Goal: Task Accomplishment & Management: Manage account settings

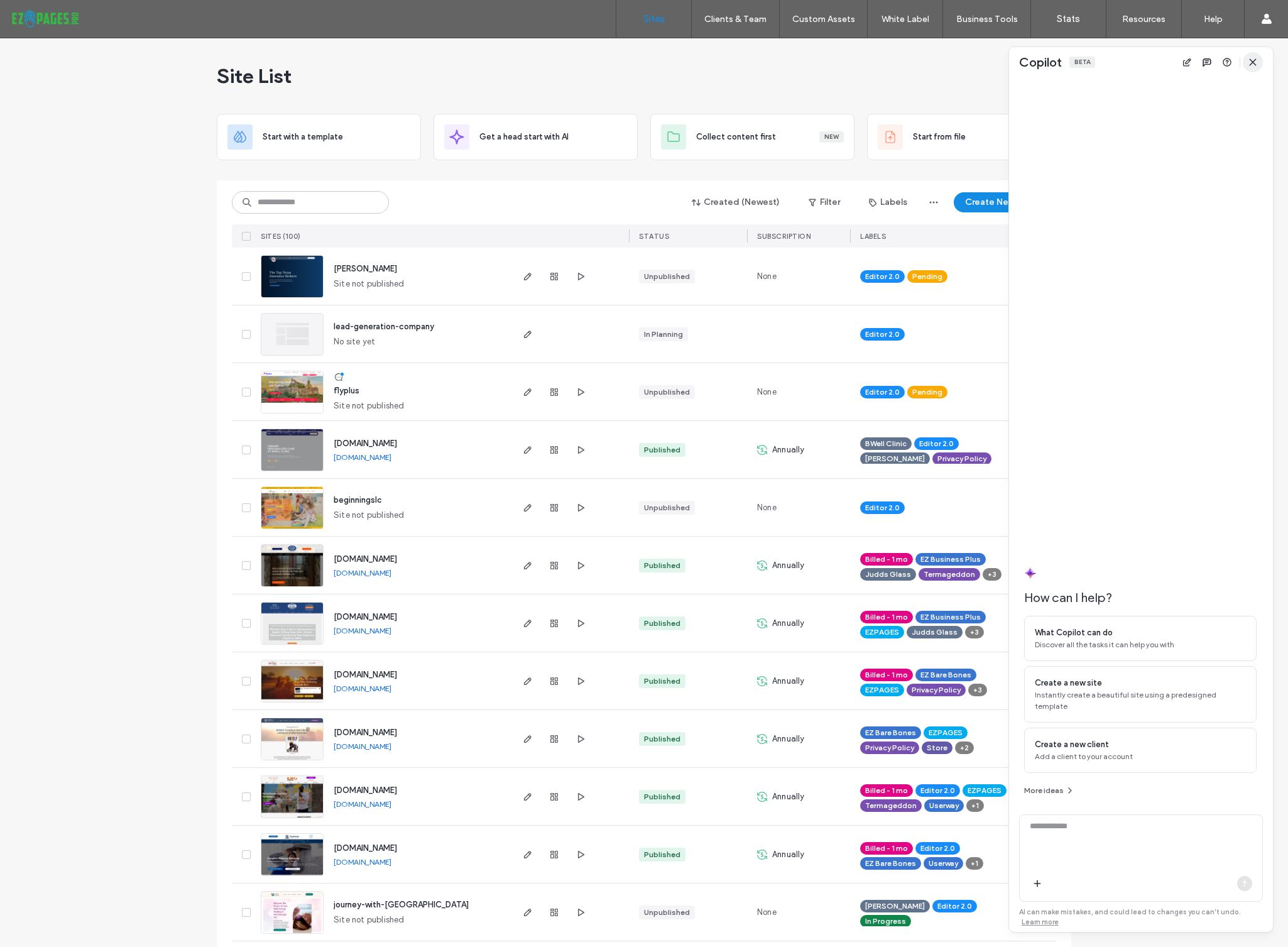
click at [1256, 58] on icon "button" at bounding box center [1252, 62] width 10 height 10
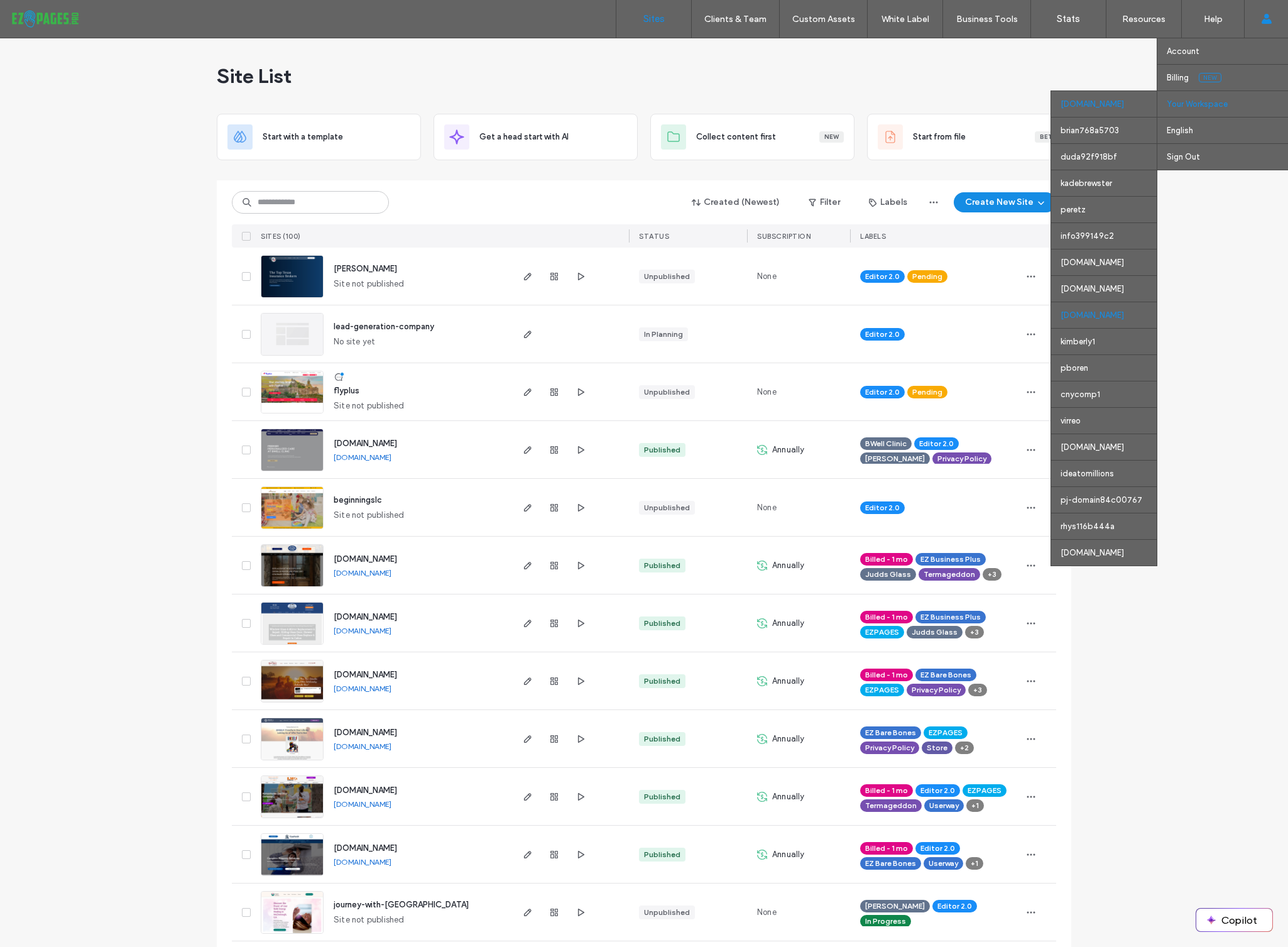
click at [1104, 317] on div "websites.mobileopz.com" at bounding box center [1104, 314] width 105 height 26
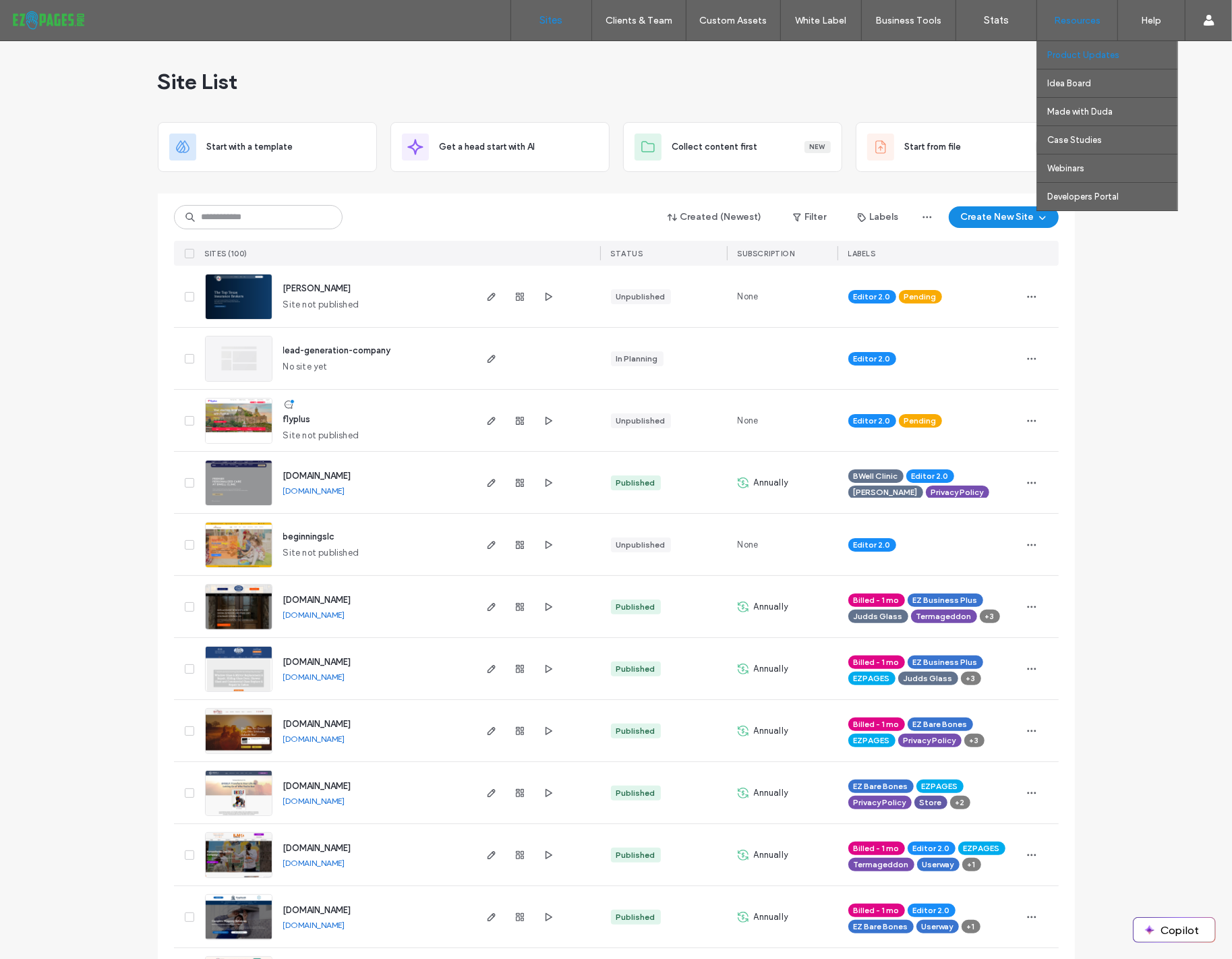
click at [1084, 58] on label "Product Updates" at bounding box center [1083, 55] width 72 height 10
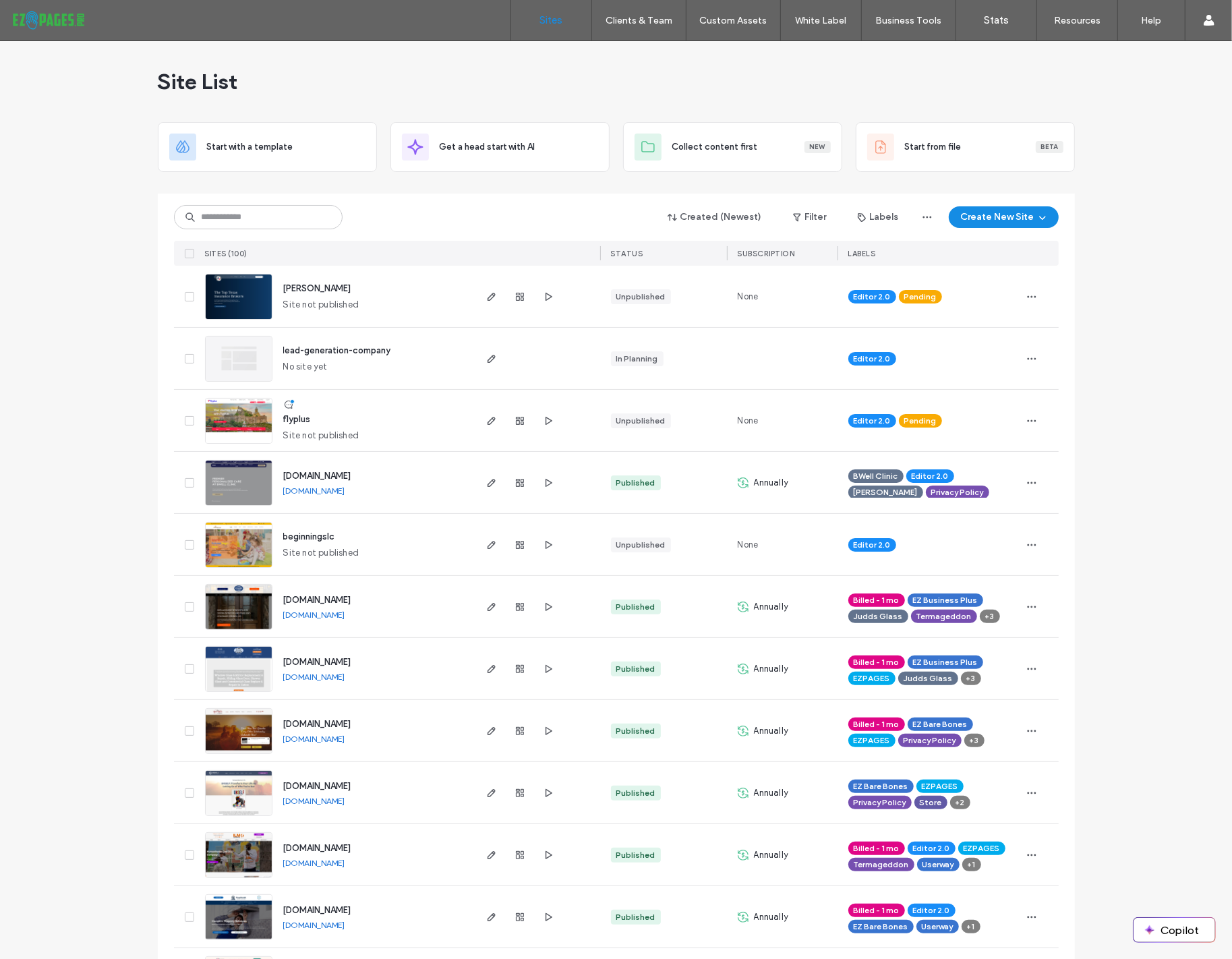
click at [326, 476] on span "[DOMAIN_NAME]" at bounding box center [317, 475] width 68 height 10
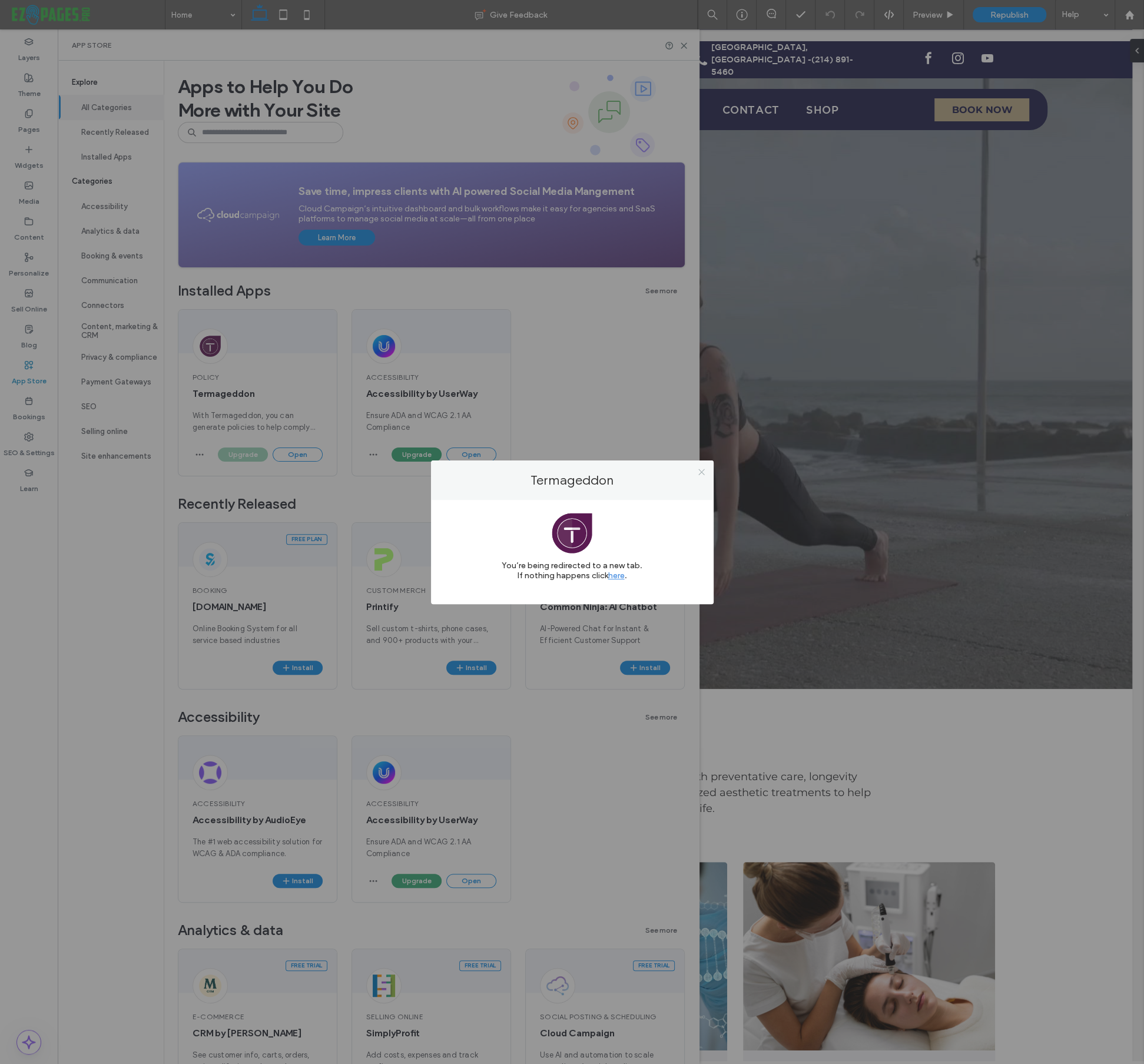
click at [705, 471] on icon at bounding box center [701, 471] width 9 height 9
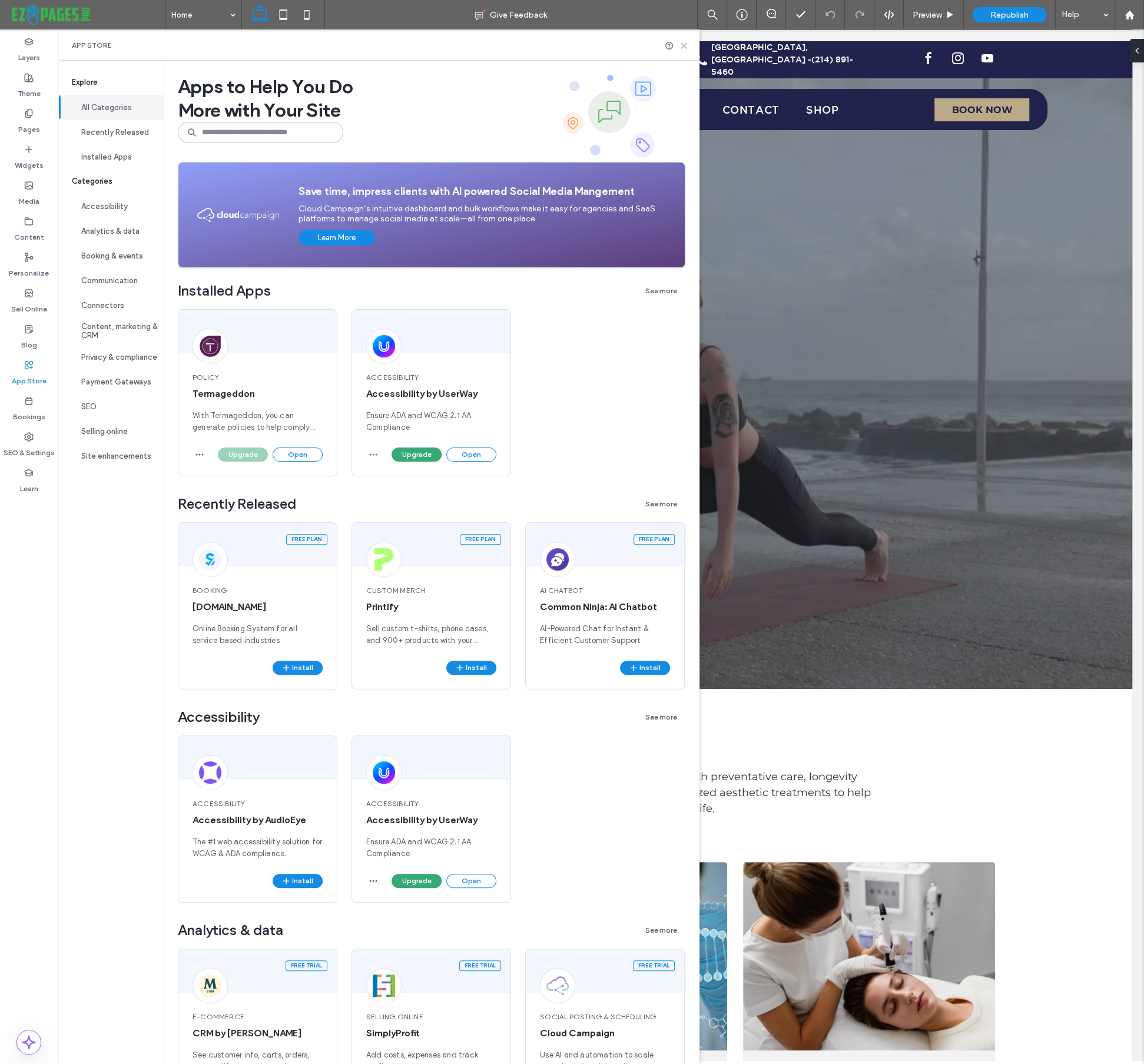
click at [682, 44] on icon at bounding box center [684, 45] width 9 height 9
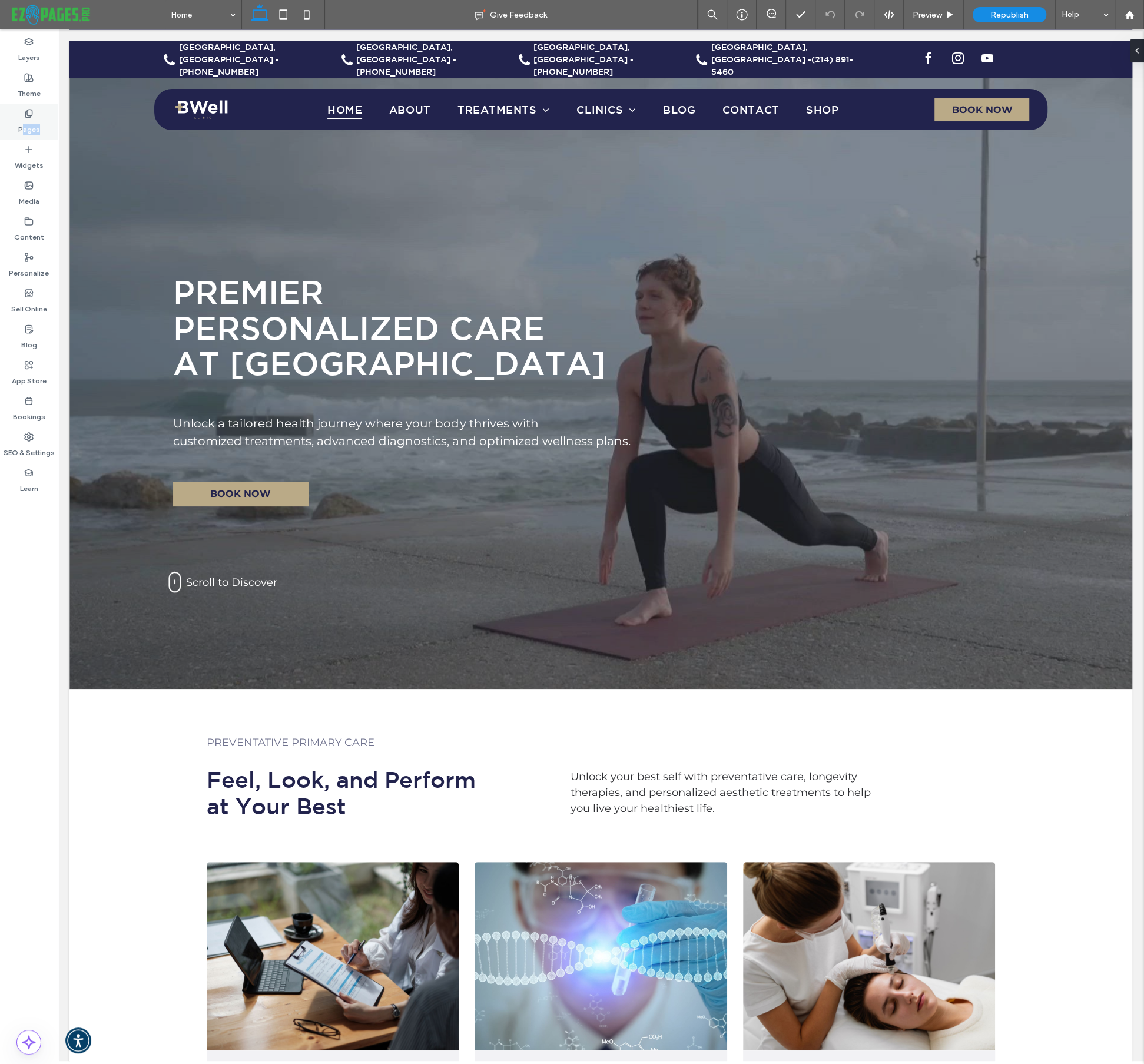
click at [23, 132] on div "Pages" at bounding box center [29, 121] width 58 height 36
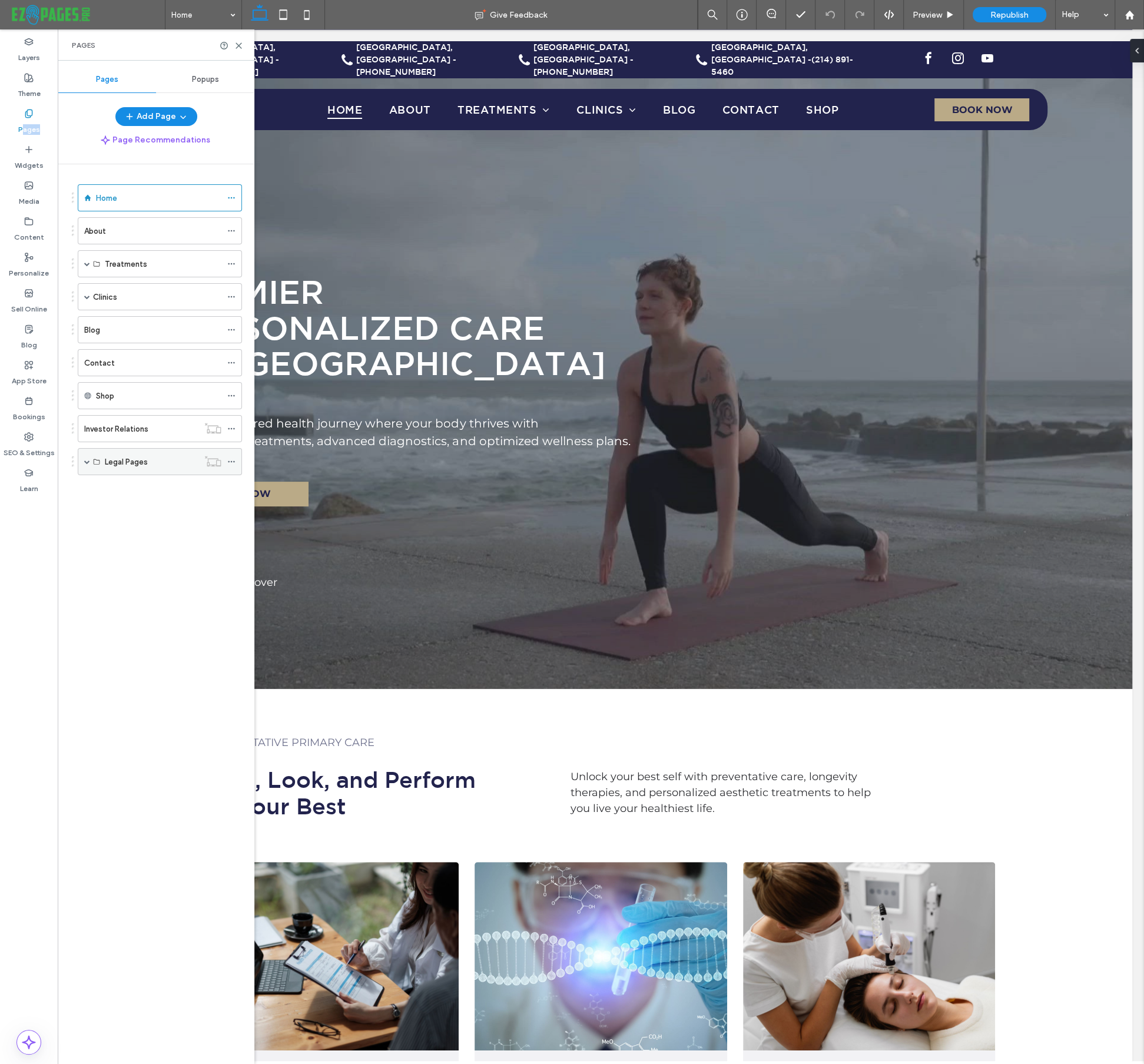
click at [89, 460] on span at bounding box center [87, 462] width 6 height 6
click at [130, 488] on label "Privacy Policy" at bounding box center [129, 488] width 49 height 20
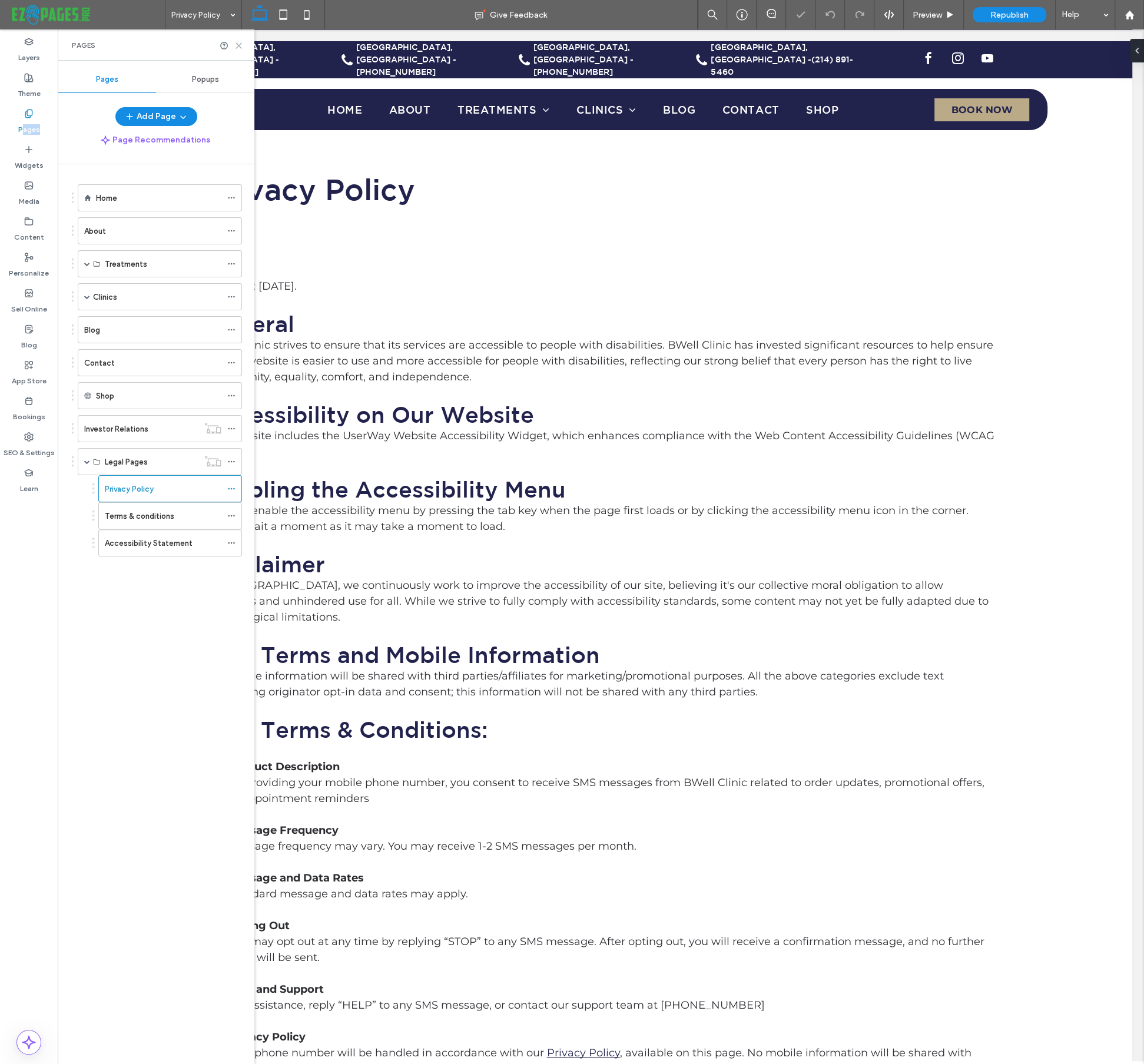
click at [241, 47] on icon at bounding box center [239, 45] width 9 height 9
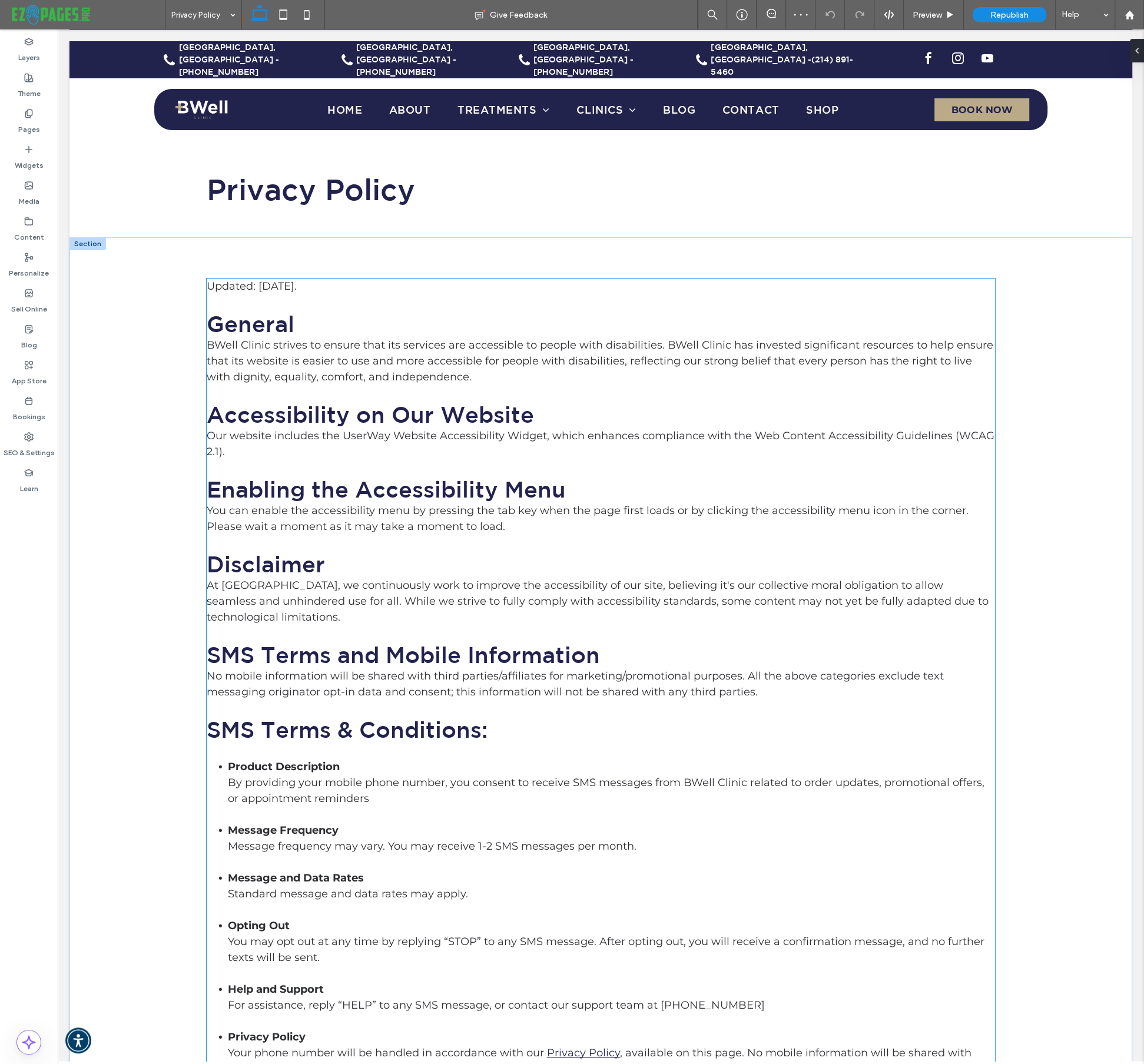
click at [331, 321] on h2 "General" at bounding box center [601, 323] width 789 height 27
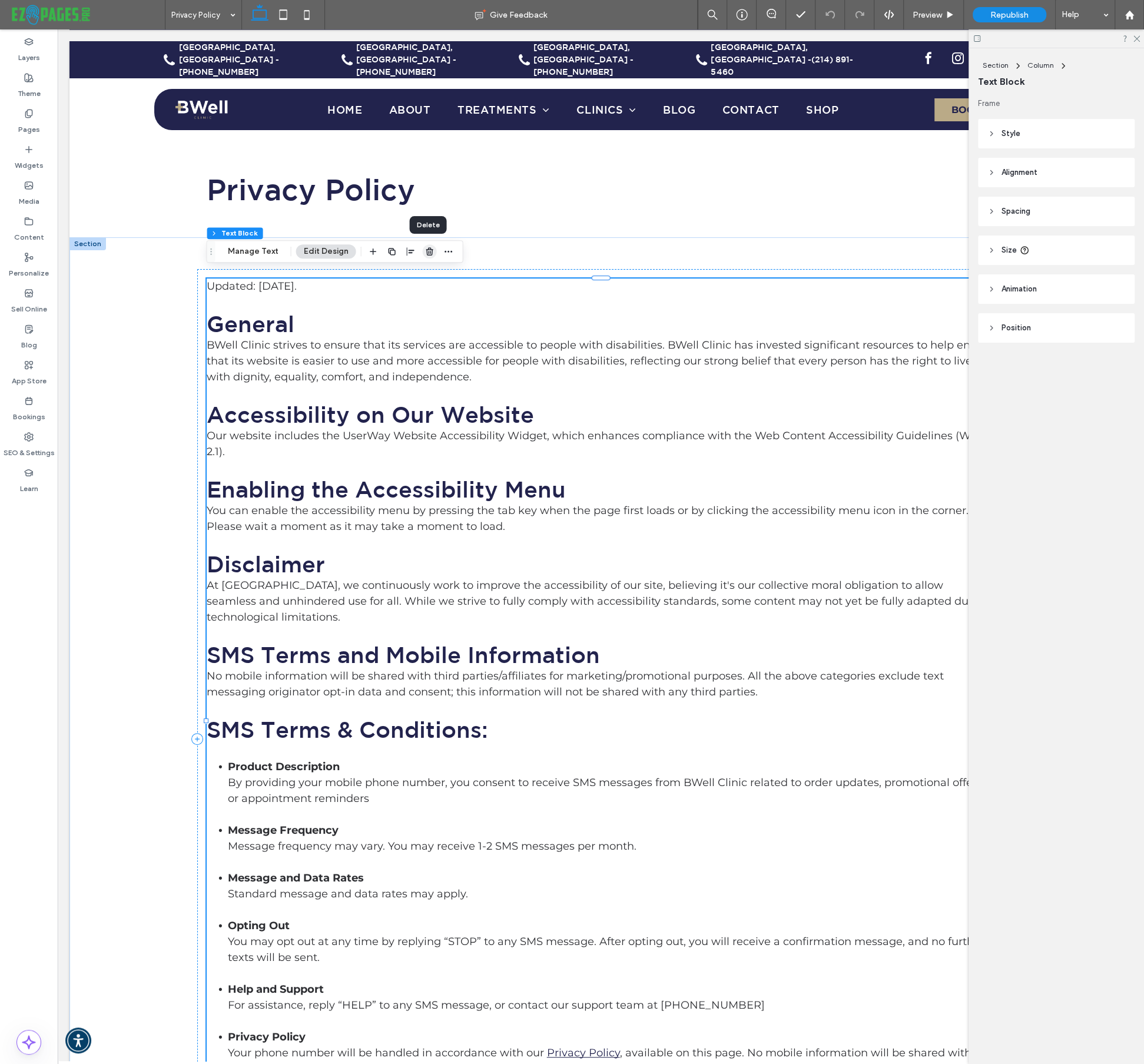
drag, startPoint x: 428, startPoint y: 254, endPoint x: 371, endPoint y: 224, distance: 64.4
click at [428, 254] on icon "button" at bounding box center [429, 251] width 9 height 9
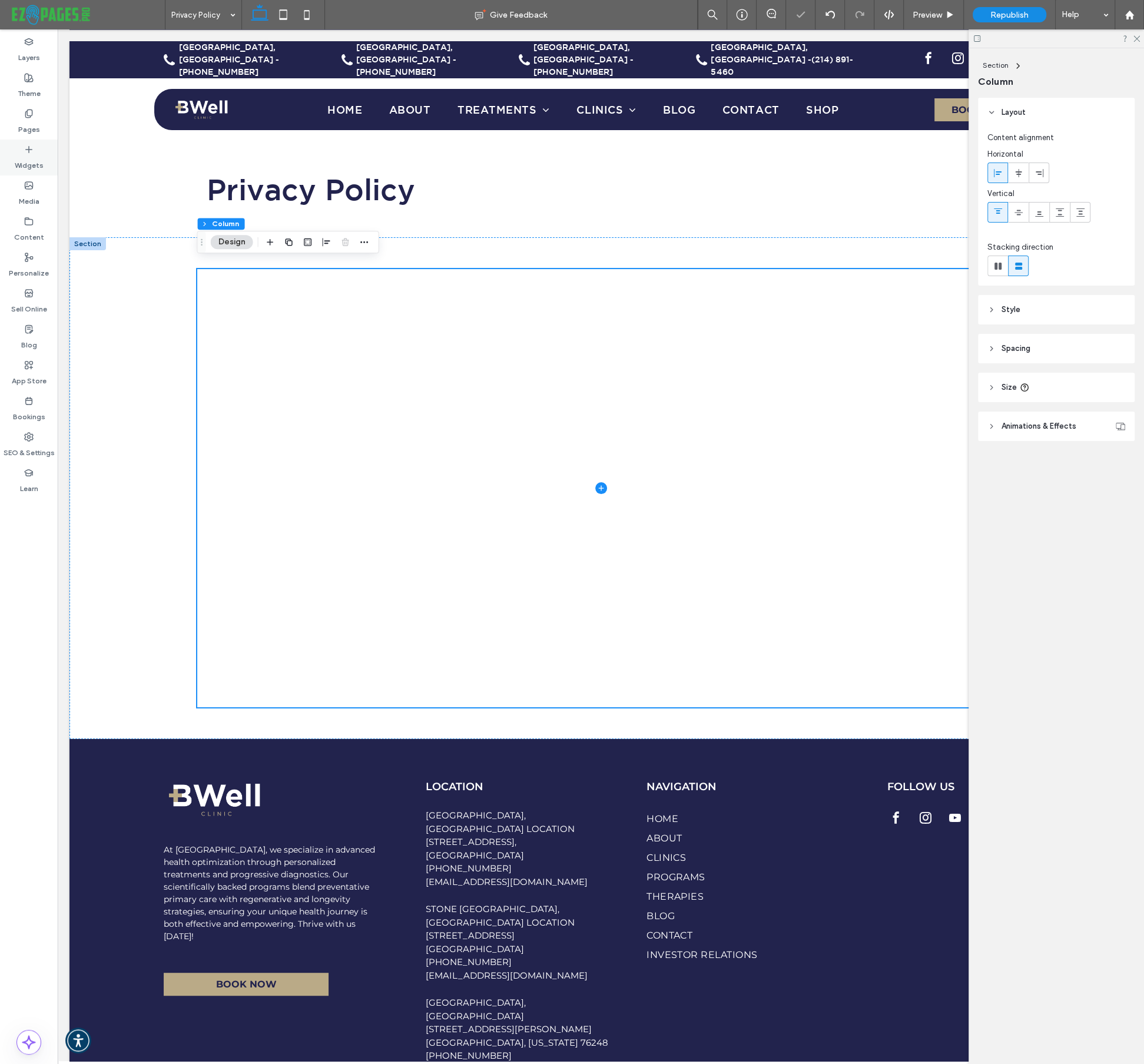
click at [34, 160] on label "Widgets" at bounding box center [29, 162] width 29 height 16
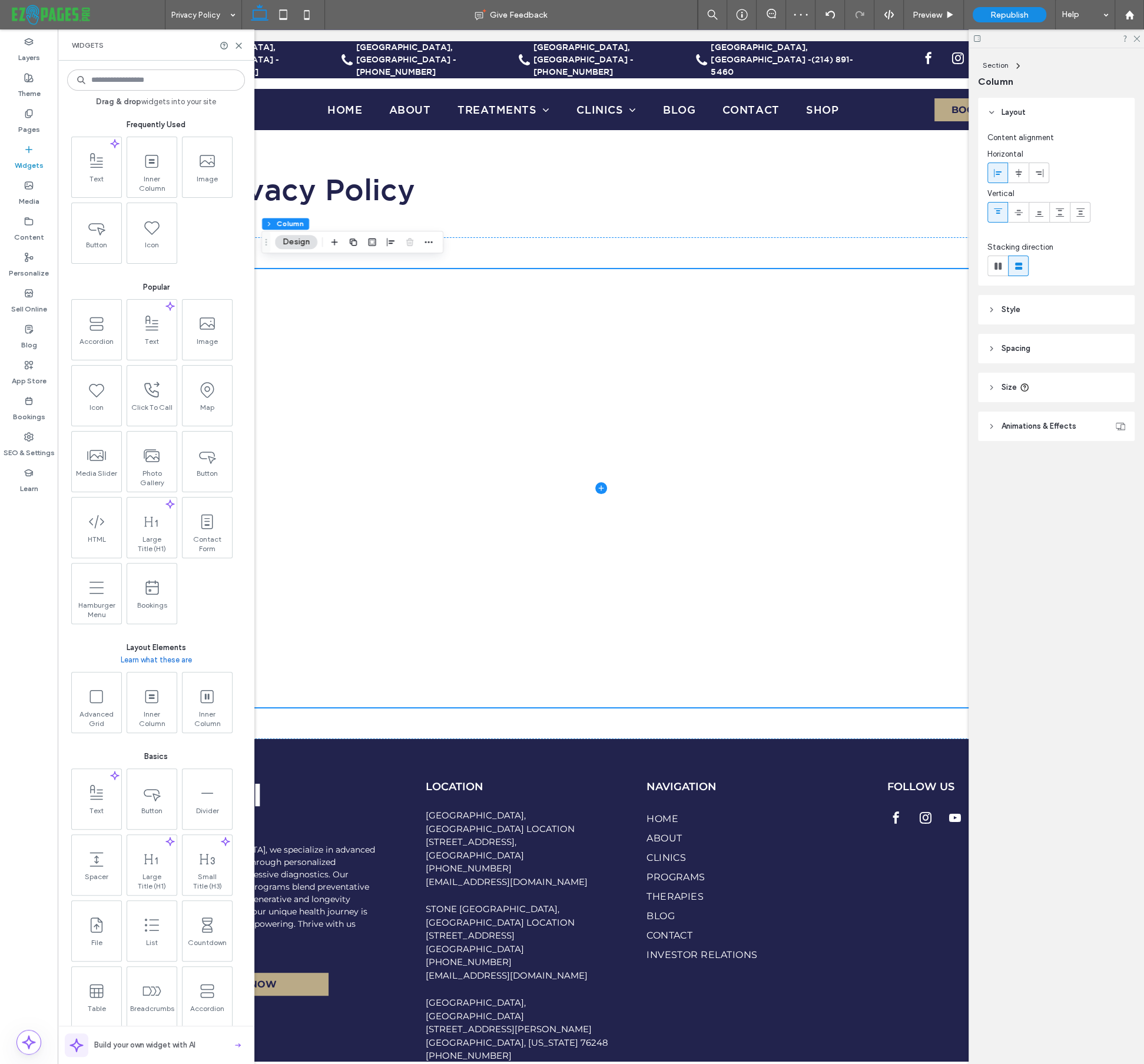
click at [117, 78] on input at bounding box center [156, 80] width 178 height 21
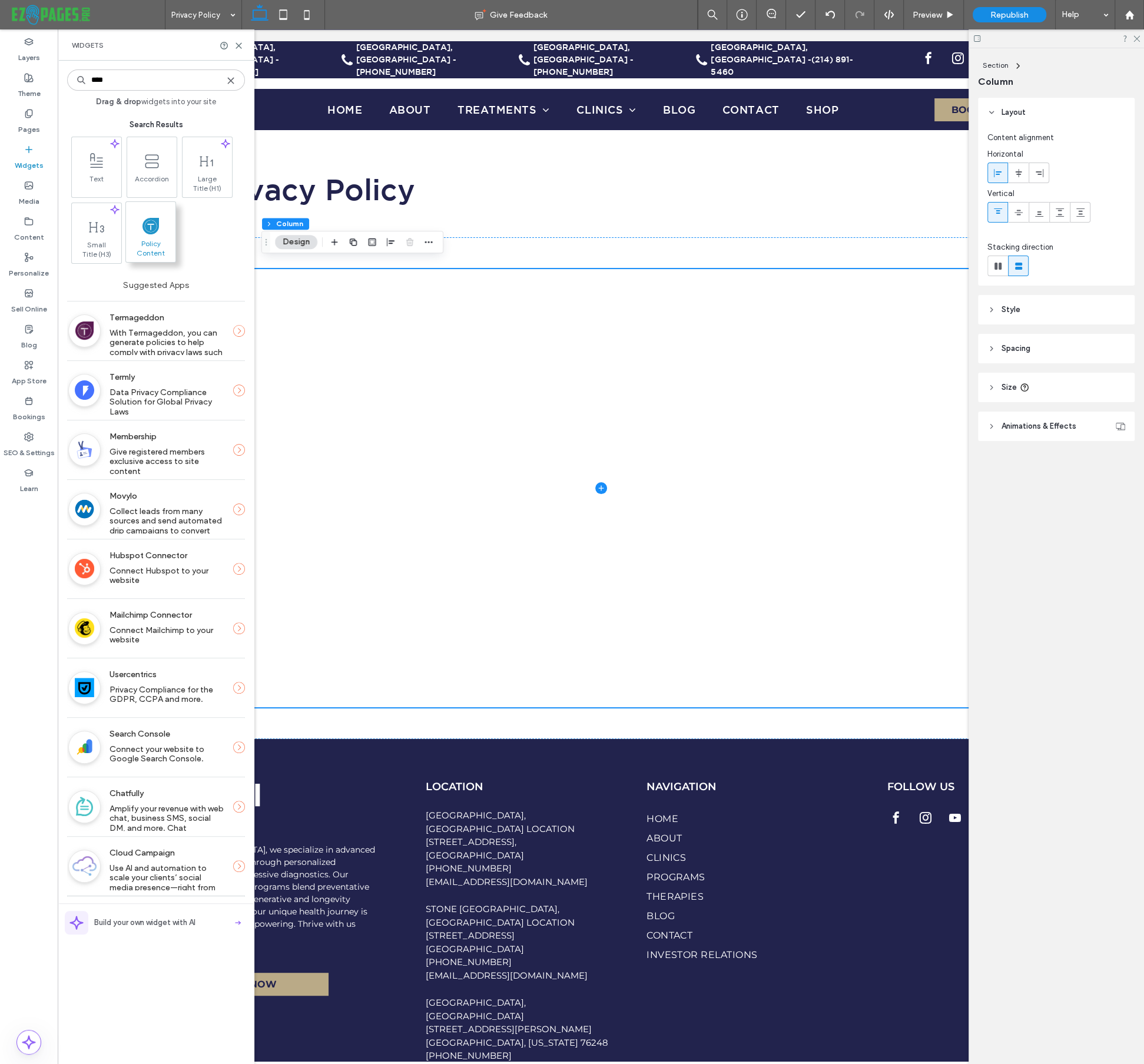
type input "****"
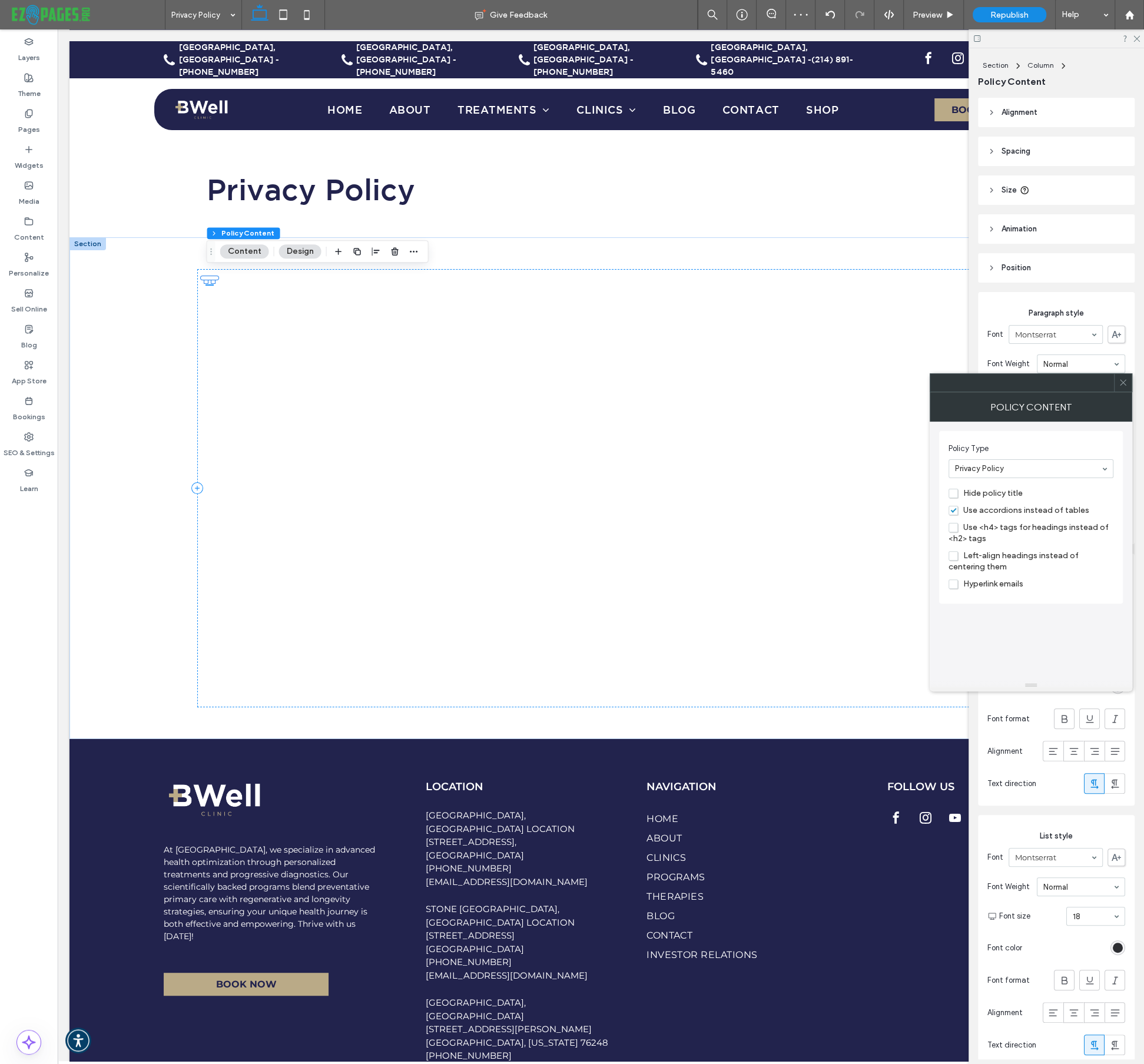
click at [954, 528] on span "Use <h4> tags for headings instead of <h2> tags" at bounding box center [1028, 533] width 160 height 21
click at [955, 557] on span "Left-align headings instead of centering them" at bounding box center [1014, 561] width 130 height 21
click at [952, 494] on span "Hide policy title" at bounding box center [985, 493] width 74 height 10
click at [1122, 381] on use at bounding box center [1123, 383] width 6 height 6
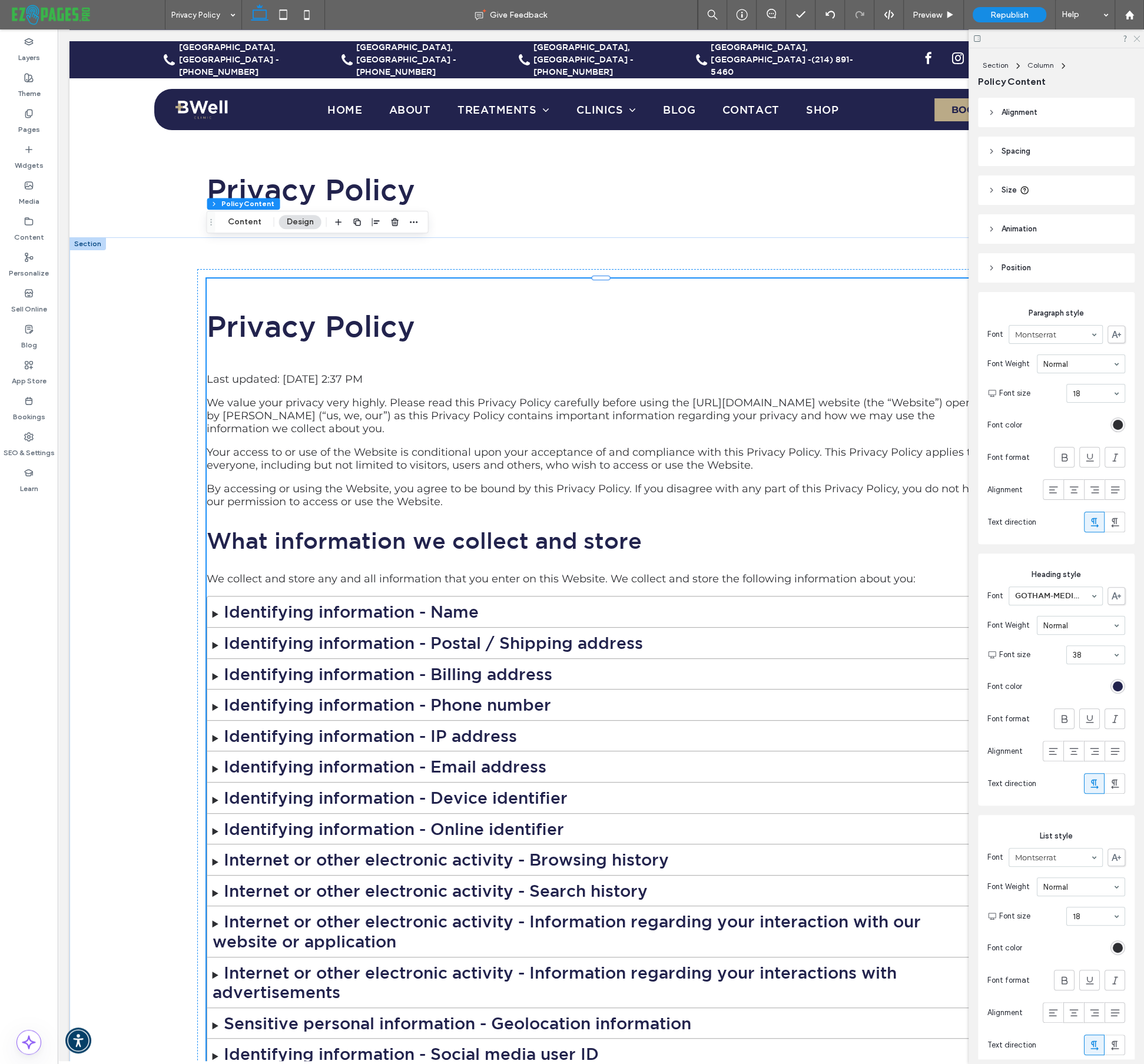
click at [1137, 37] on use at bounding box center [1136, 39] width 6 height 6
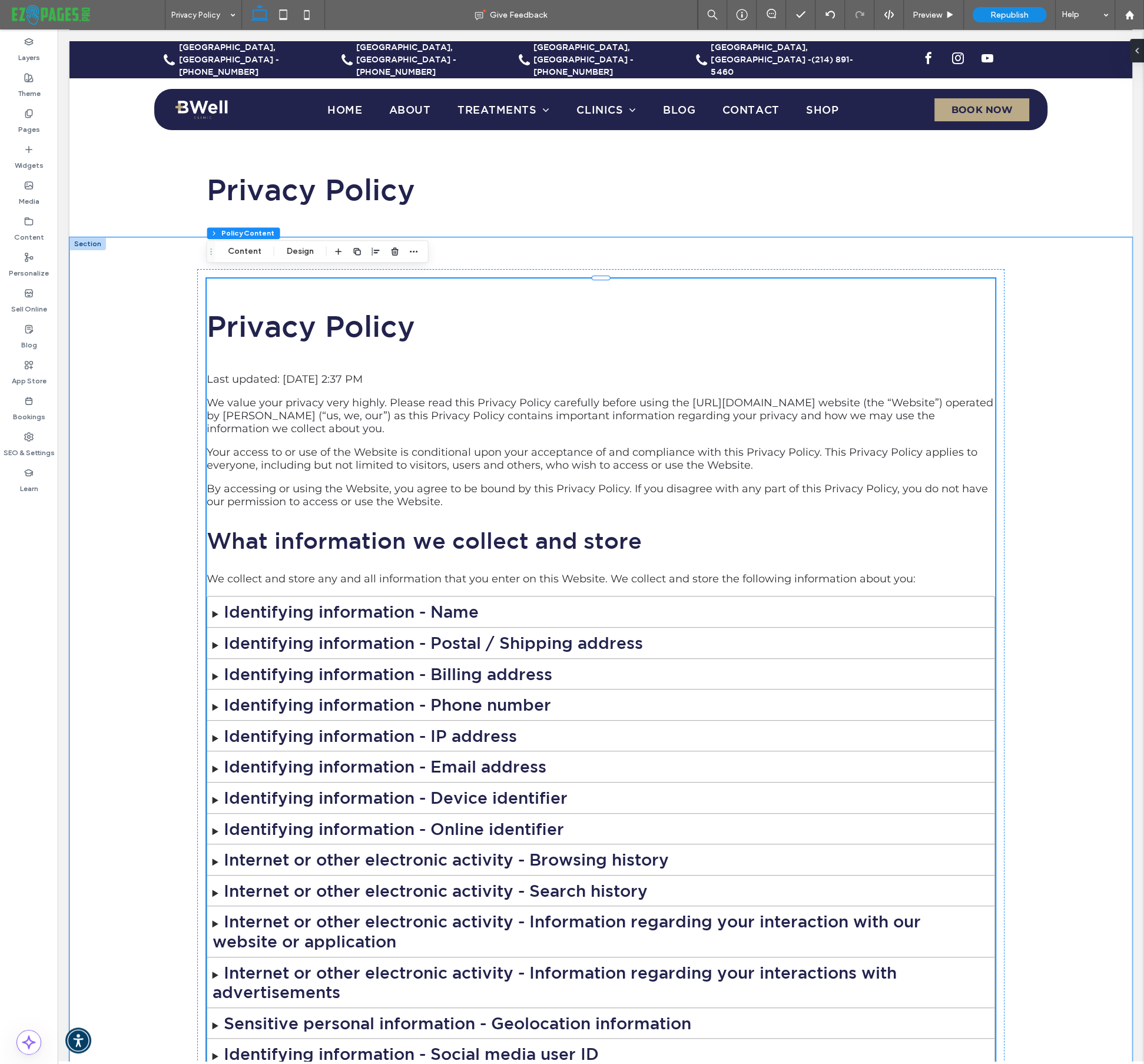
click at [406, 308] on h1 "Privacy Policy" at bounding box center [601, 326] width 789 height 35
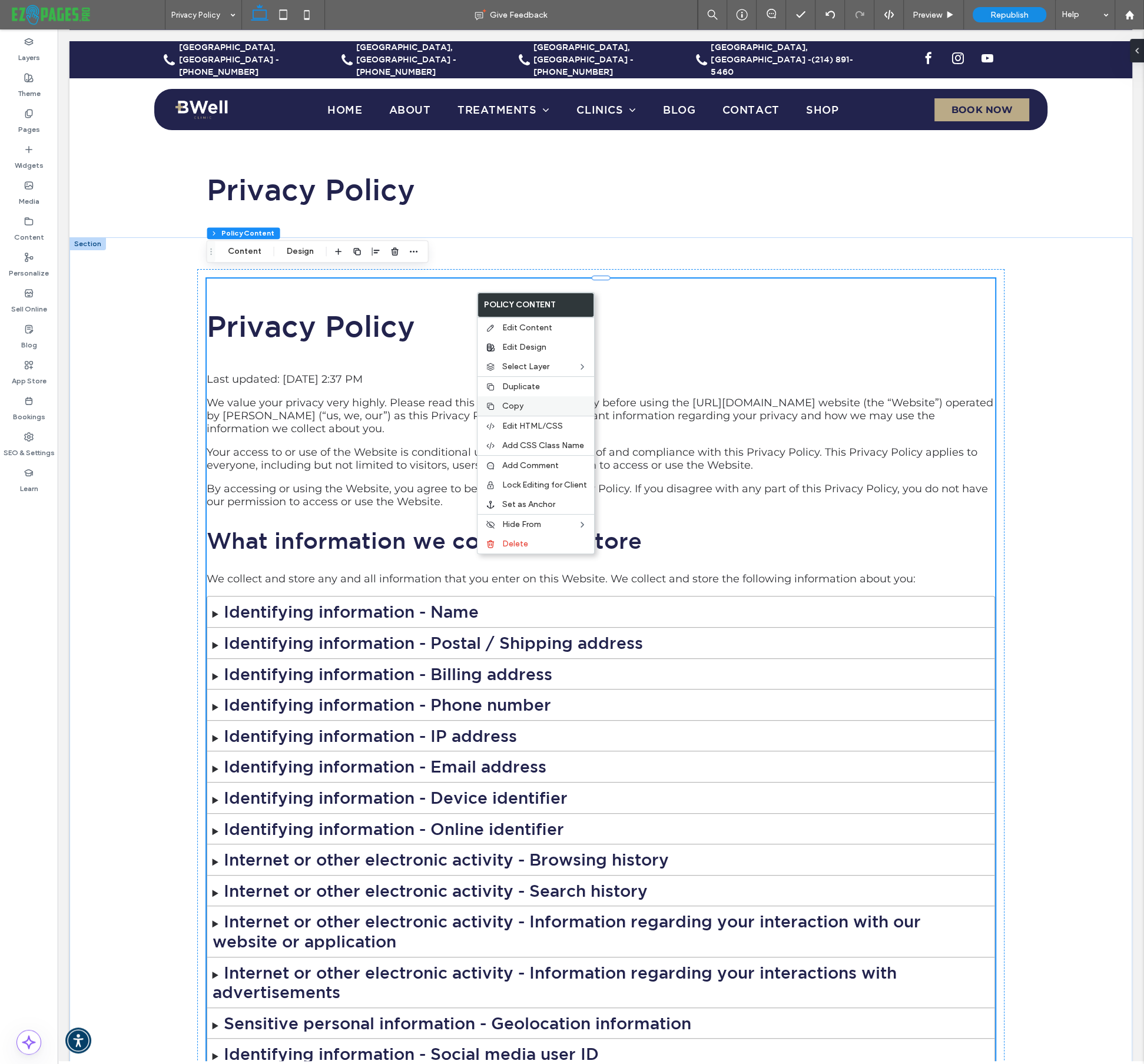
click at [520, 406] on span "Copy" at bounding box center [513, 406] width 21 height 10
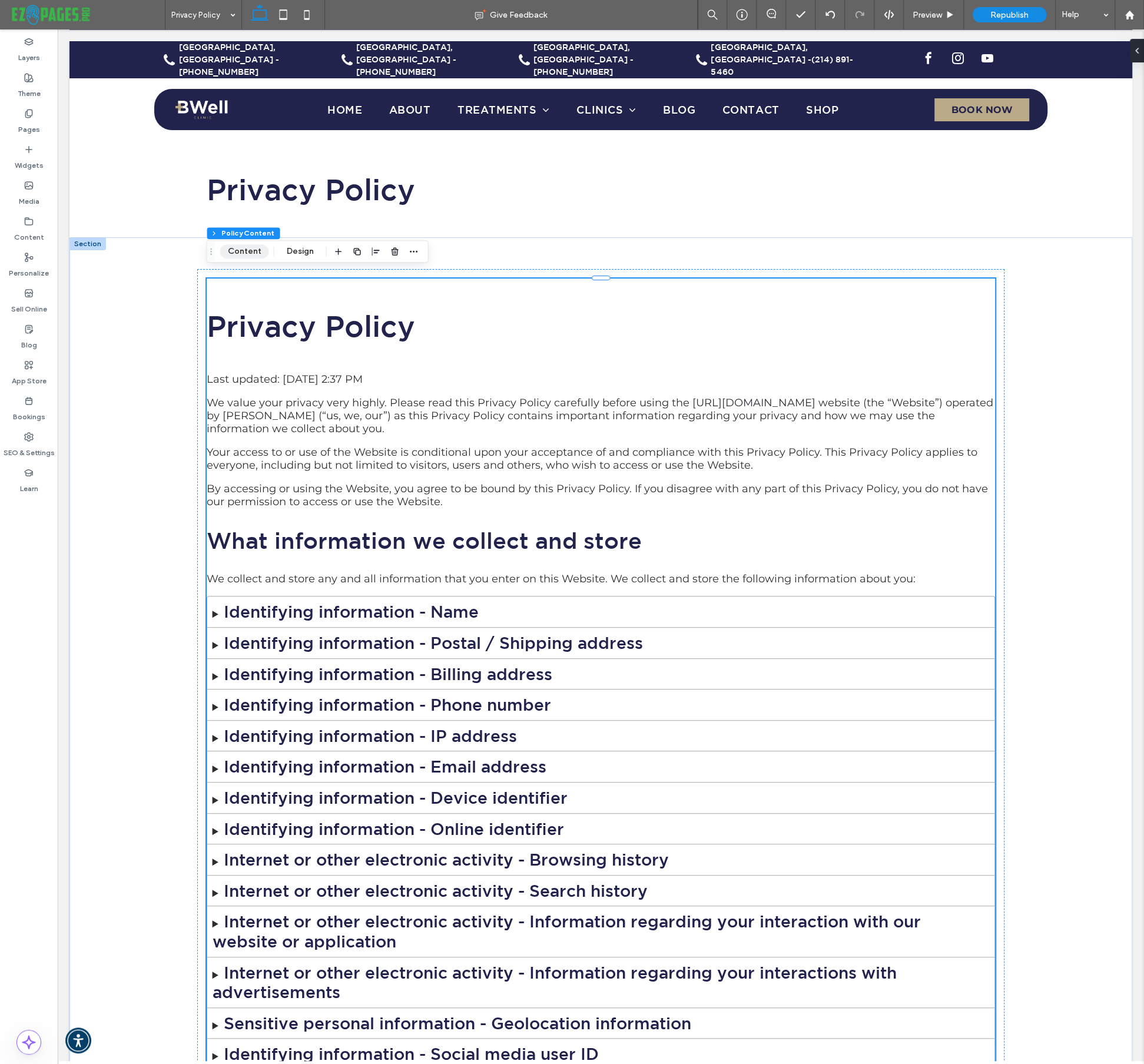
click at [245, 245] on button "Content" at bounding box center [244, 252] width 49 height 14
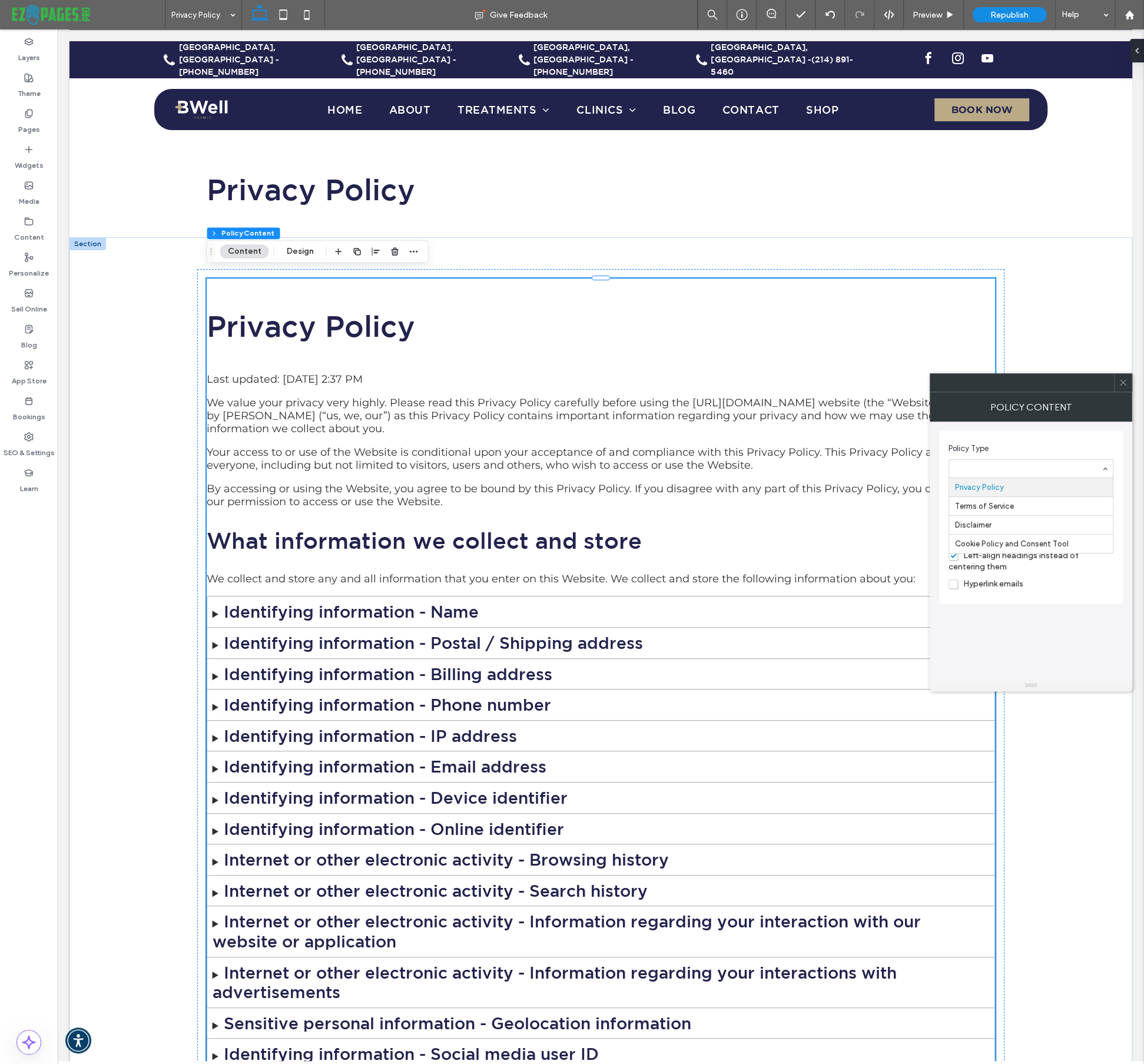
click at [1078, 440] on section "Policy Type Privacy Policy Terms of Service Disclaimer Cookie Policy and Consen…" at bounding box center [1031, 460] width 165 height 47
click at [1127, 385] on div at bounding box center [1123, 383] width 18 height 18
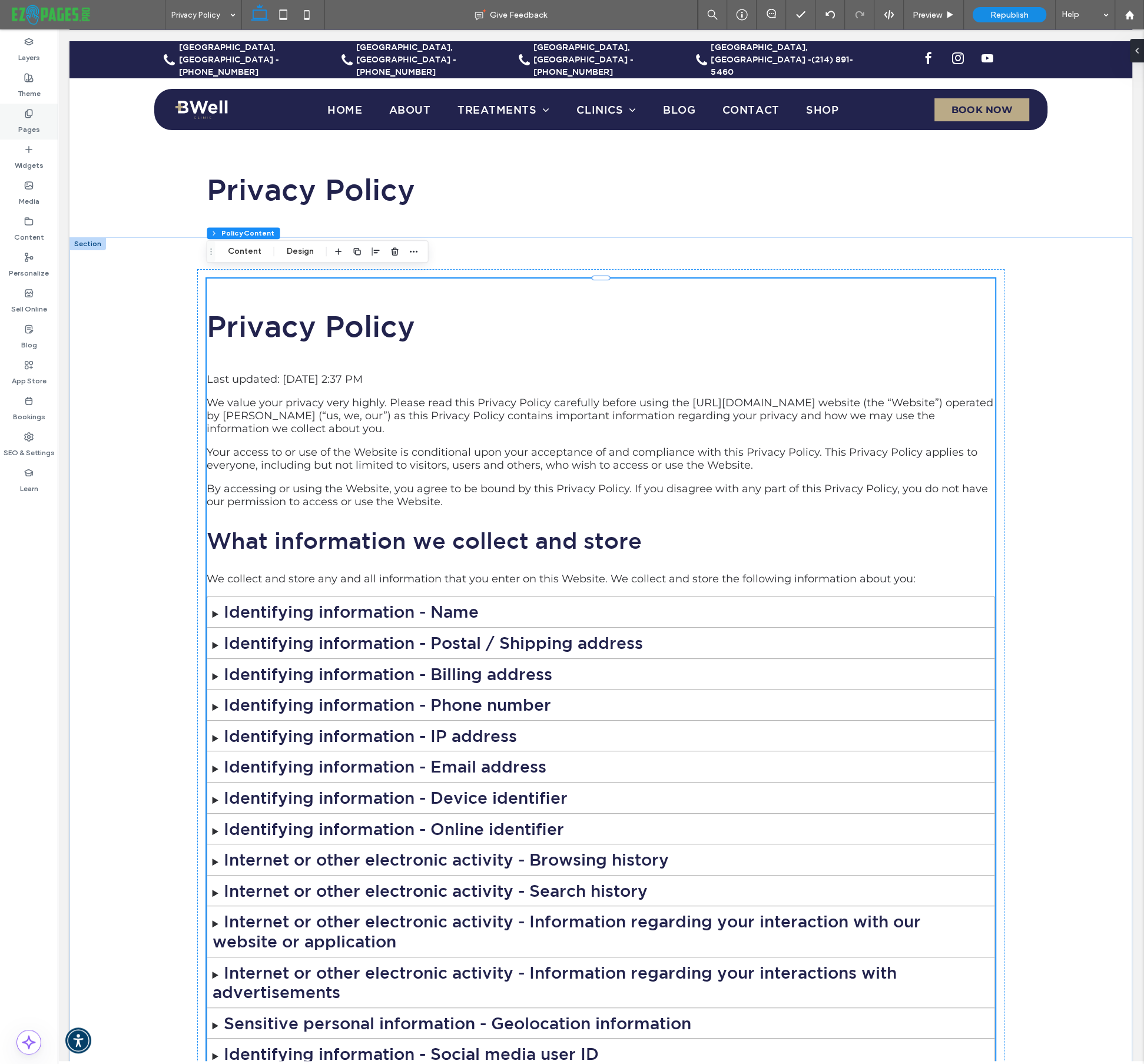
click at [28, 130] on label "Pages" at bounding box center [29, 126] width 22 height 16
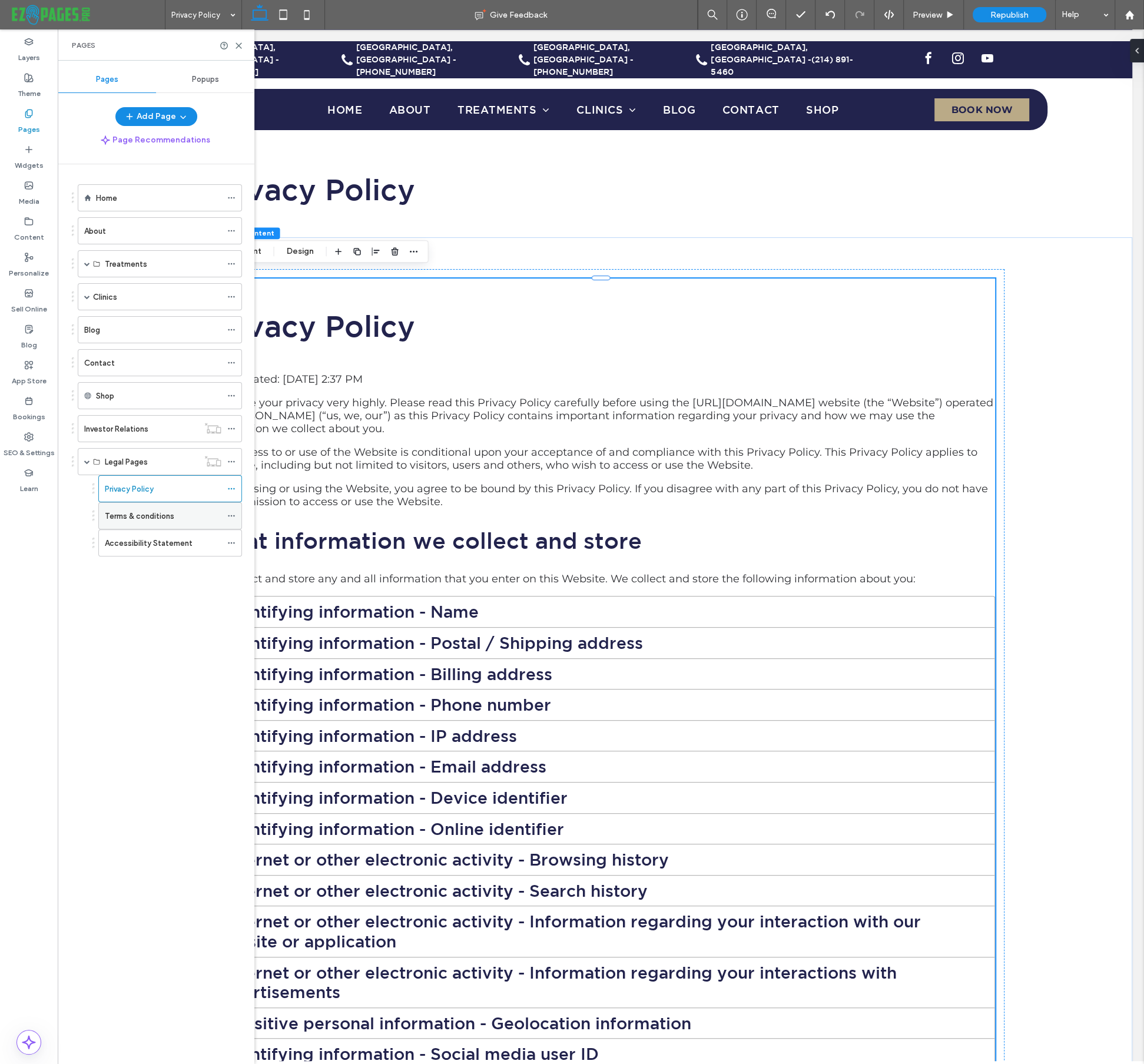
click at [179, 518] on div "Terms & conditions" at bounding box center [163, 516] width 116 height 13
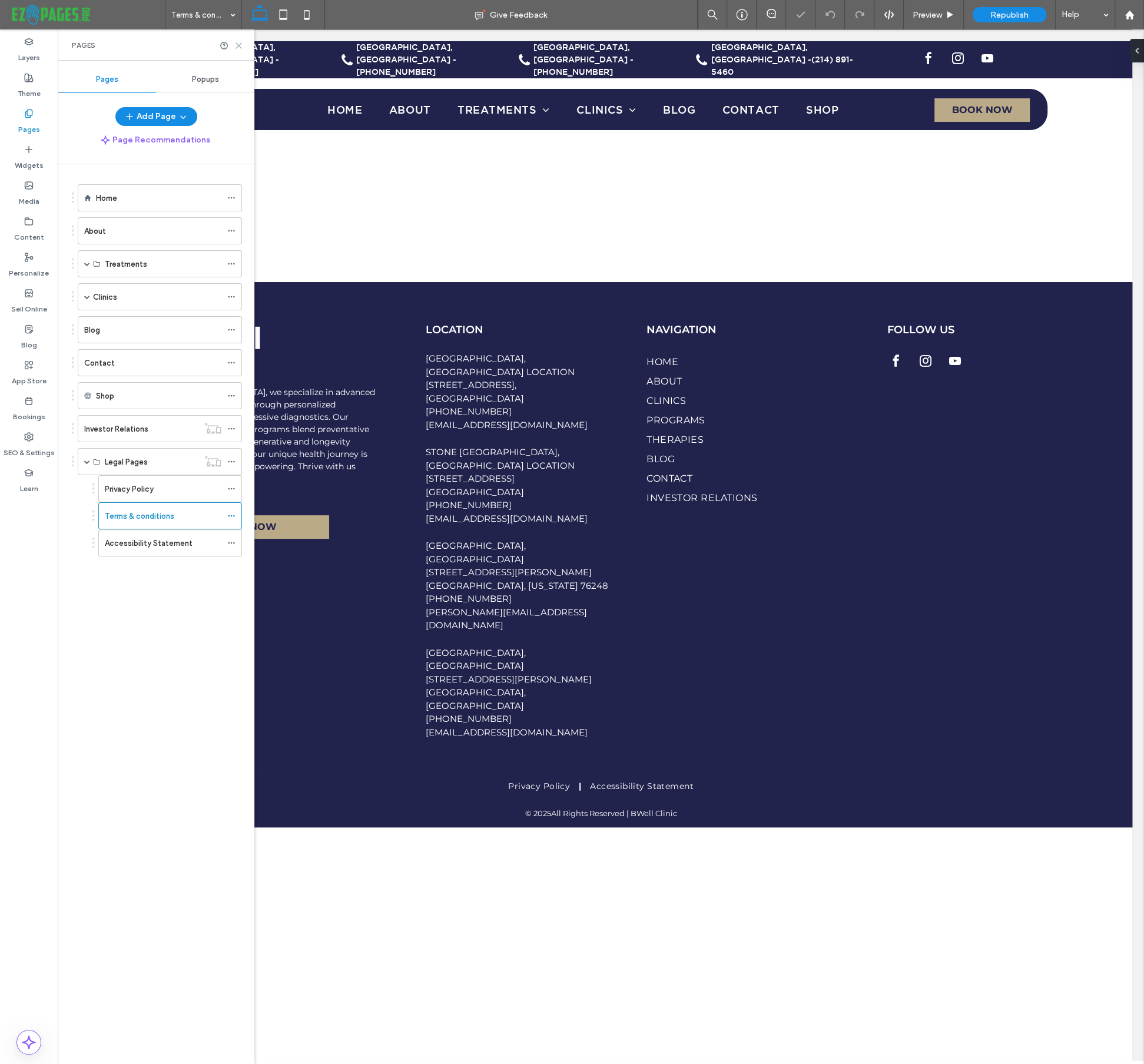
click at [238, 44] on icon at bounding box center [239, 45] width 9 height 9
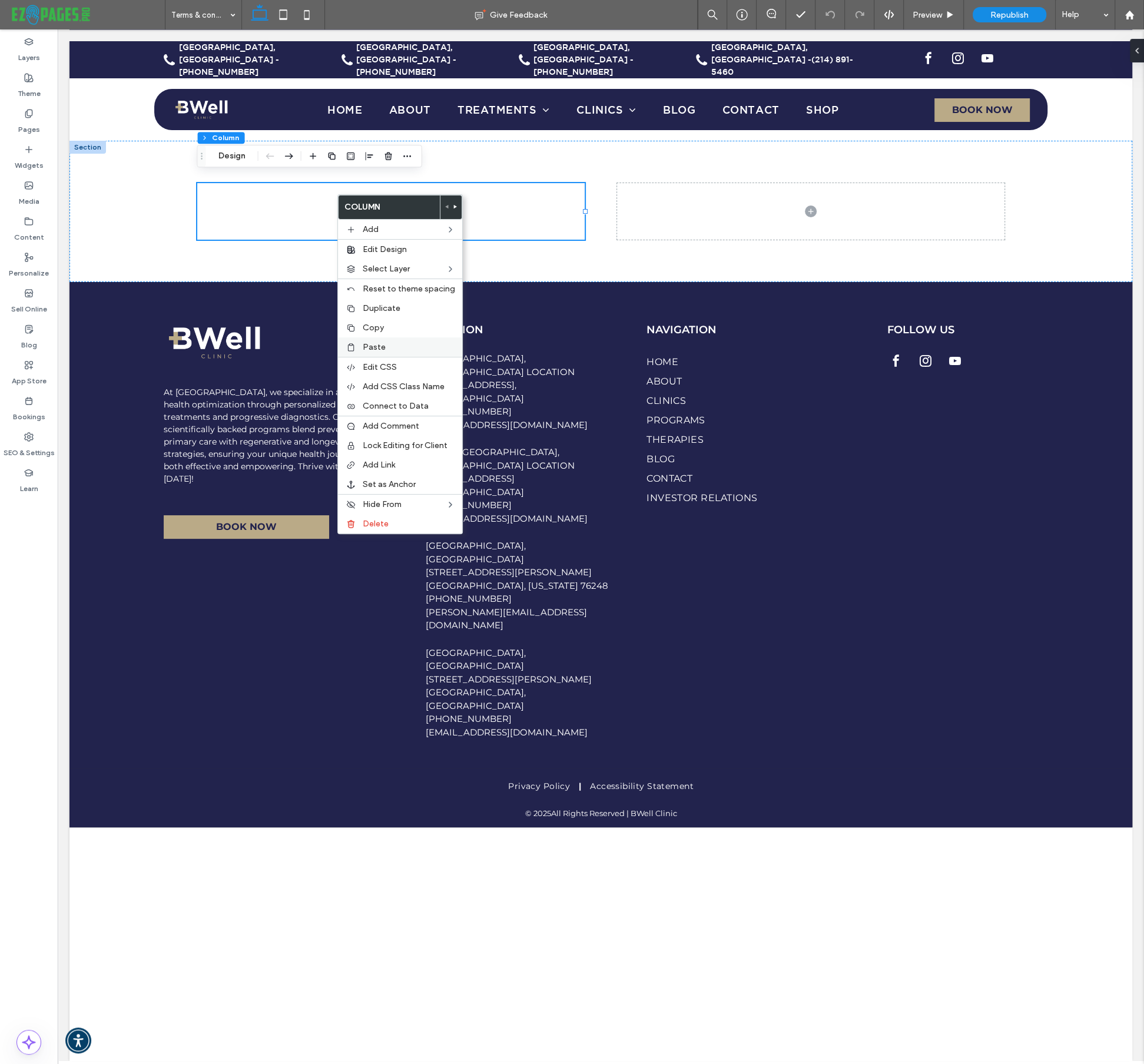
click at [372, 344] on span "Paste" at bounding box center [374, 347] width 23 height 10
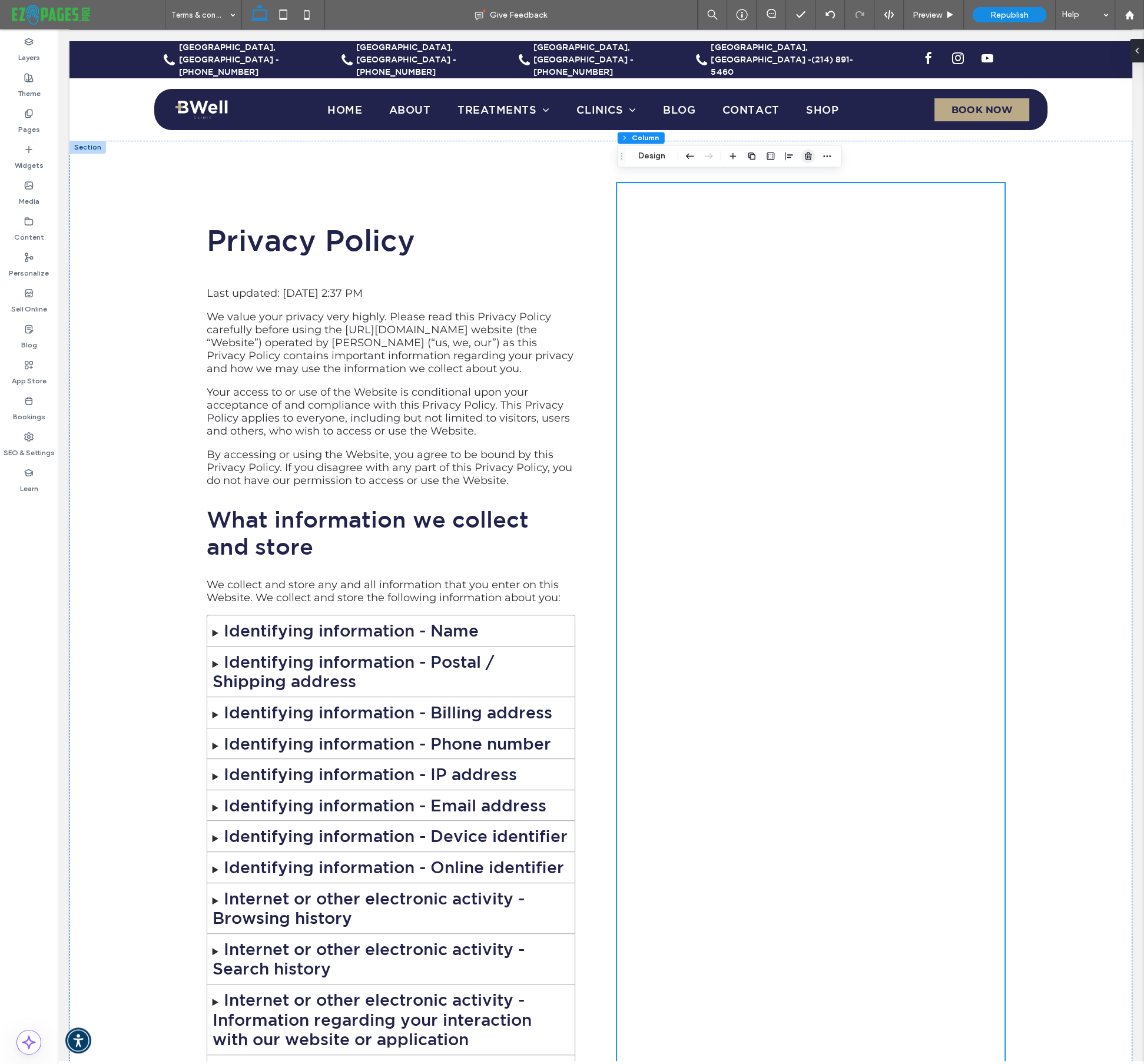
drag, startPoint x: 808, startPoint y: 159, endPoint x: 750, endPoint y: 128, distance: 65.8
click at [808, 159] on icon "button" at bounding box center [808, 156] width 9 height 9
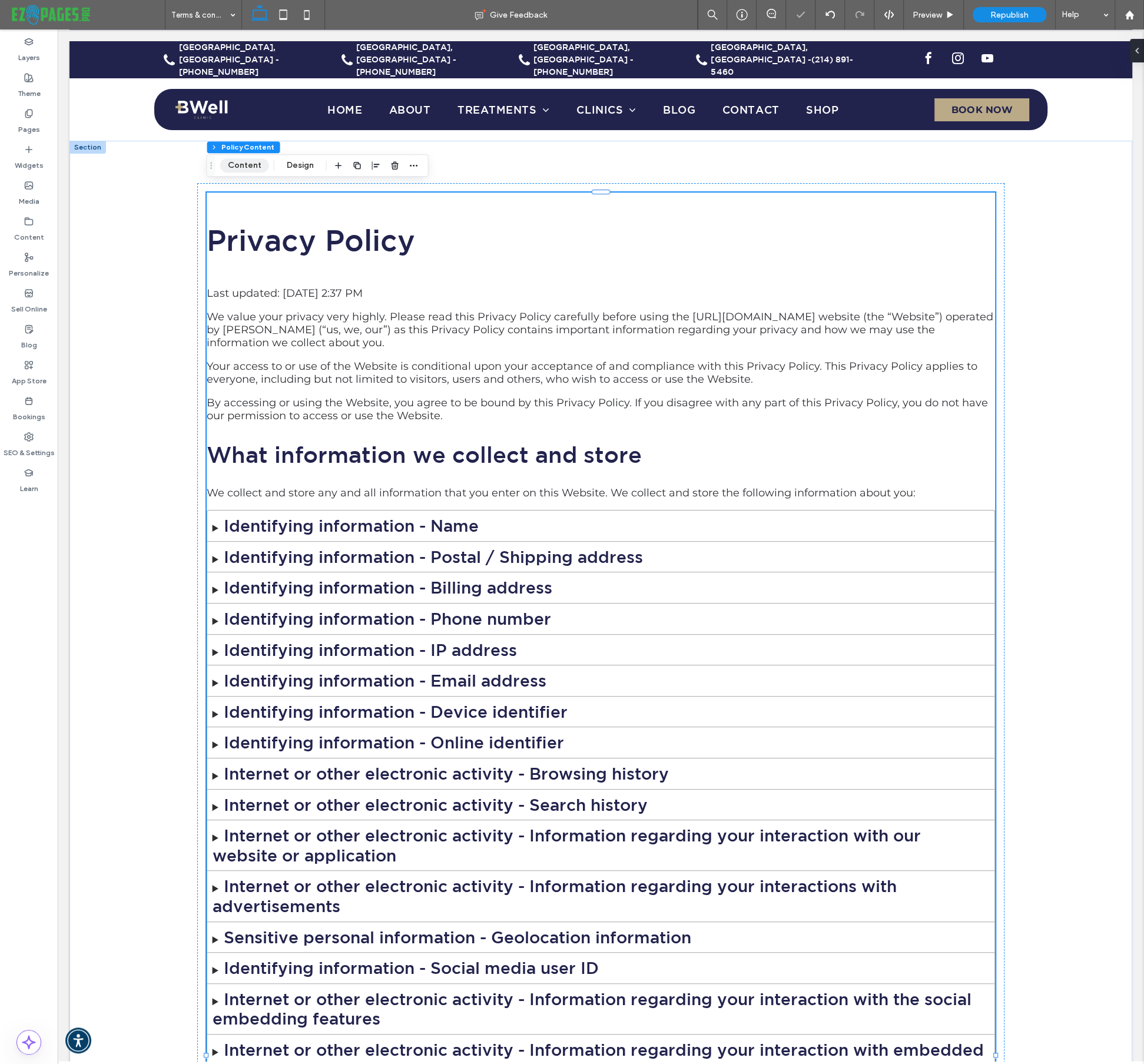
click at [235, 160] on button "Content" at bounding box center [244, 166] width 49 height 14
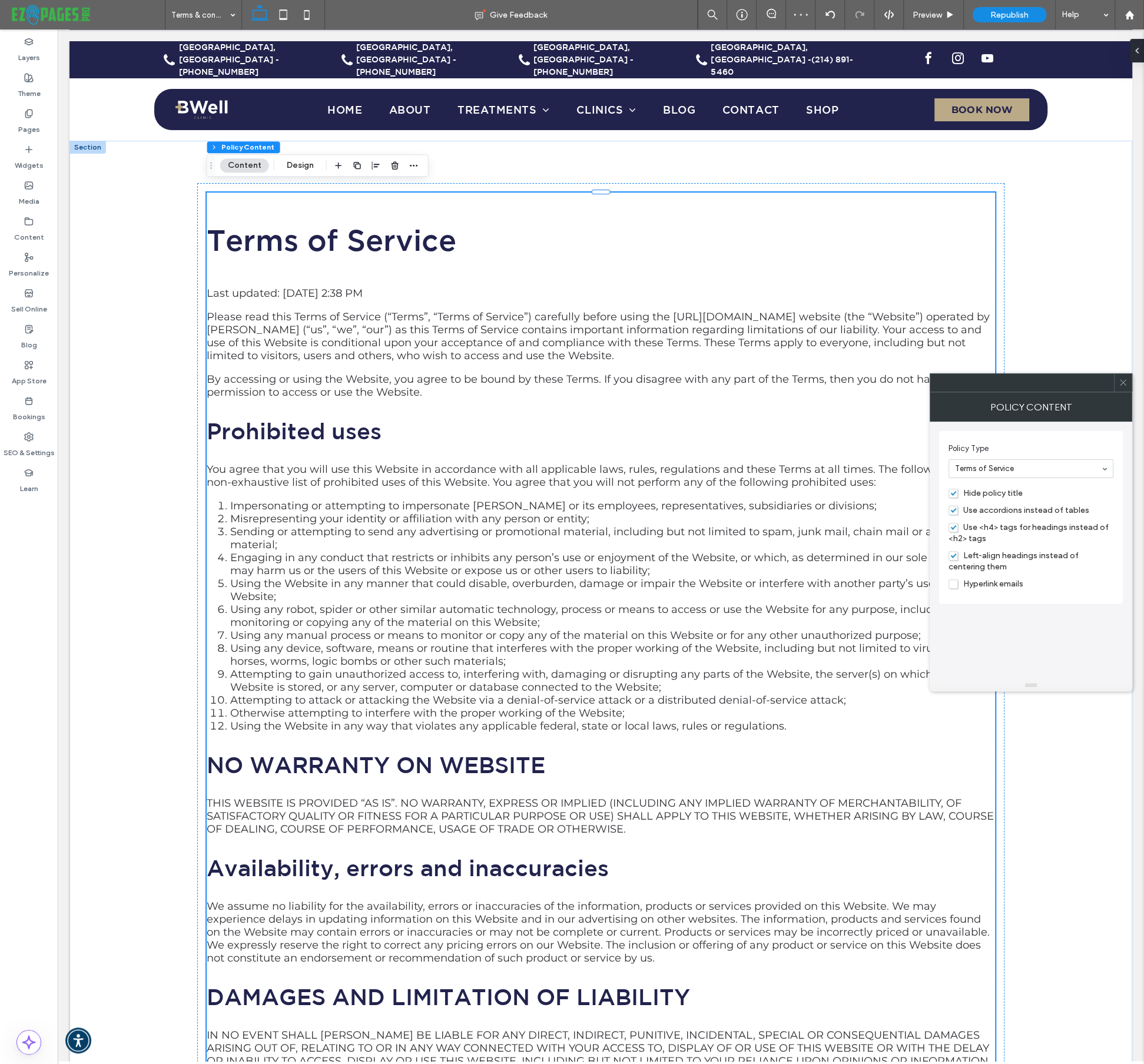
click at [1122, 379] on icon at bounding box center [1123, 382] width 9 height 9
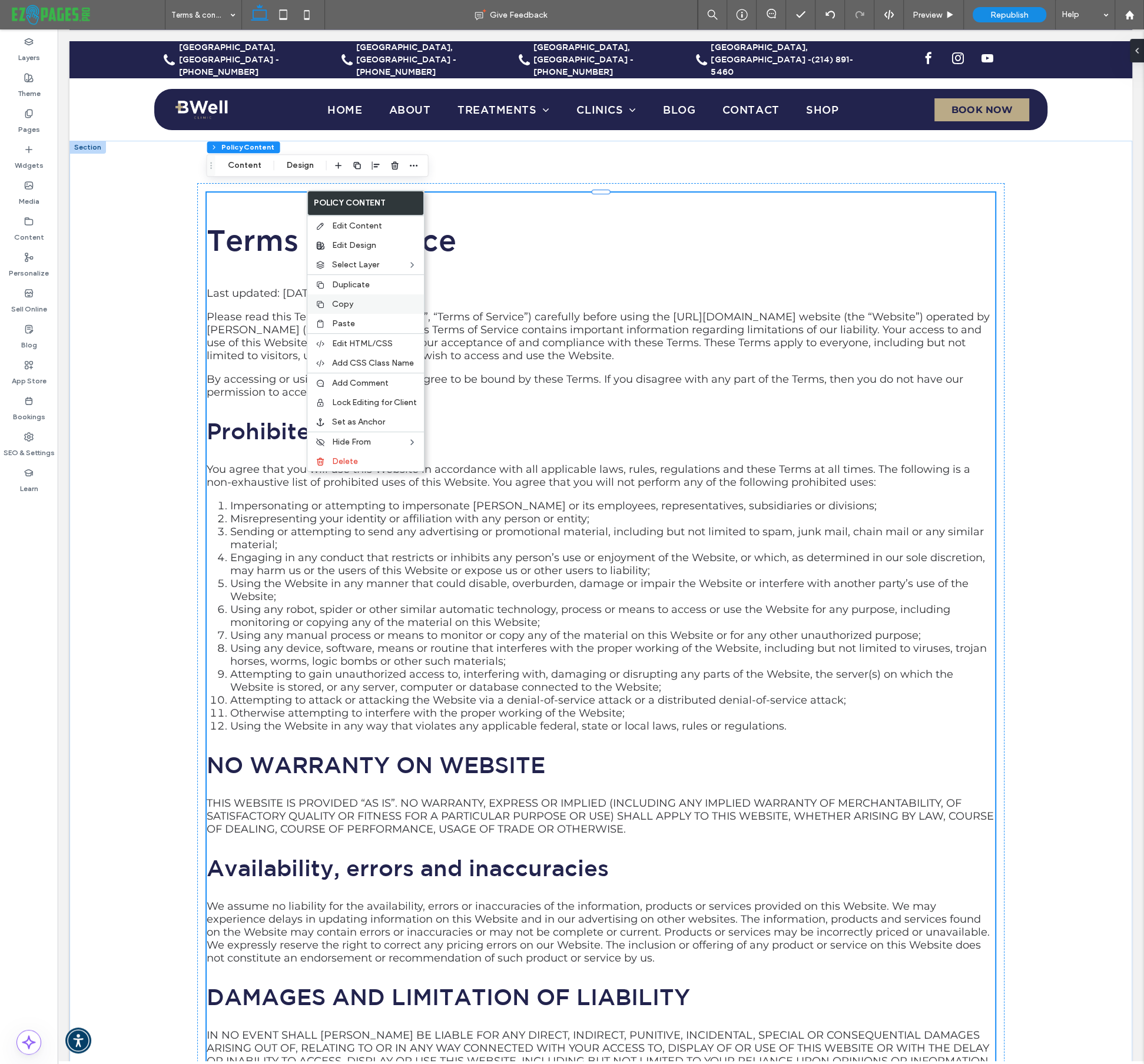
click at [343, 307] on span "Copy" at bounding box center [343, 304] width 21 height 10
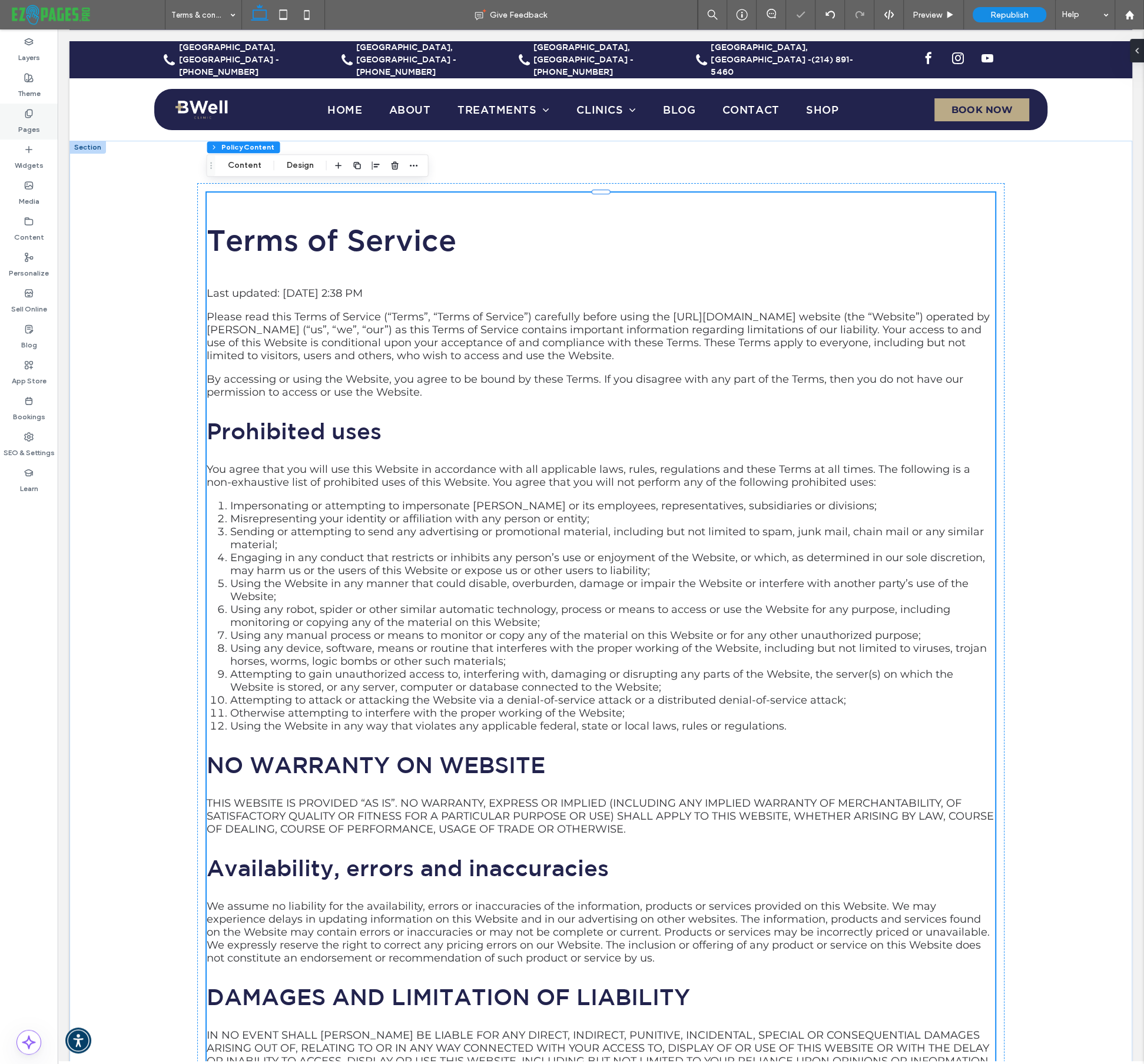
click at [39, 113] on div "Pages" at bounding box center [29, 121] width 58 height 36
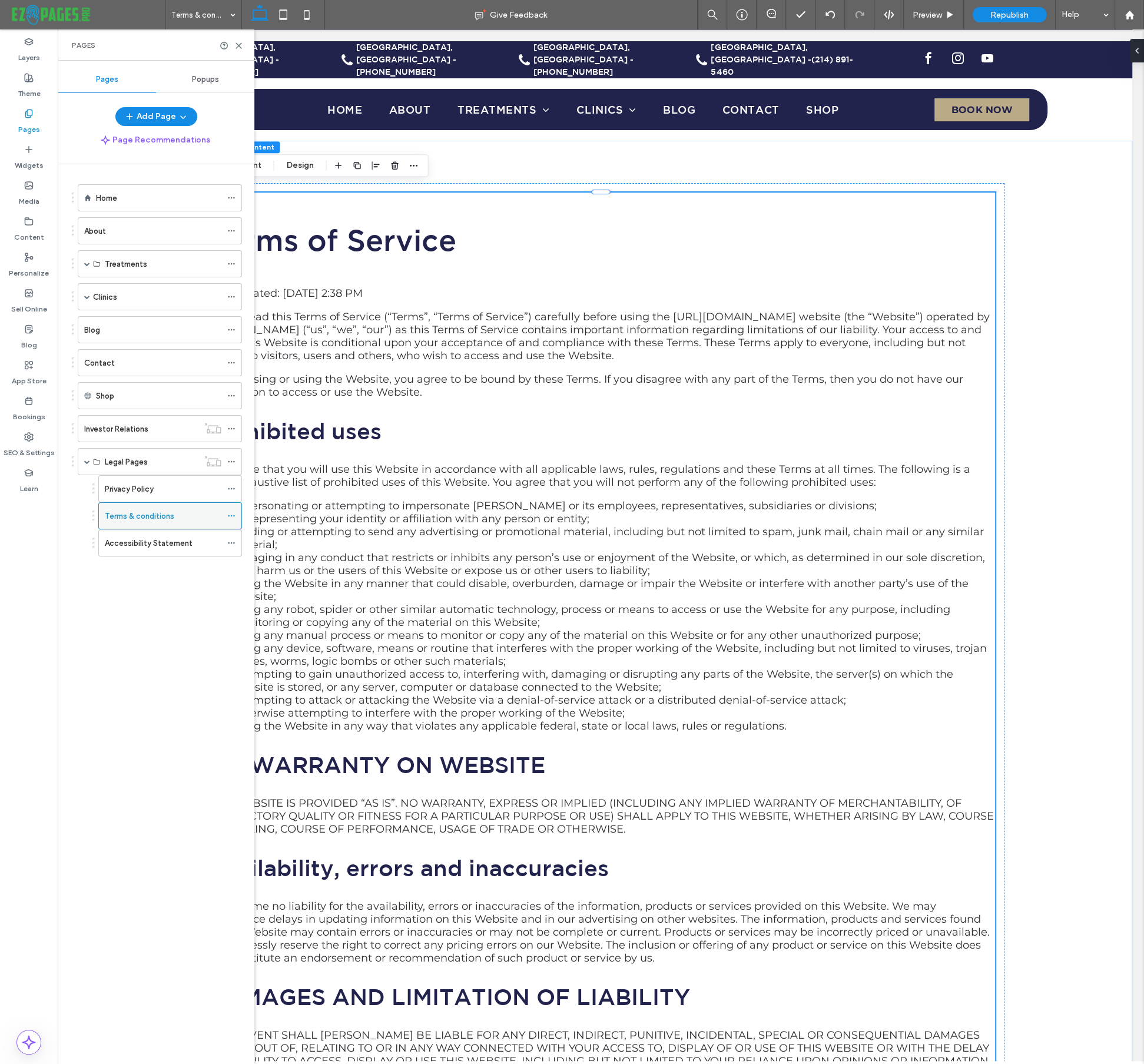
click at [231, 515] on use at bounding box center [230, 516] width 6 height 2
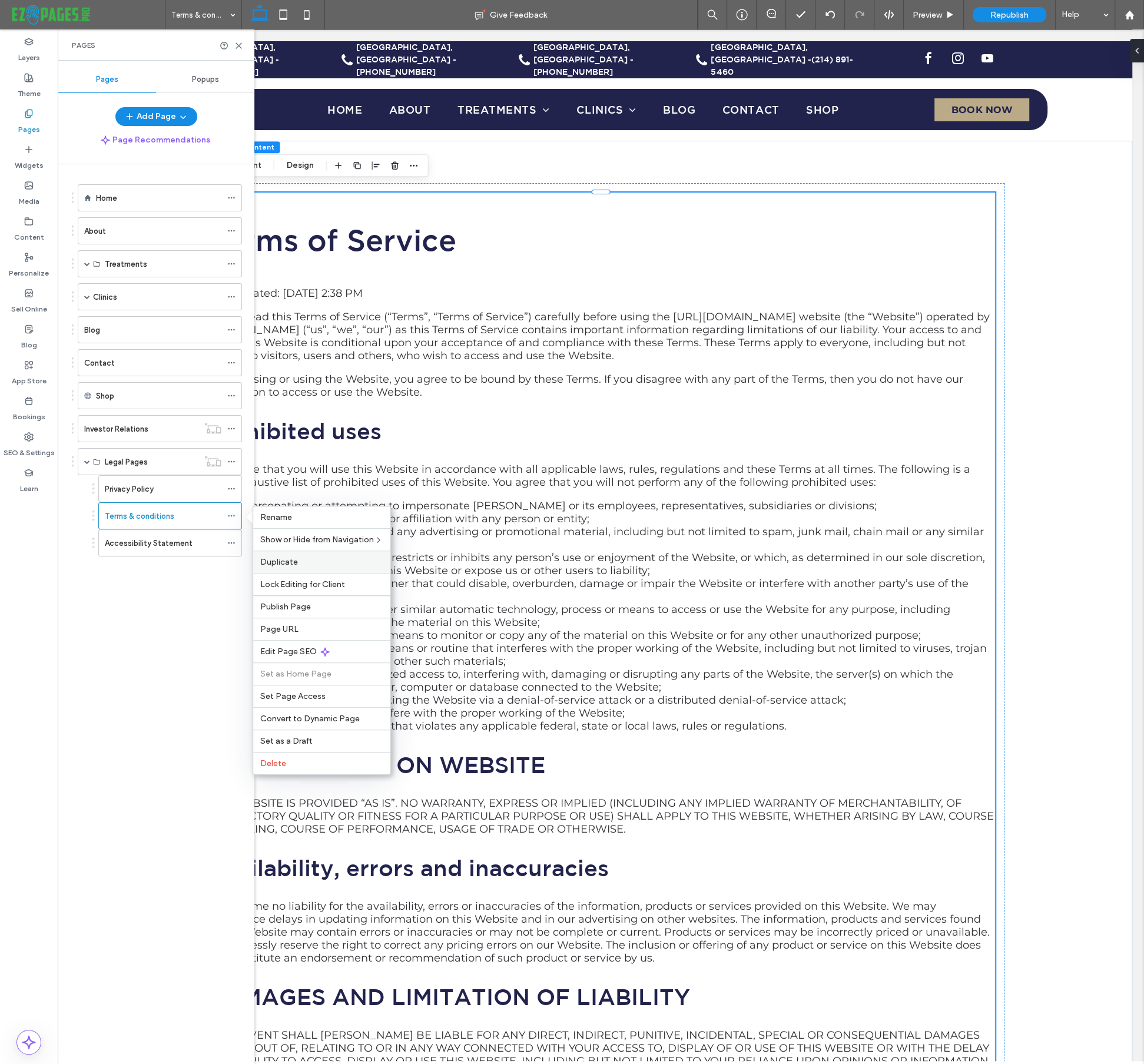
click at [282, 565] on span "Duplicate" at bounding box center [278, 562] width 37 height 10
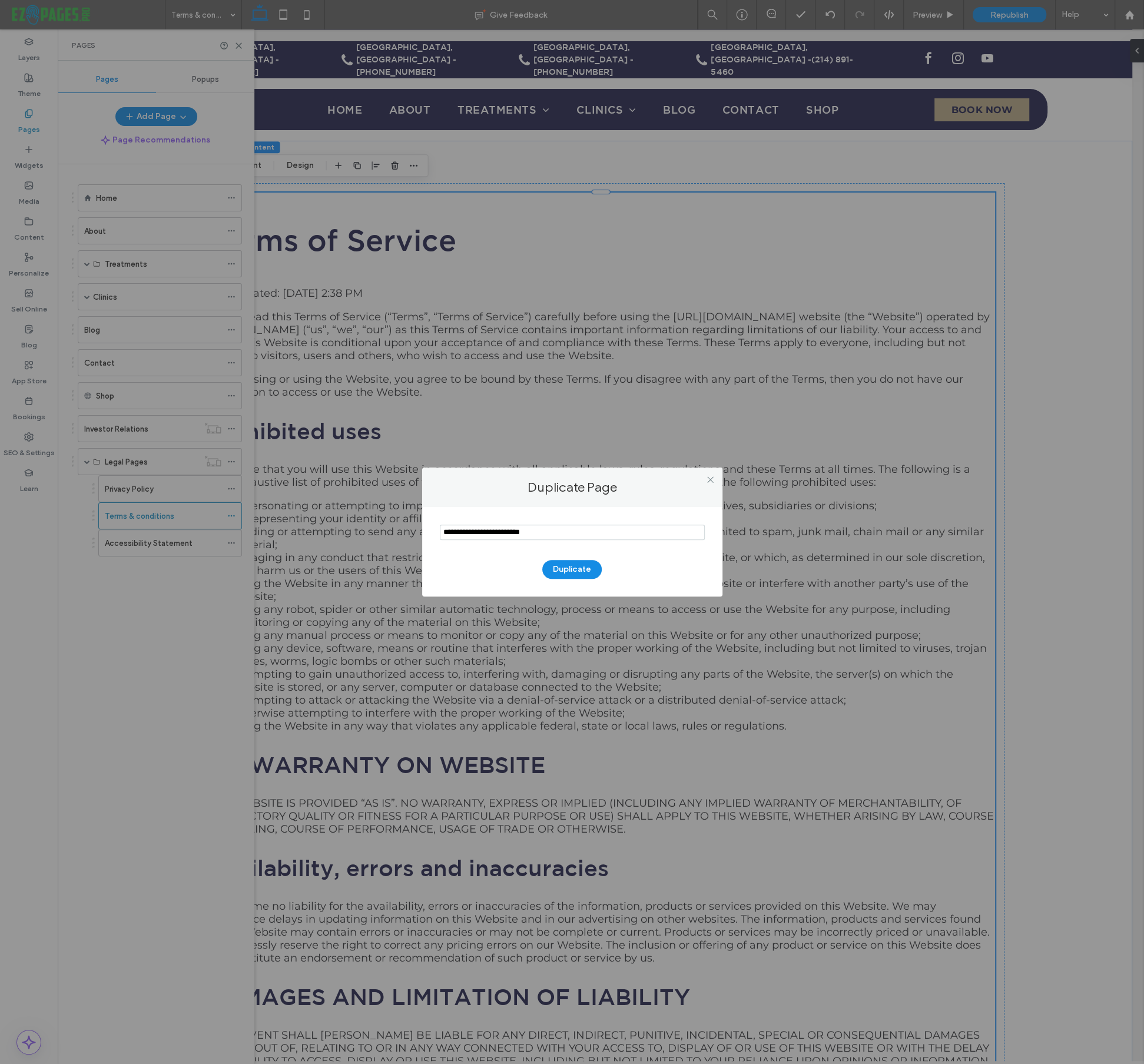
click at [486, 533] on input "notEmpty" at bounding box center [572, 532] width 265 height 16
click at [486, 534] on input "notEmpty" at bounding box center [572, 532] width 265 height 16
type input "**********"
click at [588, 571] on button "Duplicate" at bounding box center [572, 569] width 59 height 19
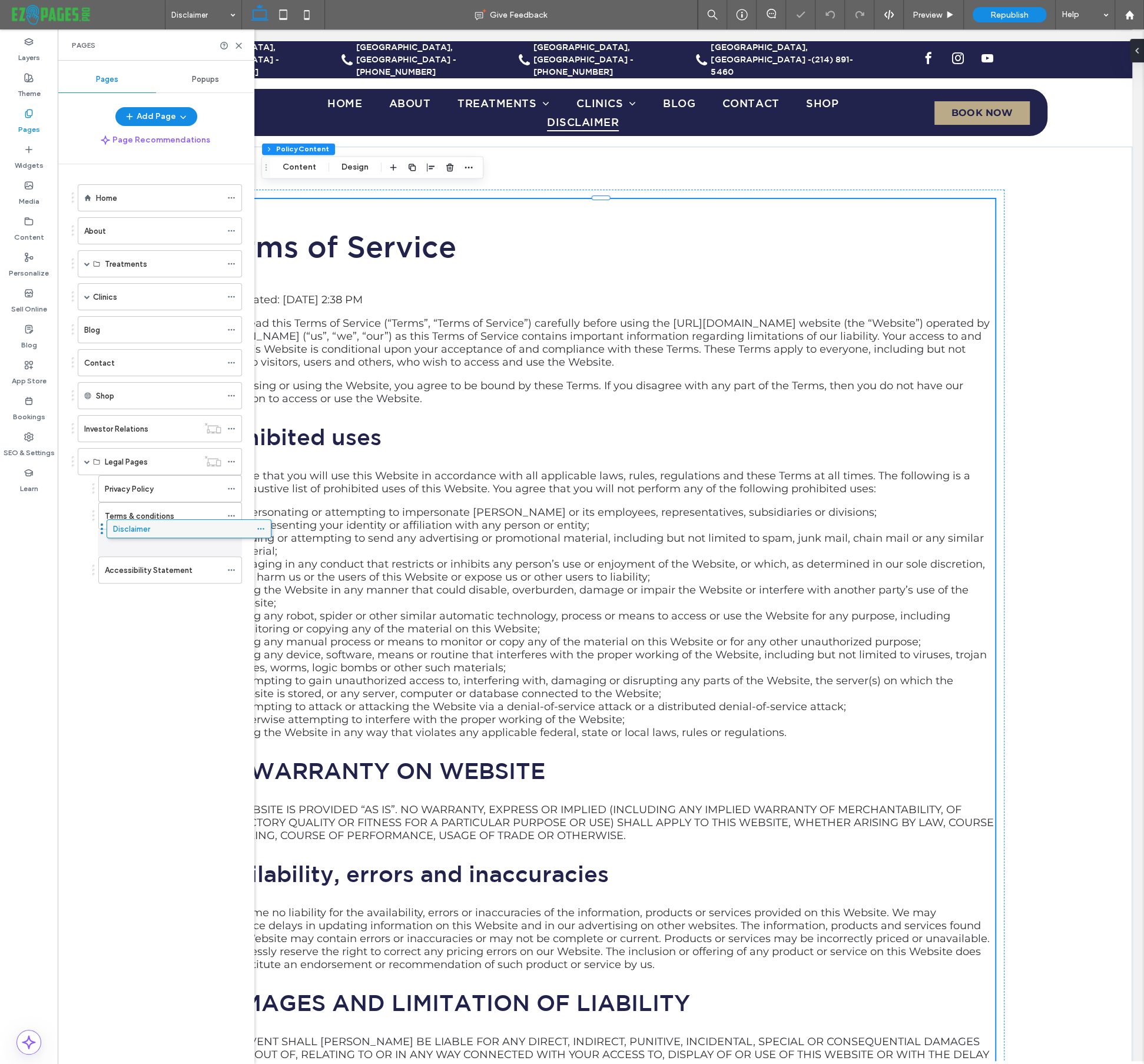
drag, startPoint x: 97, startPoint y: 571, endPoint x: 125, endPoint y: 529, distance: 50.5
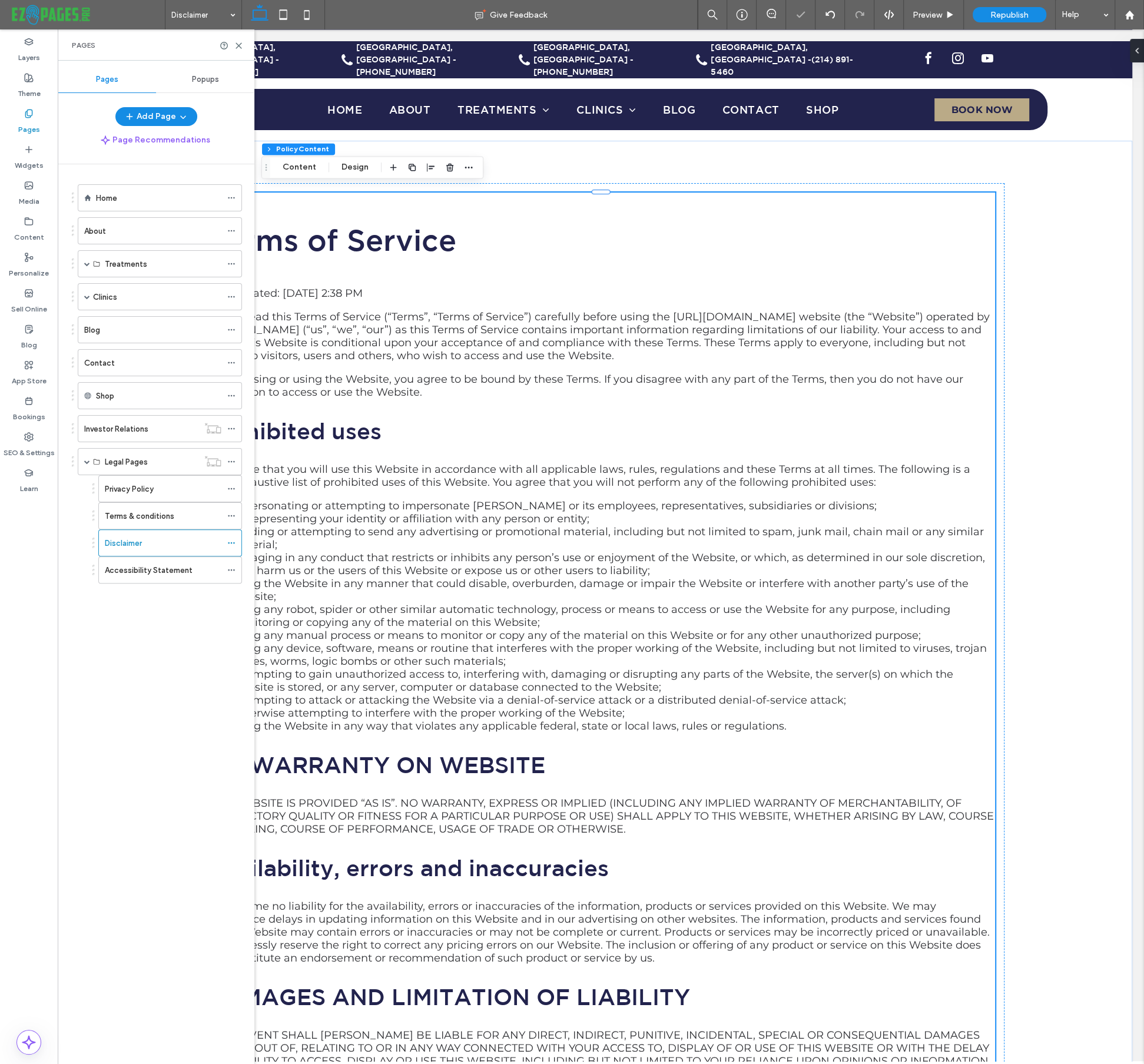
click at [422, 287] on p "Last updated: Oct 15, 2025 2:38 PM" at bounding box center [601, 293] width 789 height 13
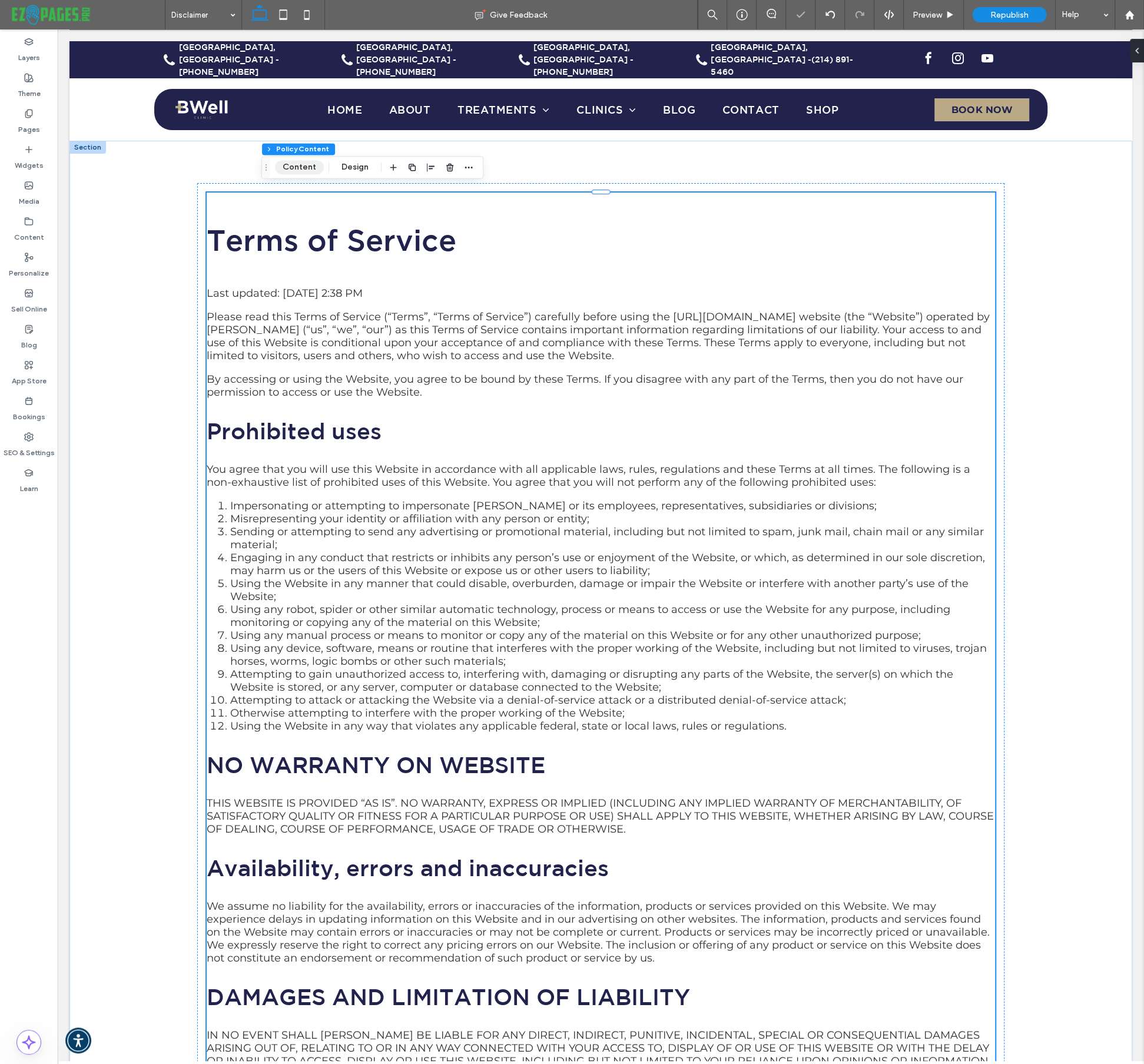
click at [309, 173] on button "Content" at bounding box center [299, 167] width 49 height 14
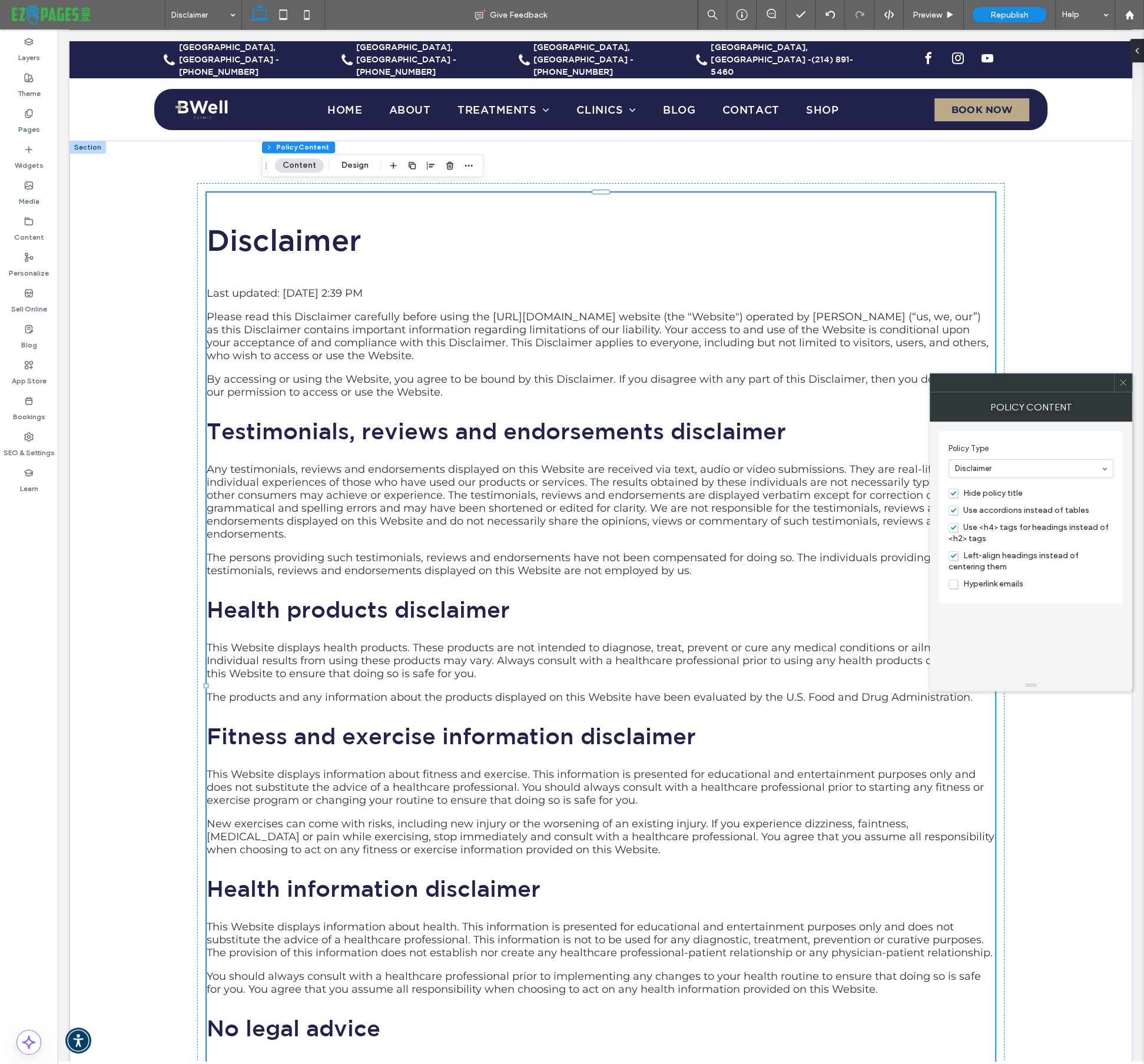
click at [1122, 382] on icon at bounding box center [1123, 382] width 9 height 9
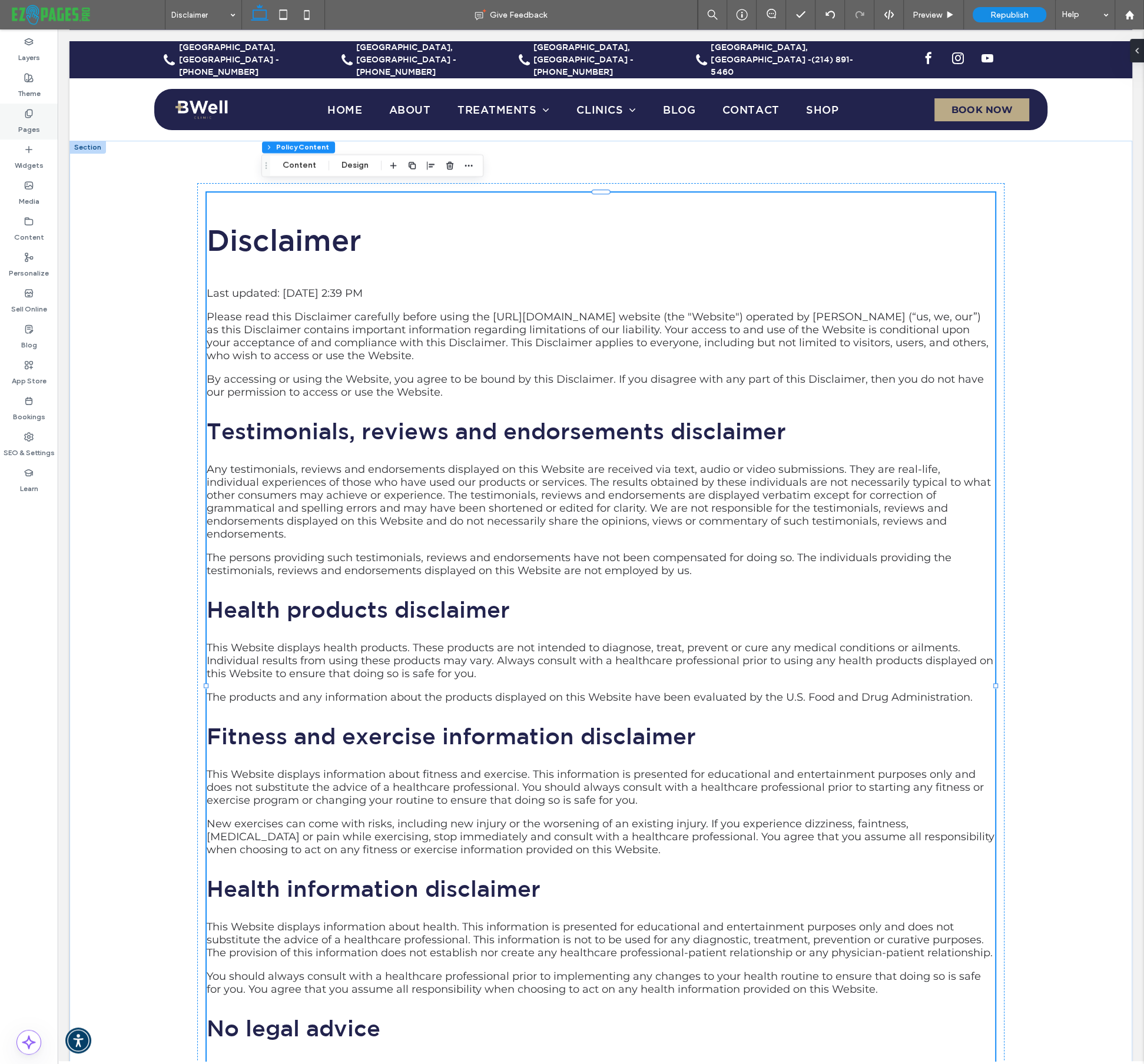
click at [16, 116] on div "Pages" at bounding box center [29, 121] width 58 height 36
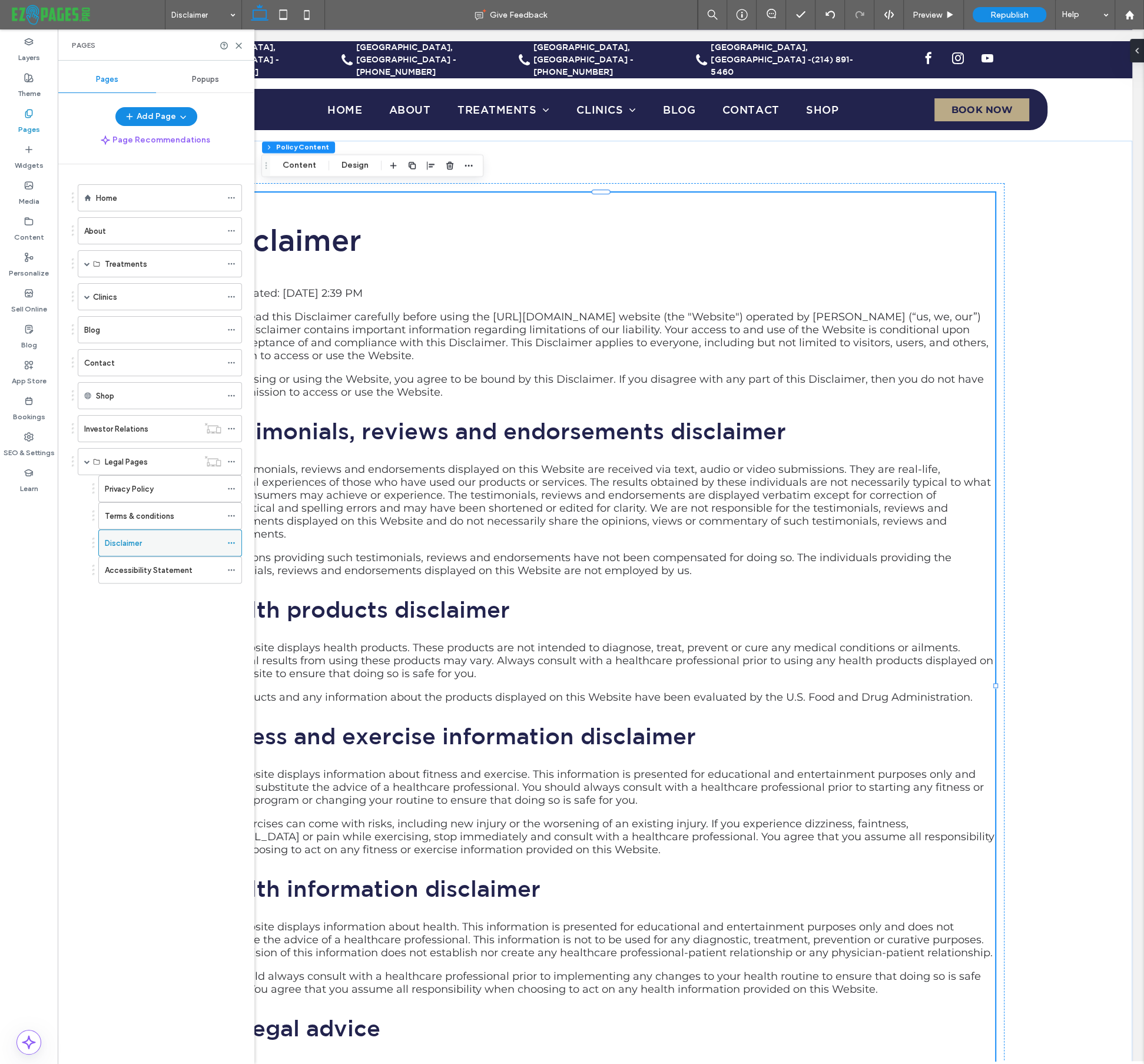
click at [231, 542] on use at bounding box center [230, 543] width 6 height 2
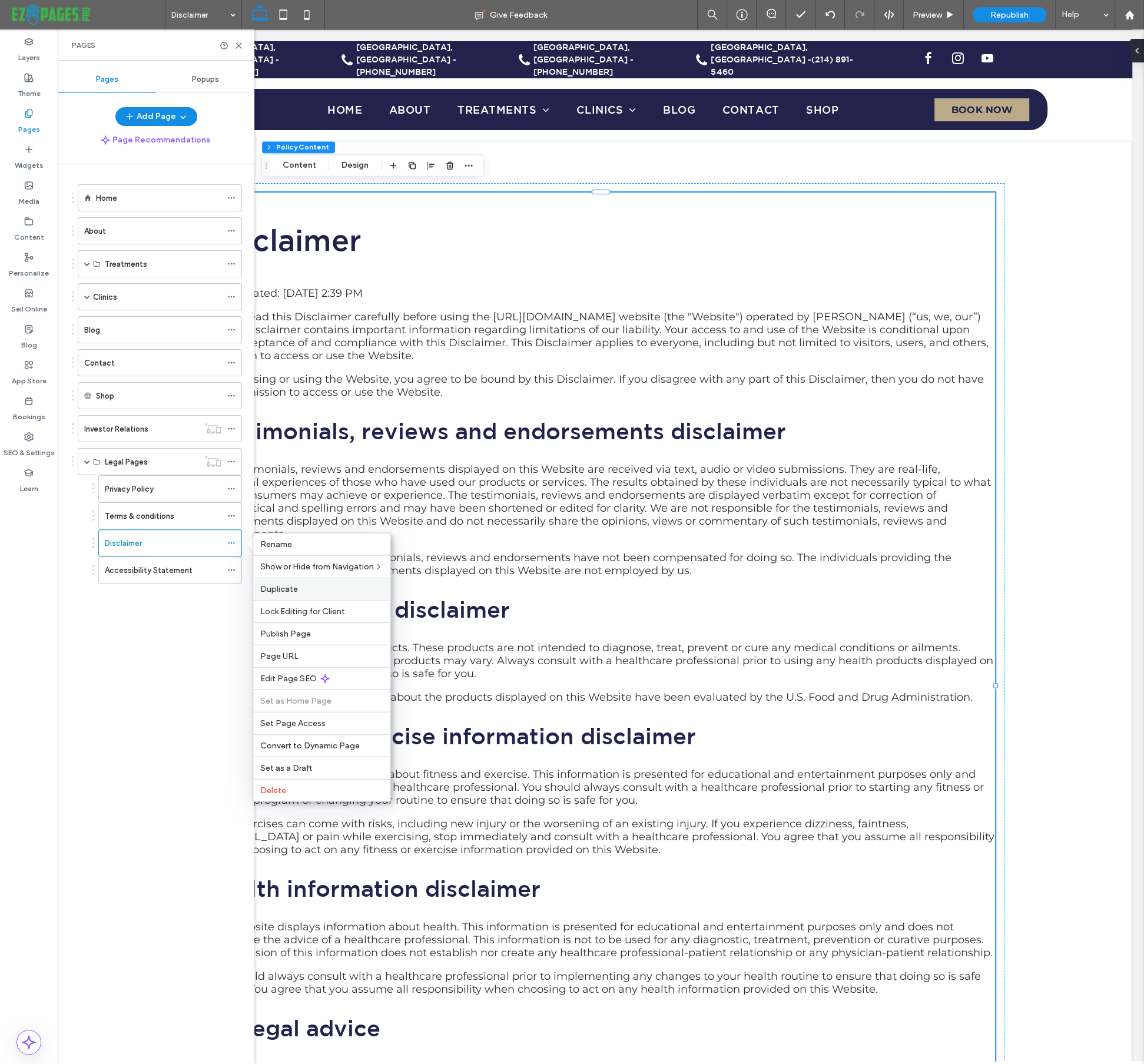
click at [304, 585] on label "Duplicate" at bounding box center [321, 589] width 123 height 10
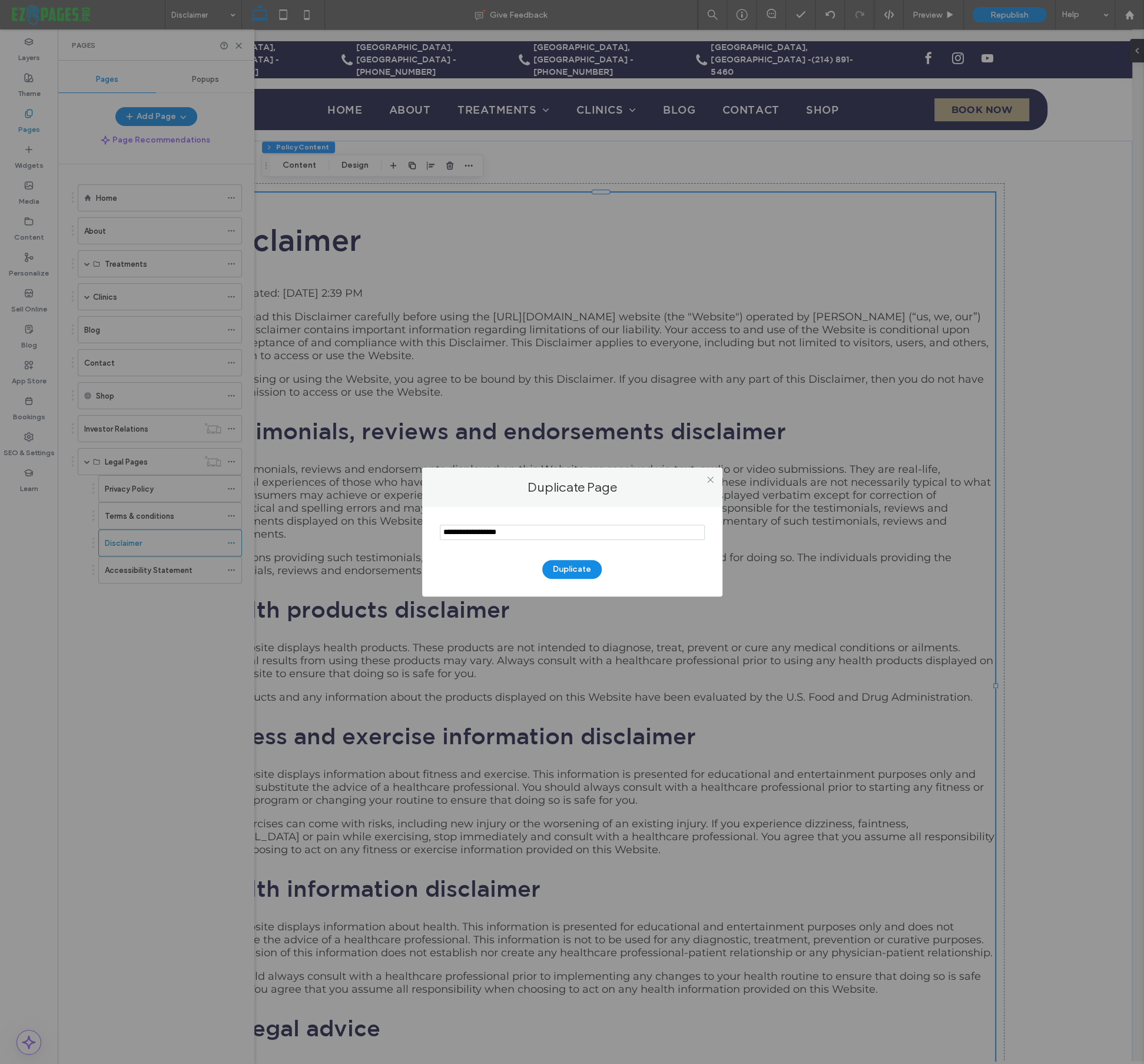
click at [478, 532] on input "notEmpty" at bounding box center [572, 532] width 265 height 16
click at [478, 533] on input "notEmpty" at bounding box center [572, 532] width 265 height 16
type input "**********"
click at [560, 569] on button "Duplicate" at bounding box center [572, 569] width 59 height 19
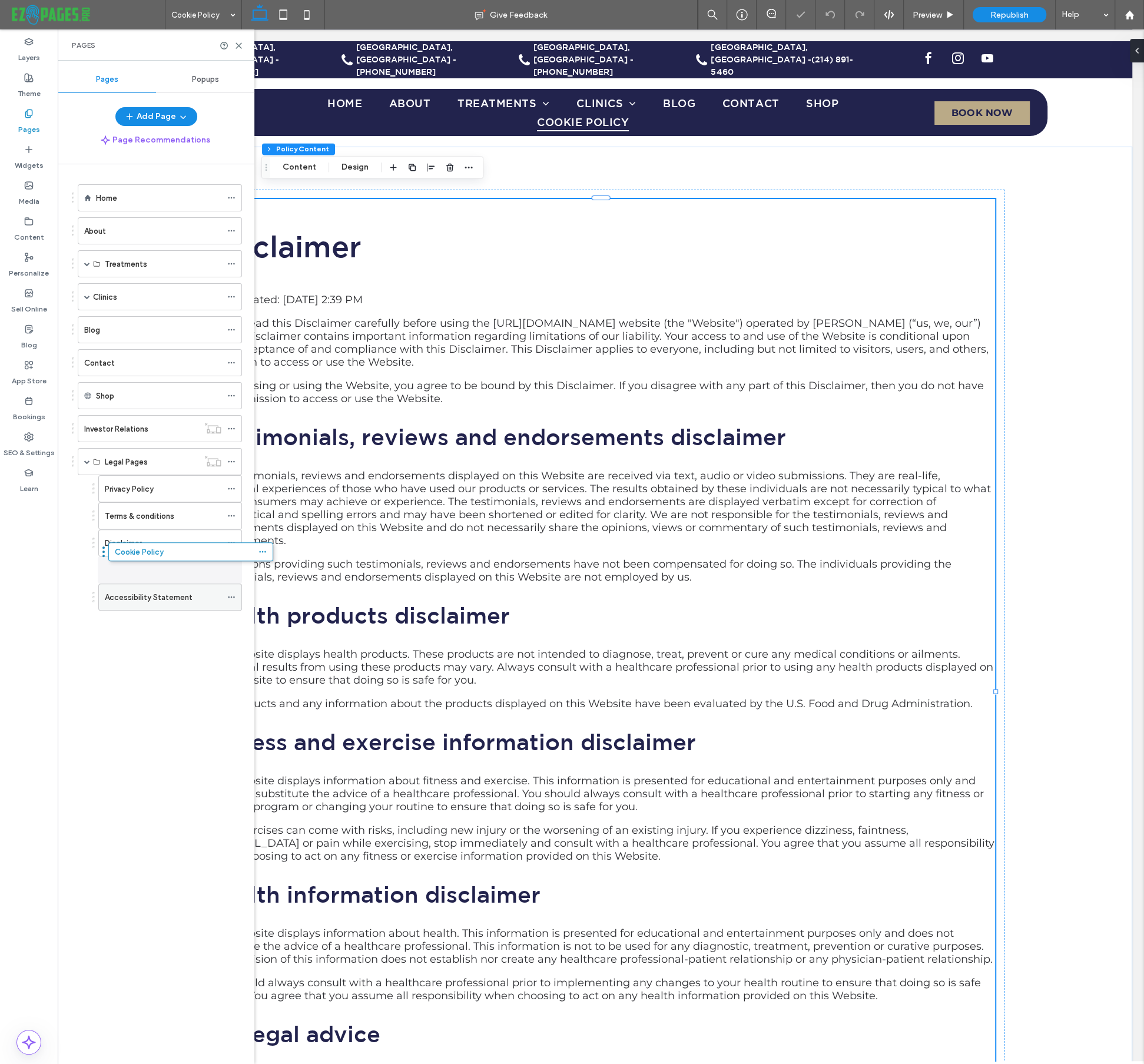
drag, startPoint x: 93, startPoint y: 602, endPoint x: 123, endPoint y: 555, distance: 55.8
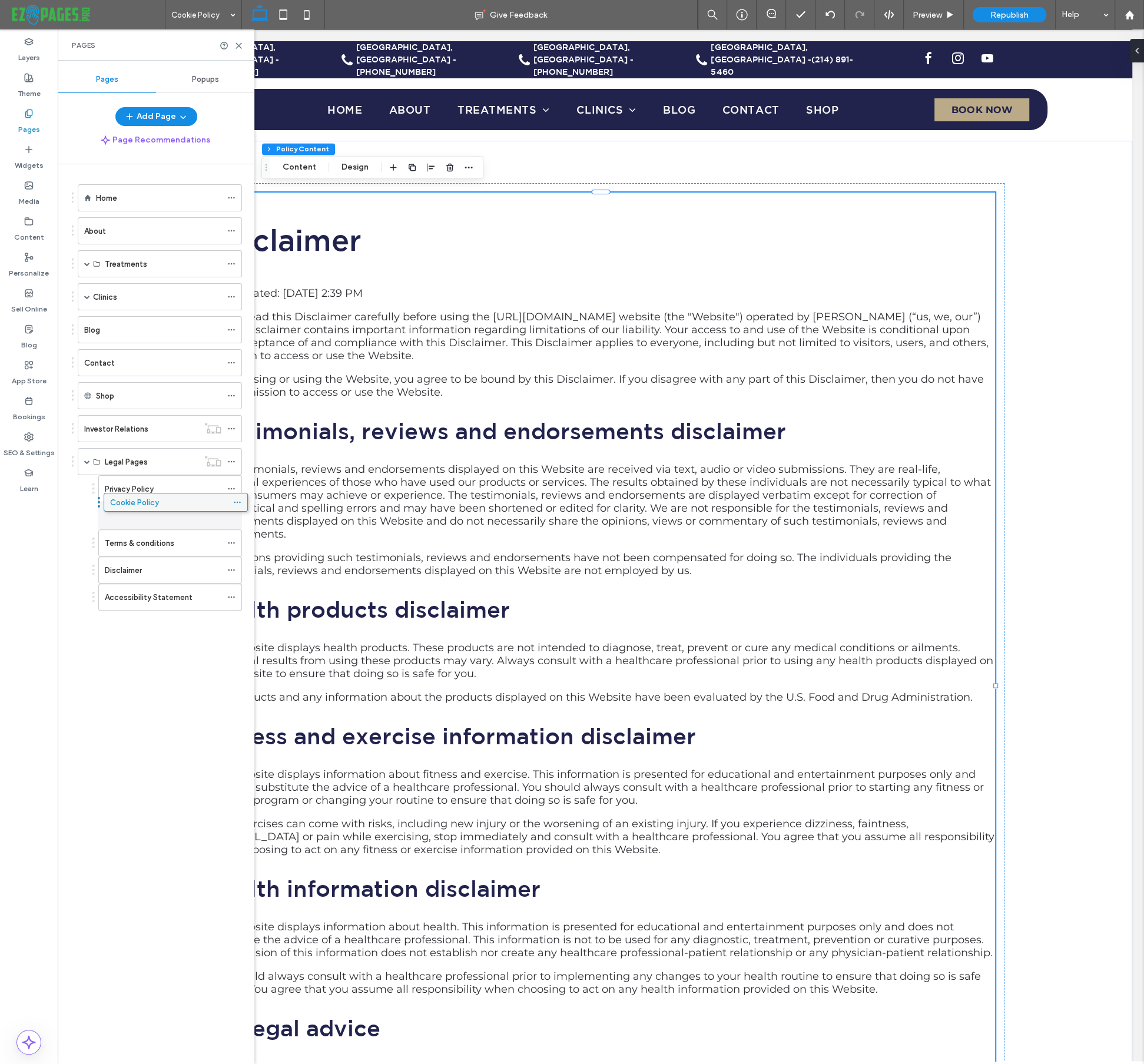
drag, startPoint x: 130, startPoint y: 570, endPoint x: 135, endPoint y: 502, distance: 68.2
click at [231, 540] on icon at bounding box center [232, 543] width 8 height 8
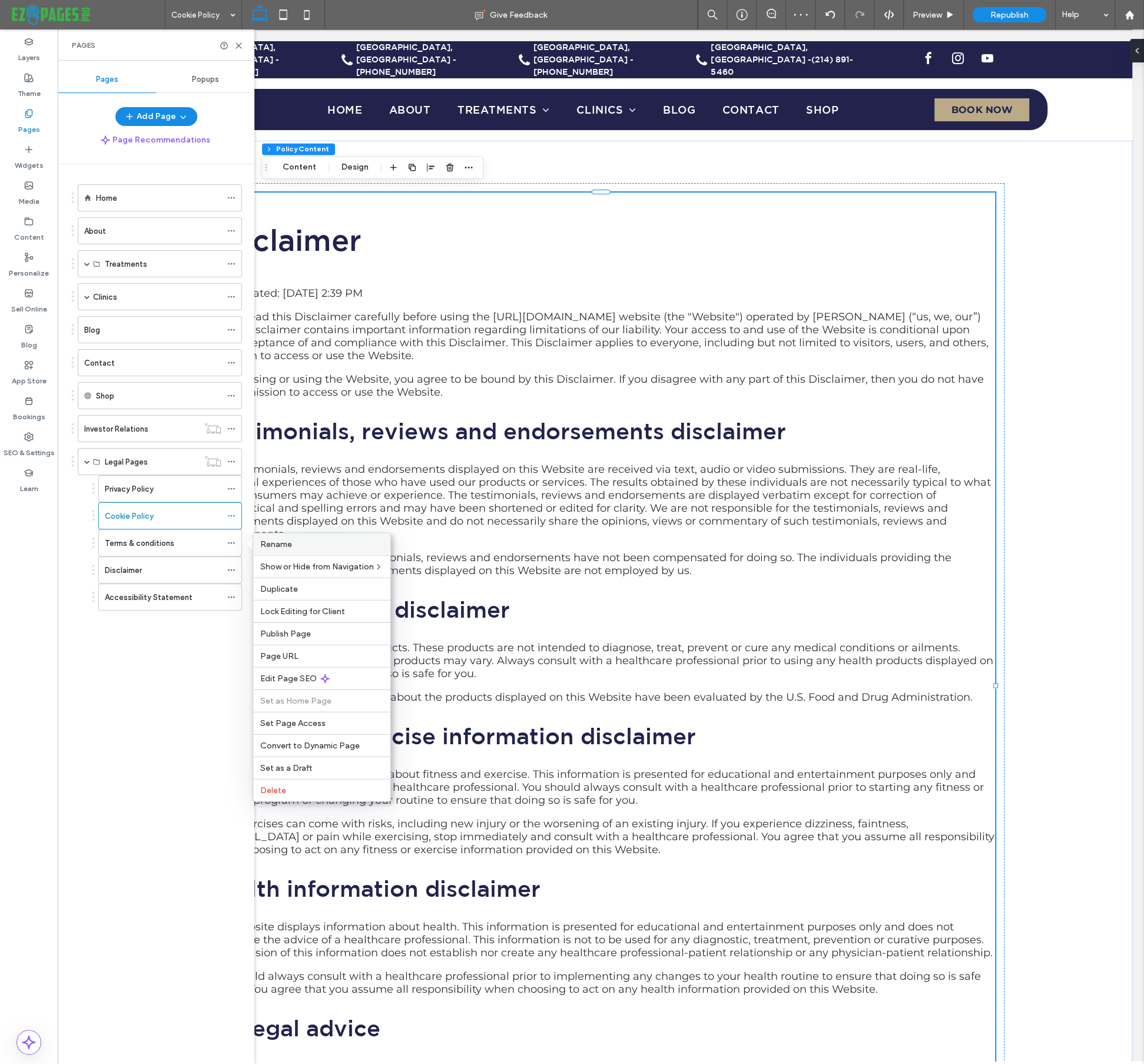
click at [269, 541] on span "Rename" at bounding box center [276, 544] width 32 height 10
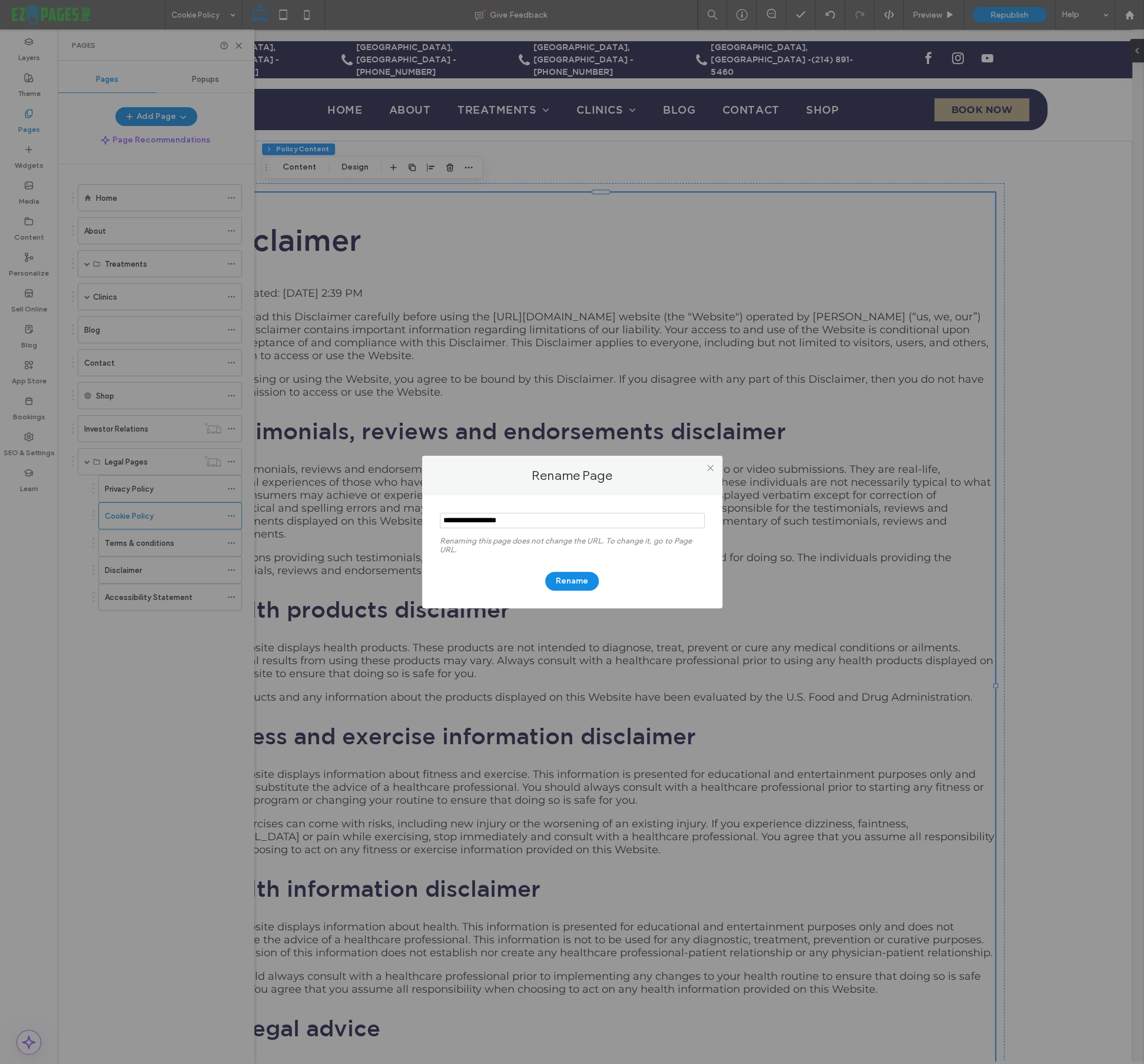
drag, startPoint x: 467, startPoint y: 519, endPoint x: 538, endPoint y: 522, distance: 71.1
click at [538, 522] on input "notEmpty" at bounding box center [572, 521] width 265 height 16
type input "**********"
click at [575, 587] on button "Rename" at bounding box center [572, 581] width 54 height 19
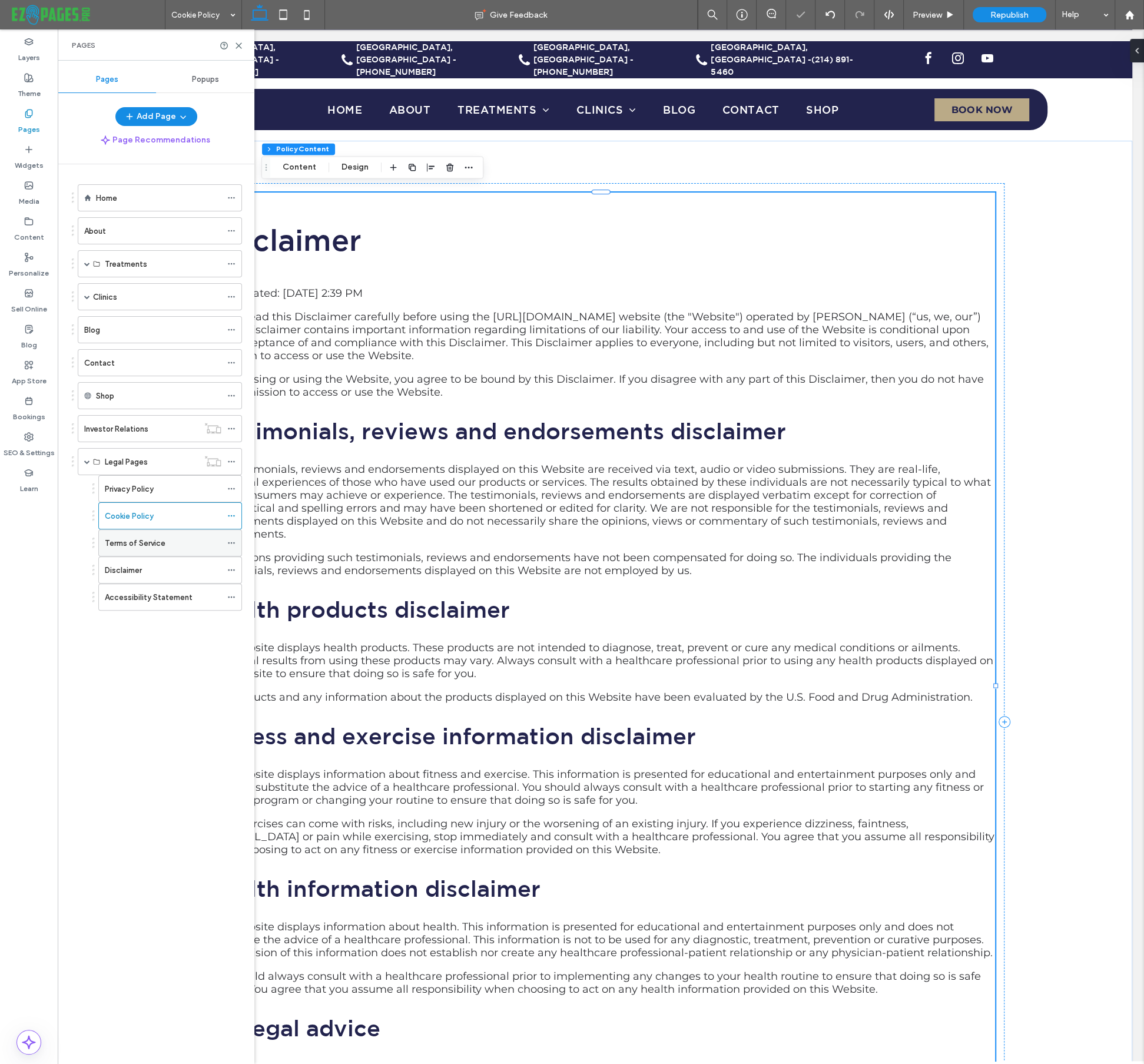
click at [155, 535] on label "Terms of Service" at bounding box center [135, 543] width 61 height 20
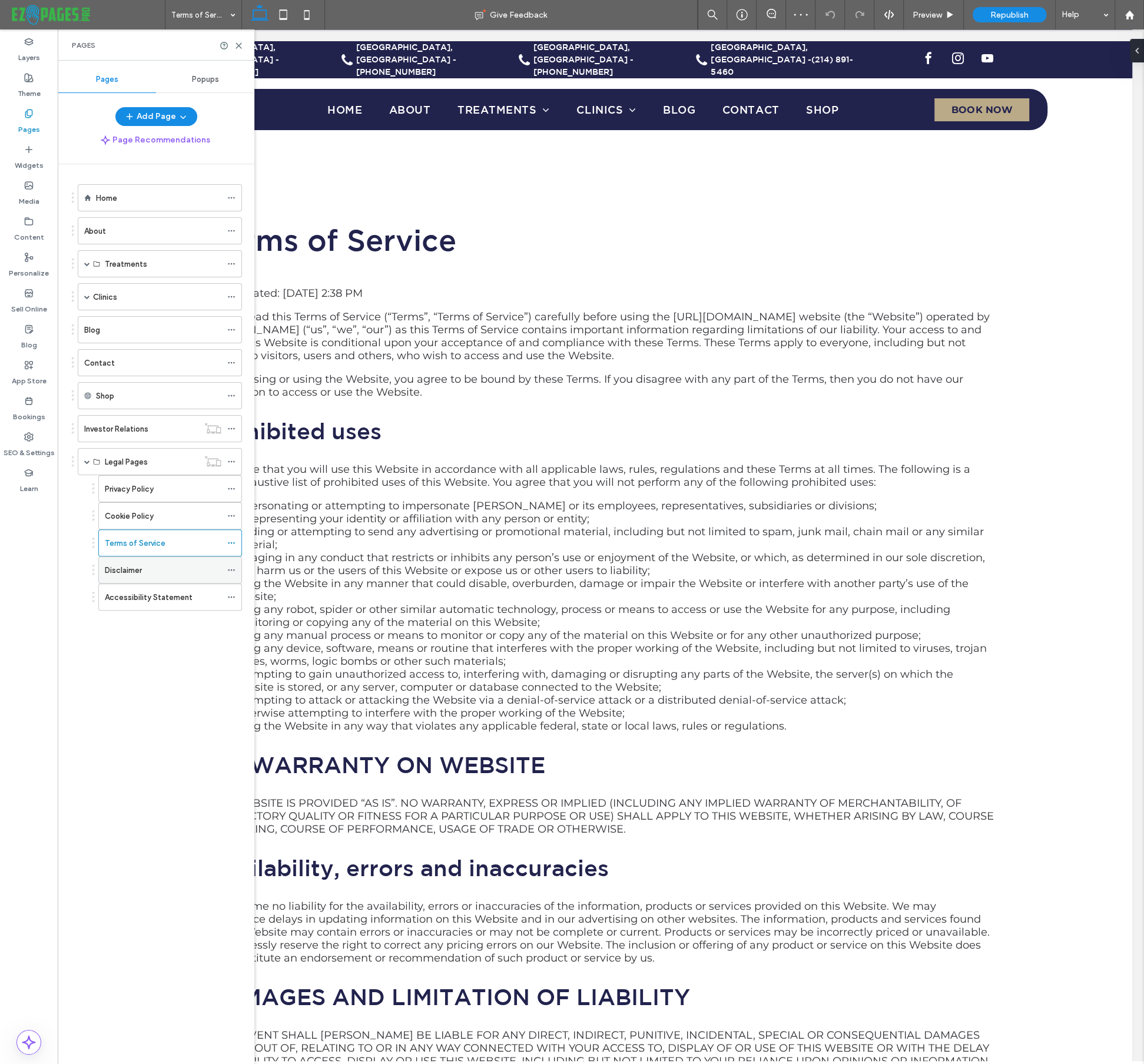
click at [147, 564] on div "Disclaimer" at bounding box center [163, 570] width 116 height 13
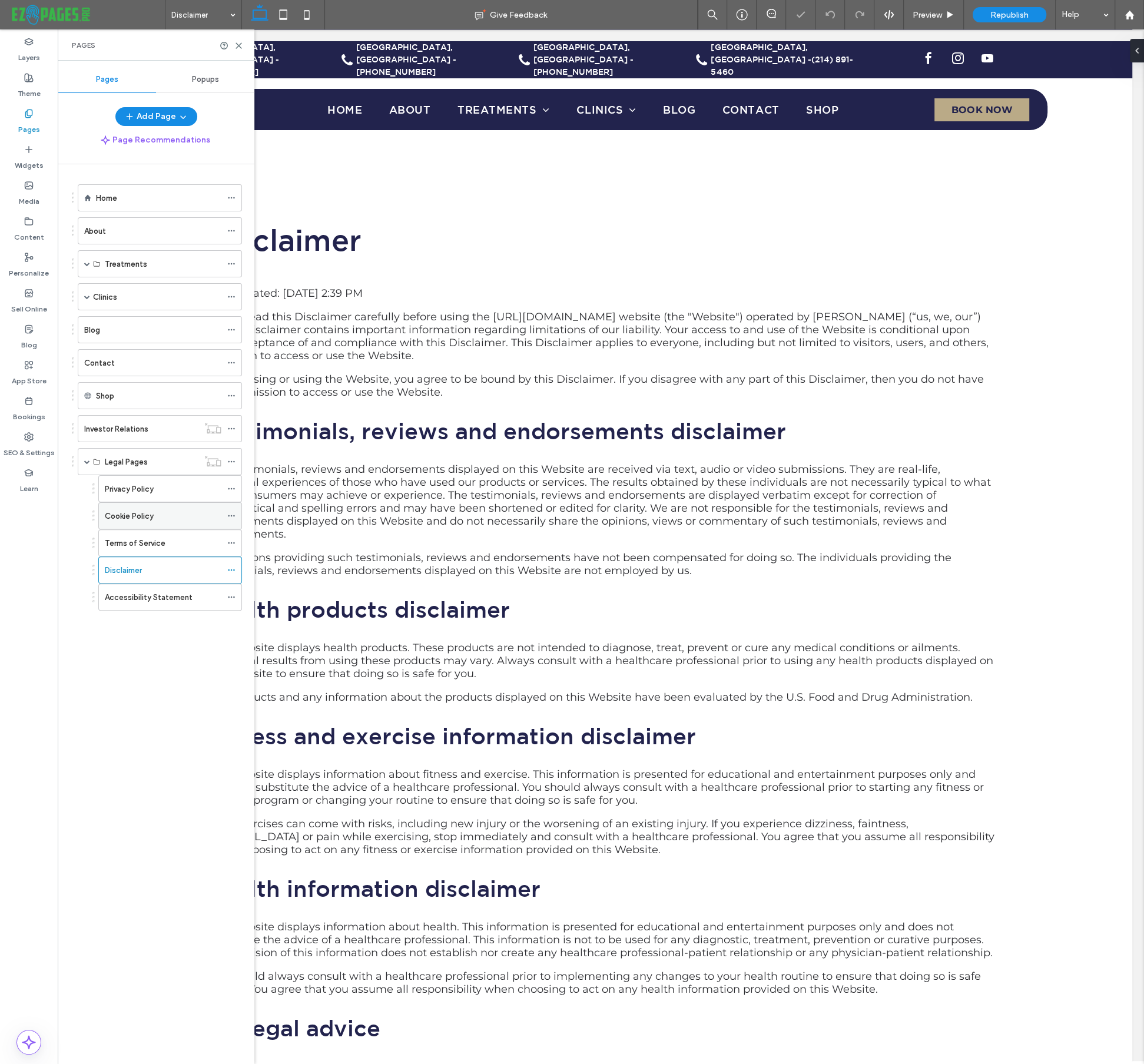
click at [149, 509] on label "Cookie Policy" at bounding box center [129, 516] width 49 height 20
click at [356, 287] on p "Last updated: Oct 15, 2025 2:39 PM" at bounding box center [601, 293] width 789 height 13
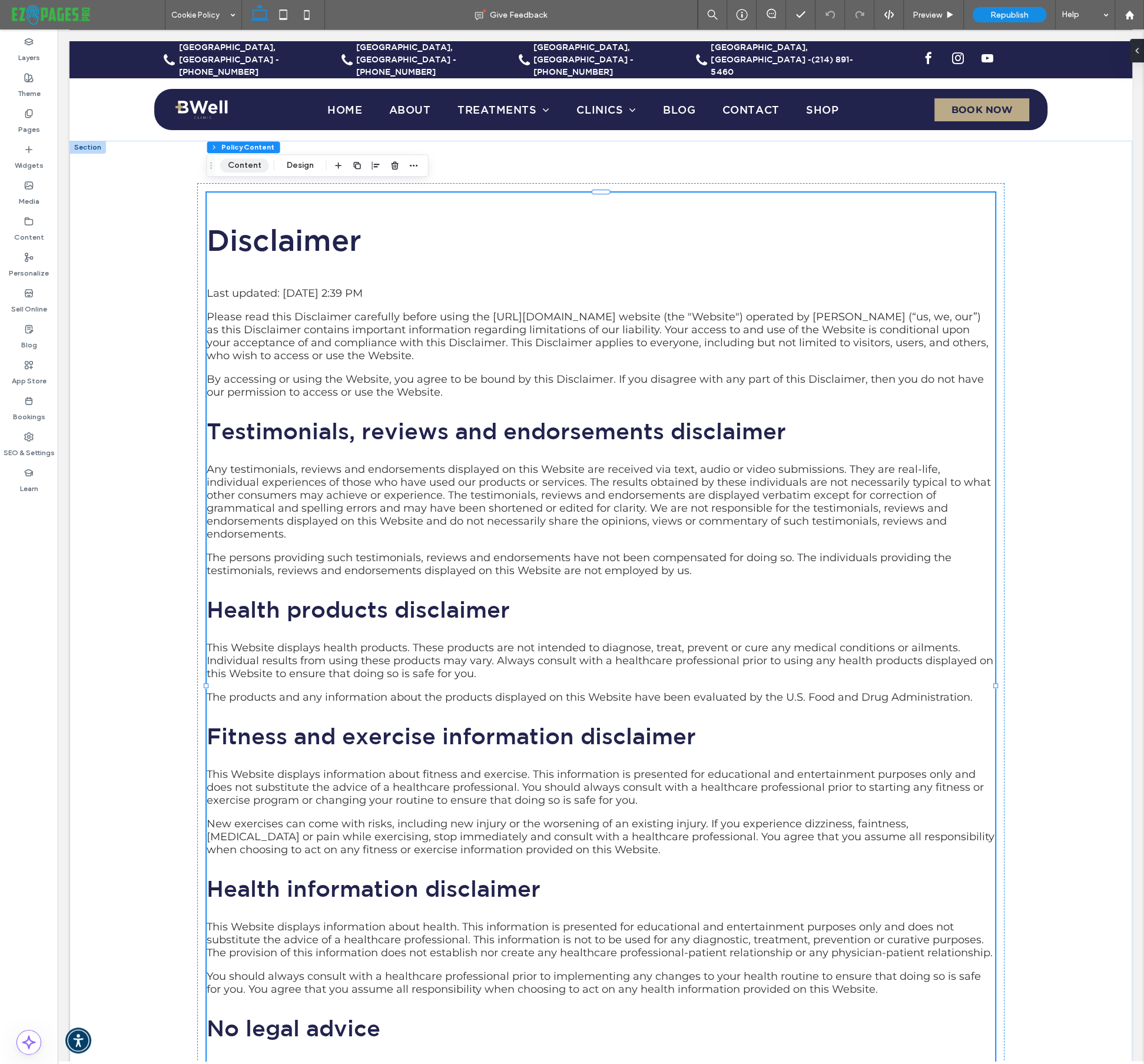
click at [257, 166] on button "Content" at bounding box center [244, 166] width 49 height 14
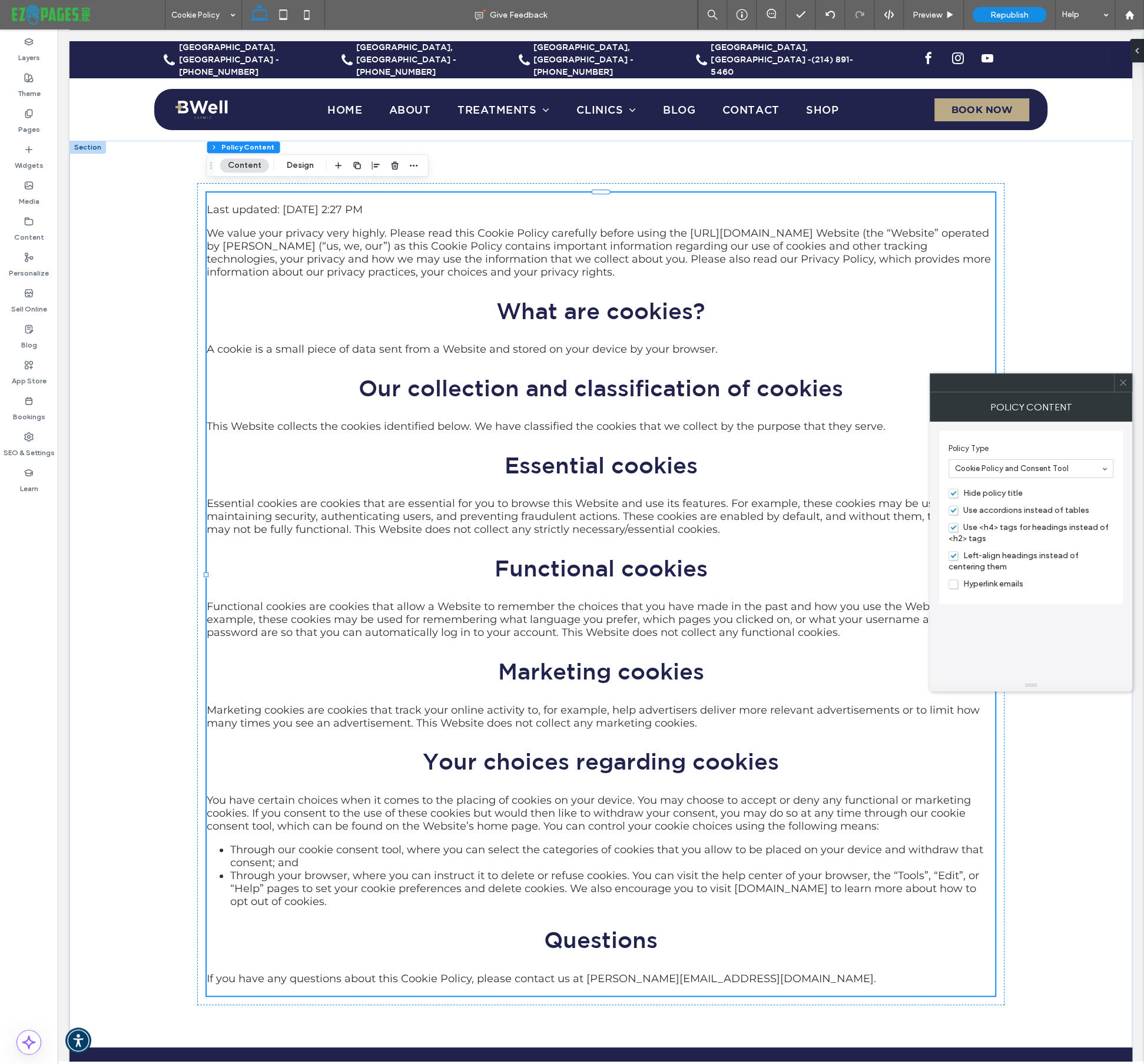
click at [955, 556] on span "Left-align headings instead of centering them" at bounding box center [1014, 561] width 130 height 21
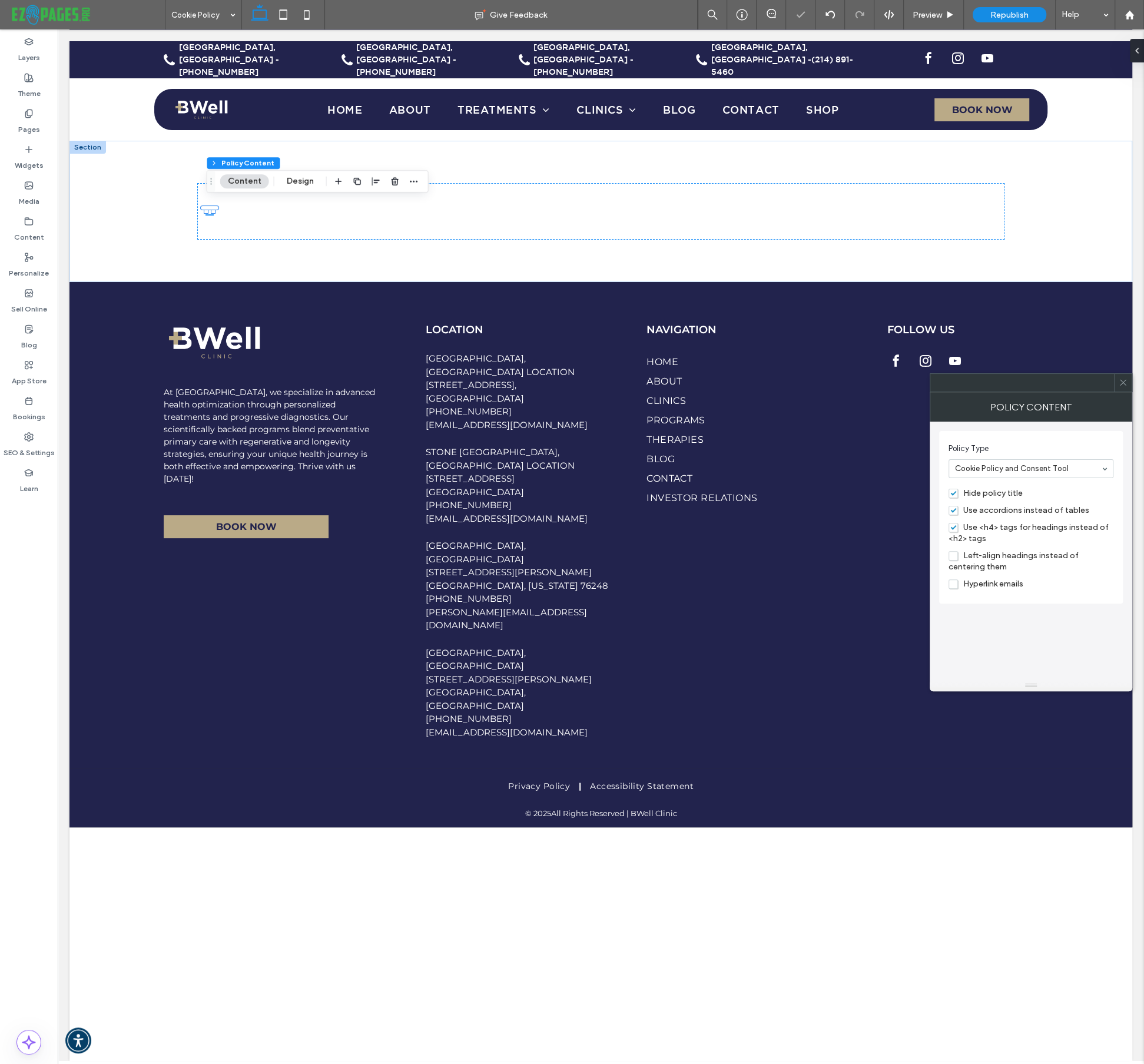
click at [954, 557] on span "Left-align headings instead of centering them" at bounding box center [1014, 561] width 130 height 21
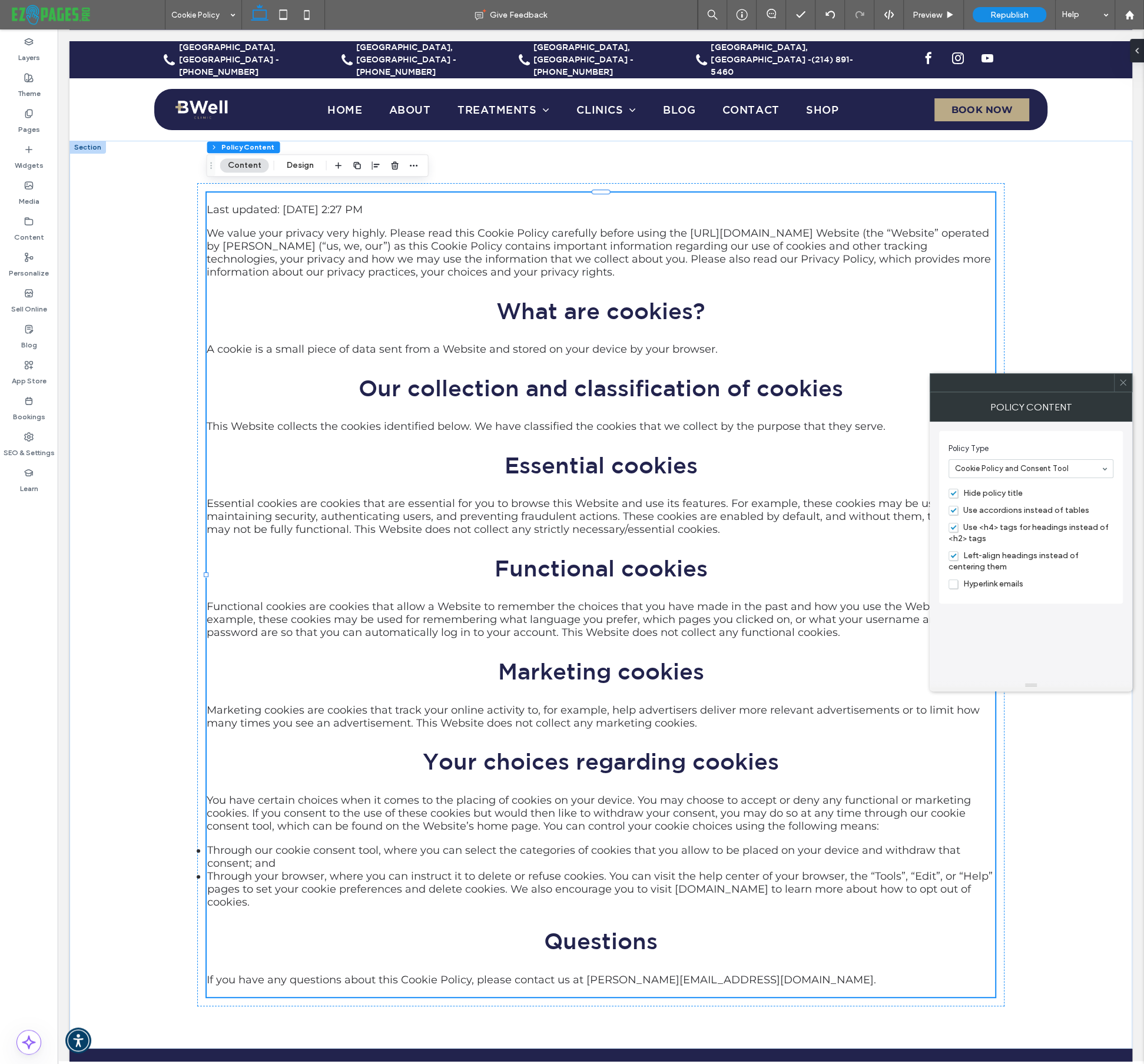
click at [952, 495] on span "Hide policy title" at bounding box center [985, 493] width 74 height 10
click at [954, 509] on span "Use accordions instead of tables" at bounding box center [1019, 510] width 141 height 10
click at [956, 510] on span "Use accordions instead of tables" at bounding box center [1019, 510] width 141 height 10
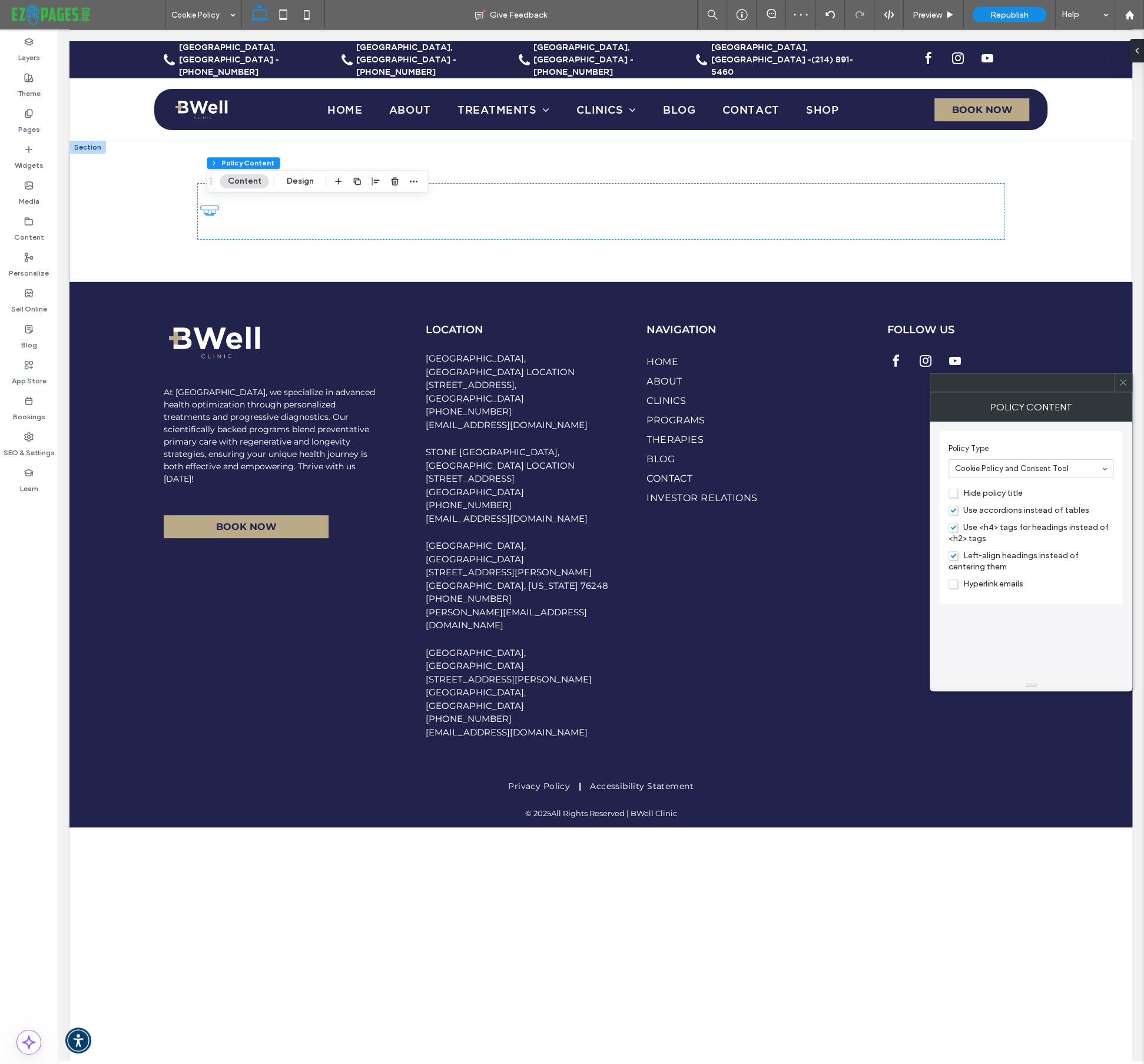
click at [952, 493] on span "Hide policy title" at bounding box center [985, 493] width 74 height 10
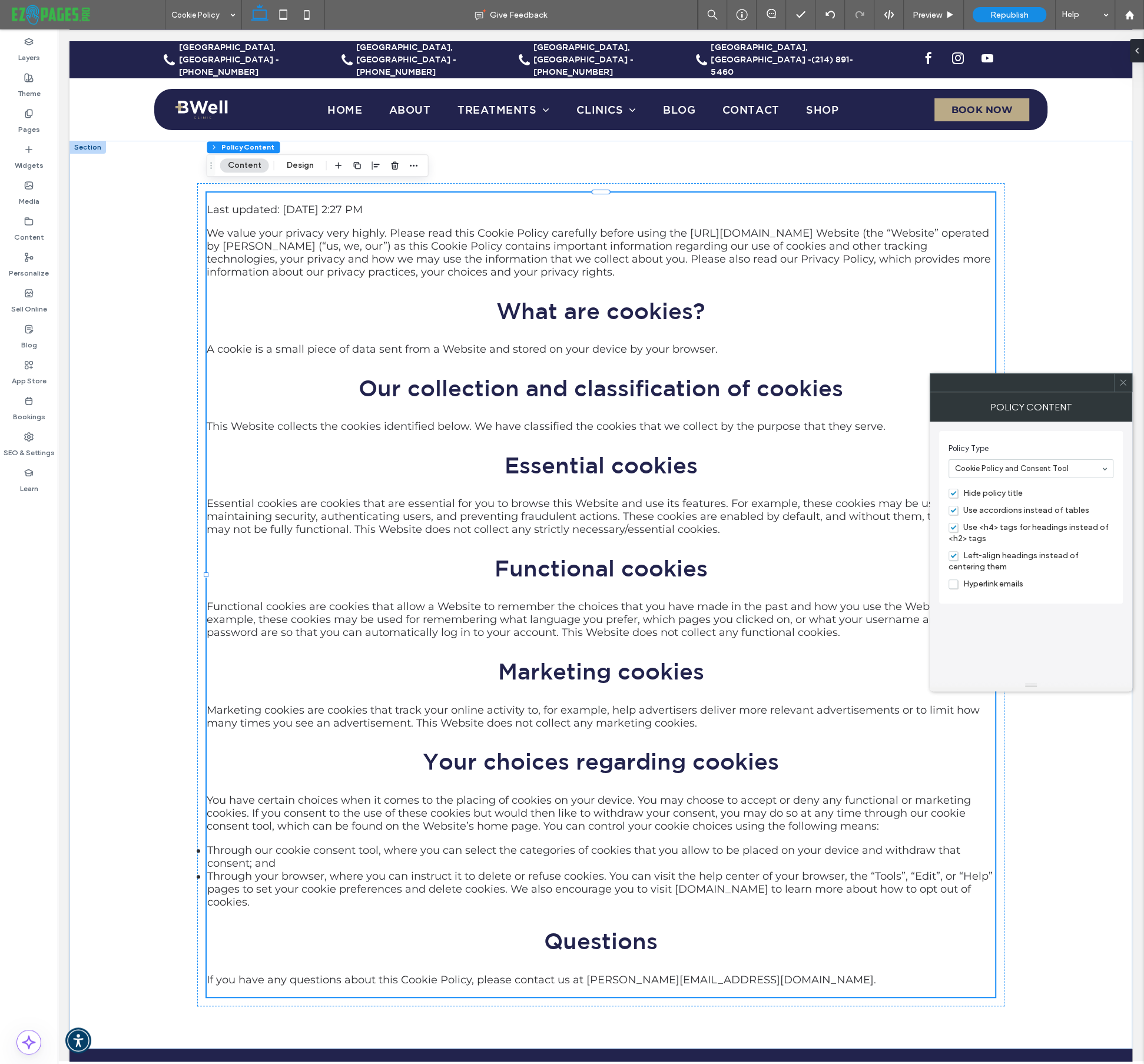
click at [1125, 381] on icon at bounding box center [1123, 382] width 9 height 9
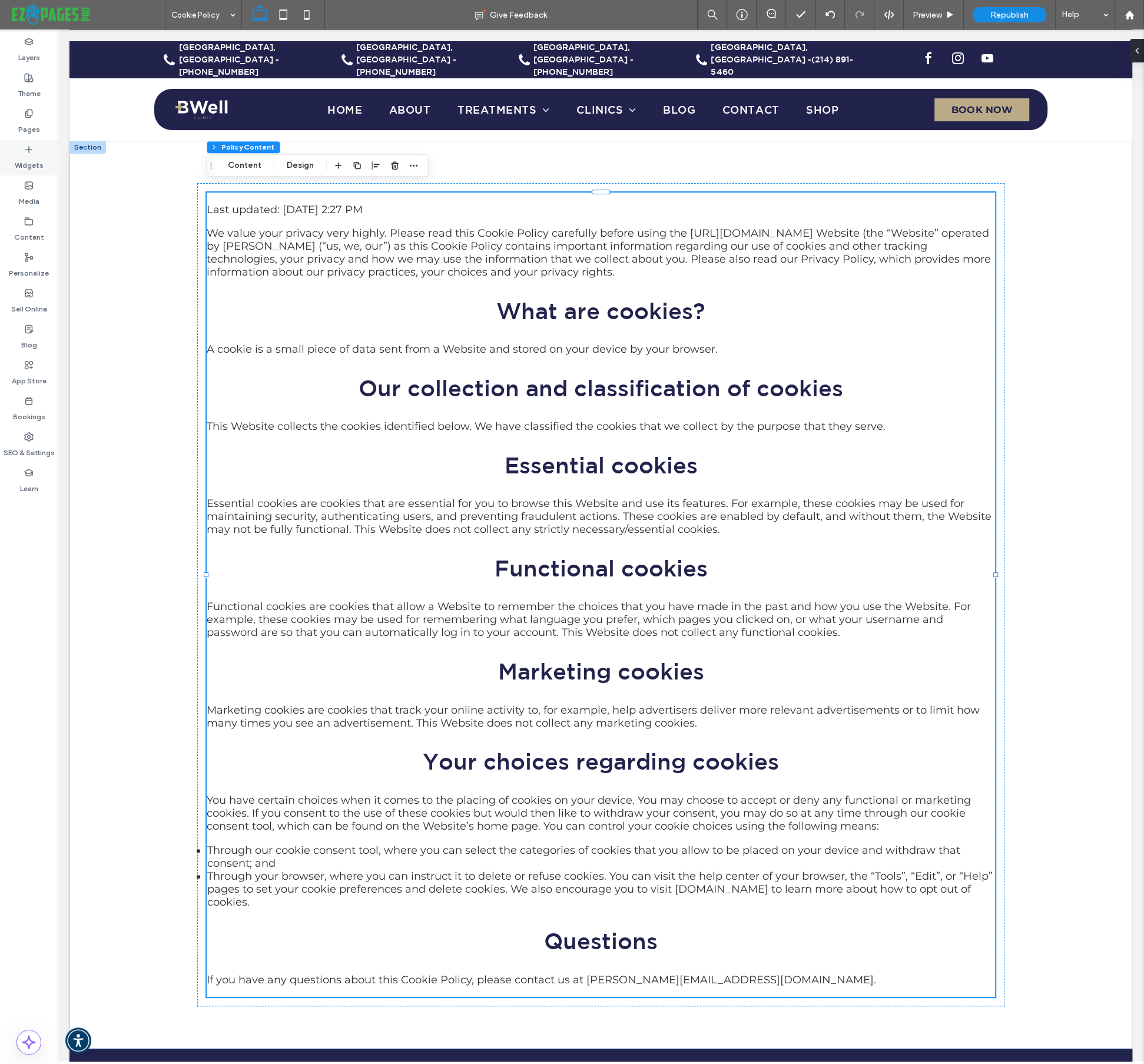
click at [25, 151] on icon at bounding box center [28, 149] width 9 height 9
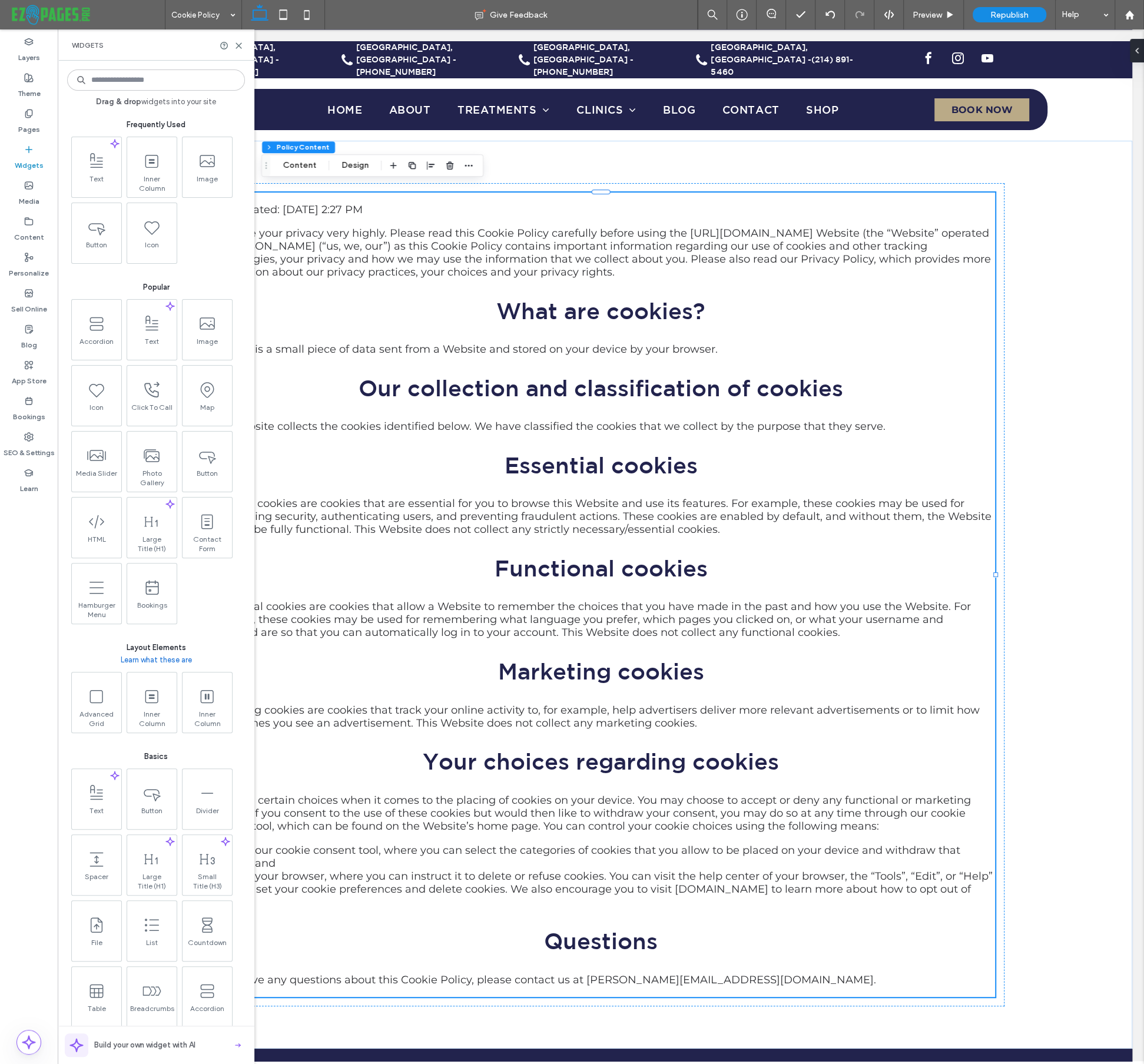
click at [142, 84] on input at bounding box center [156, 80] width 178 height 21
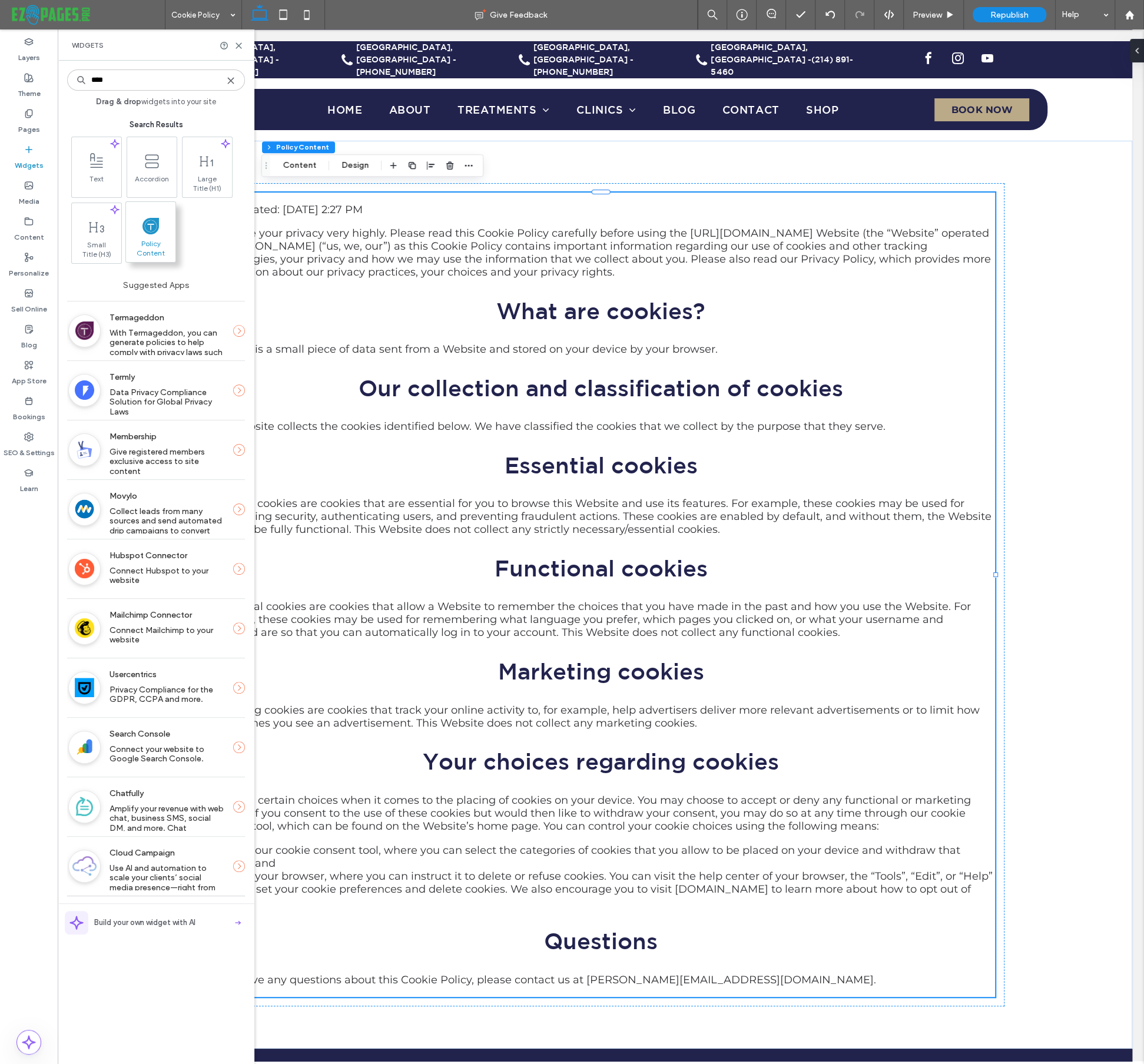
type input "****"
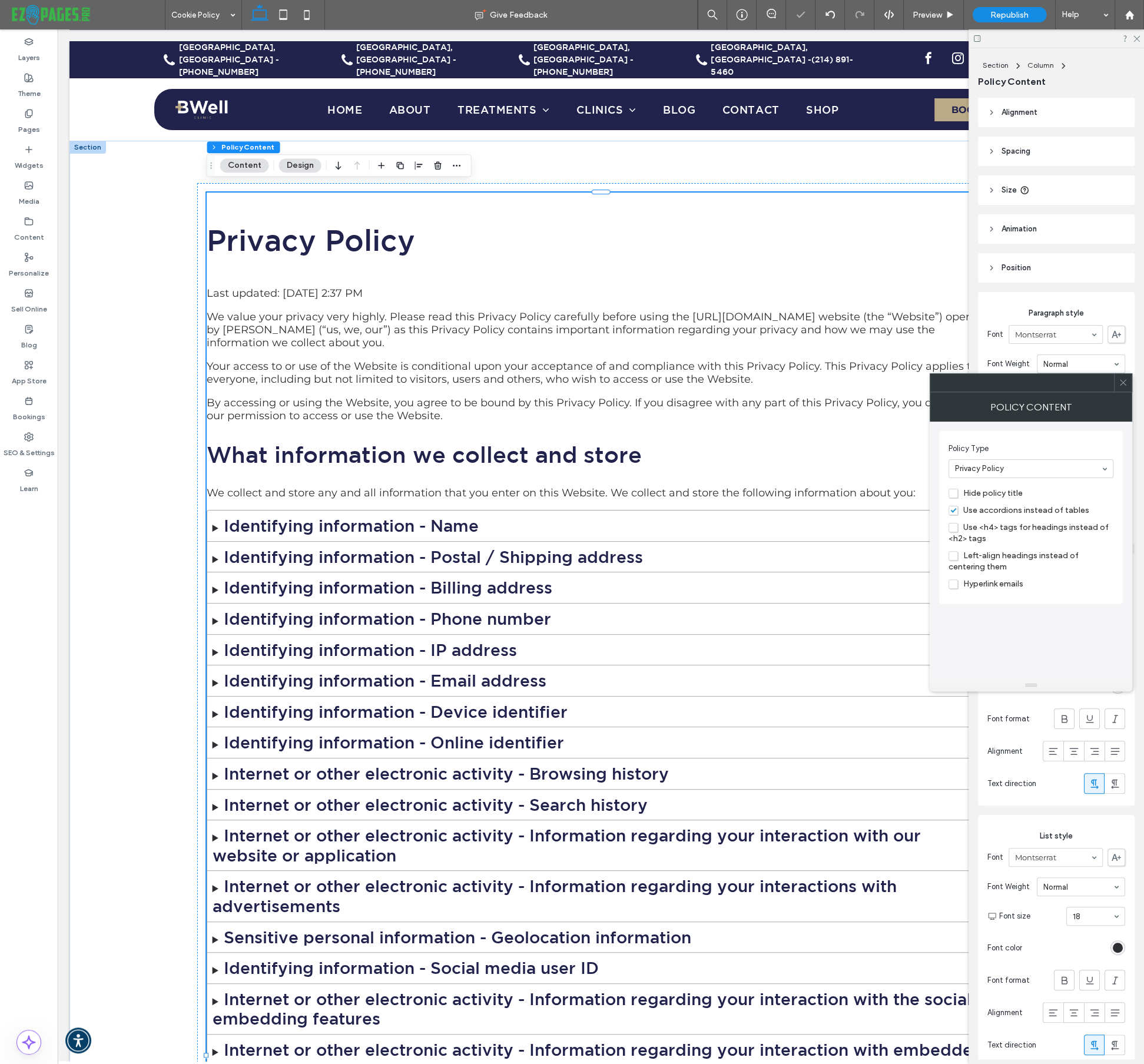
click at [693, 287] on p "Last updated: Oct 15, 2025 2:37 PM" at bounding box center [601, 293] width 789 height 13
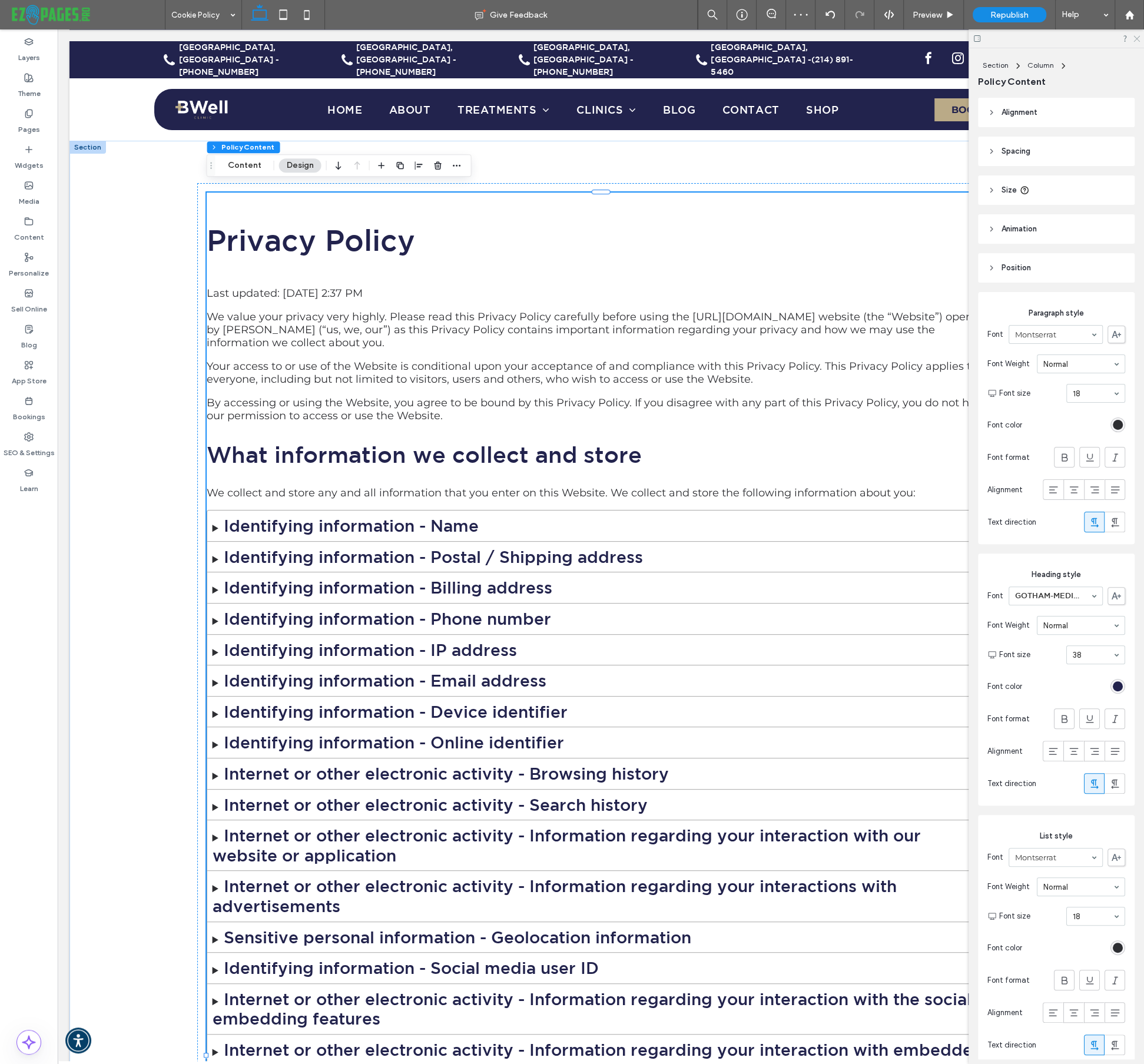
click at [1136, 35] on icon at bounding box center [1136, 37] width 8 height 8
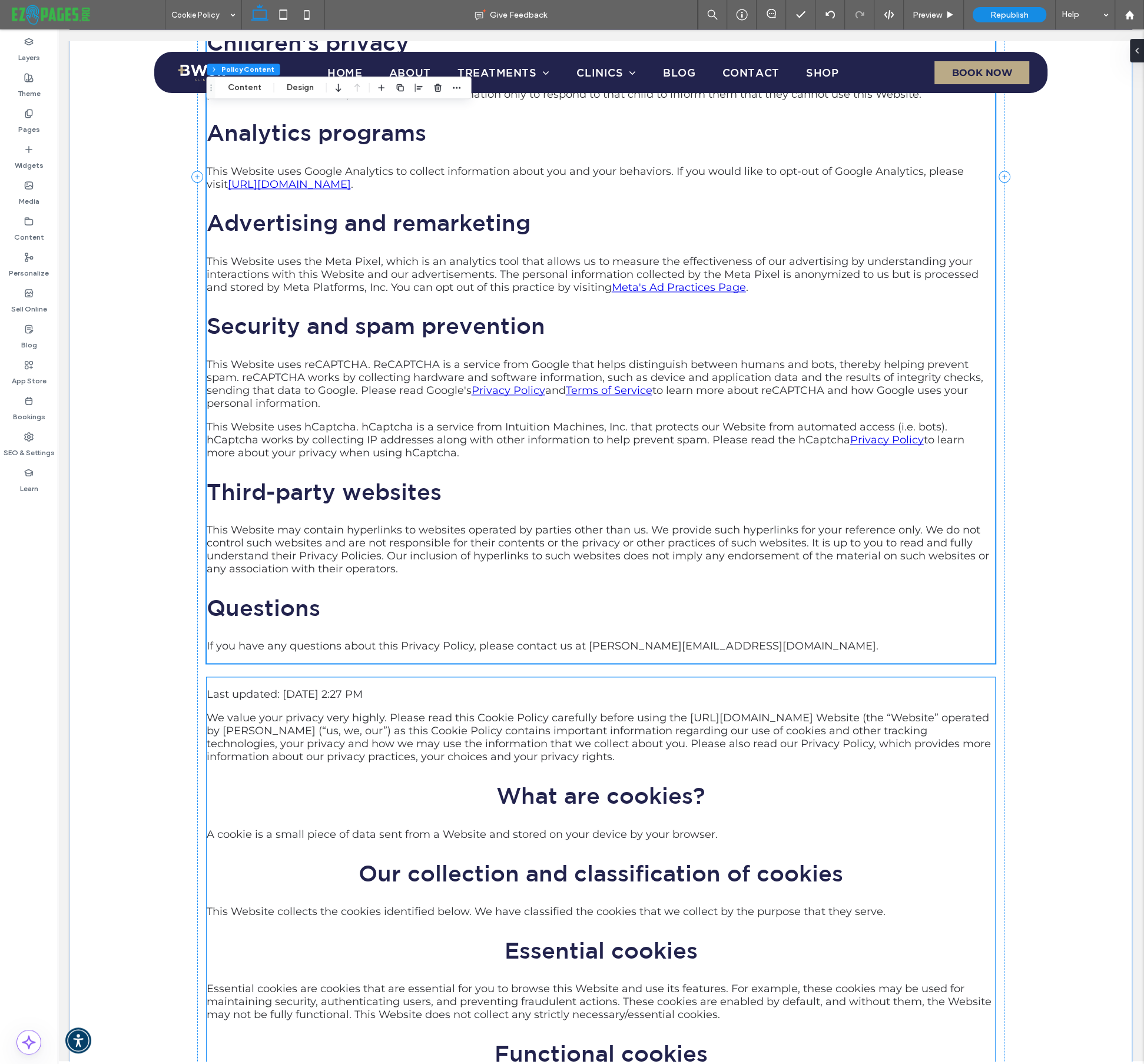
scroll to position [1315, 0]
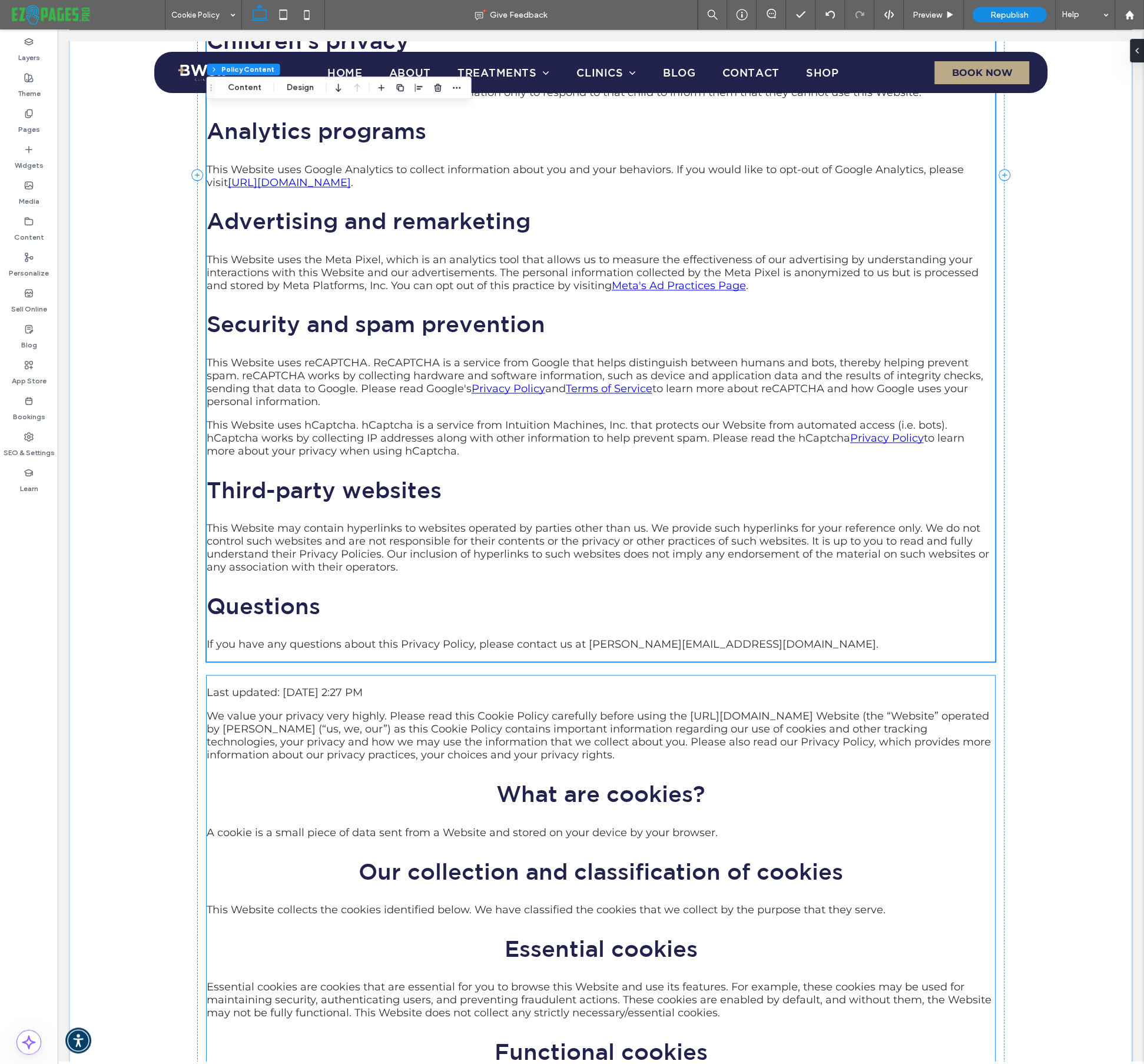
click at [539, 686] on article "Last updated: Oct 15, 2025 2:27 PM We value your privacy very highly. Please re…" at bounding box center [601, 1077] width 789 height 782
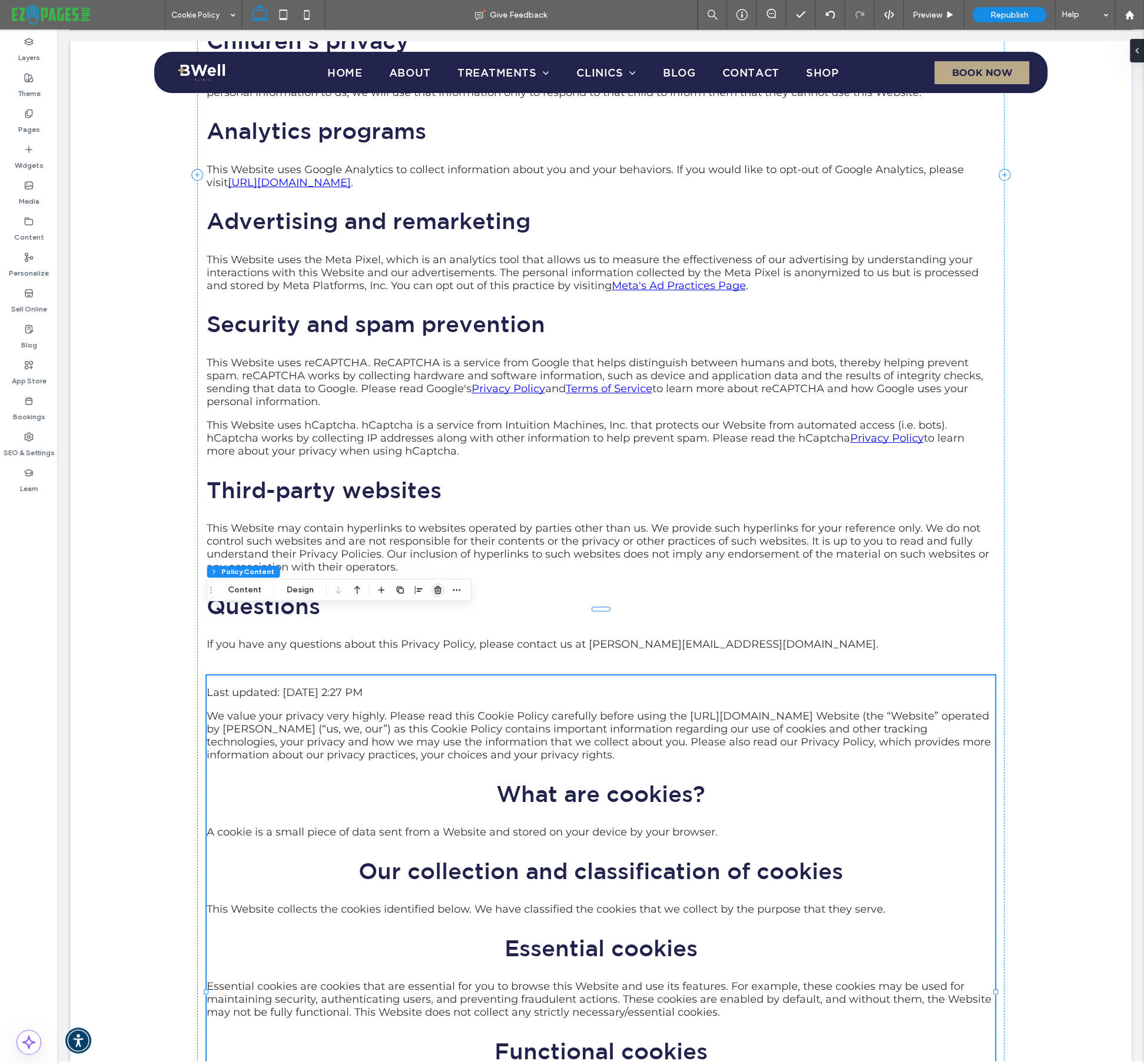
click at [436, 593] on icon "button" at bounding box center [438, 589] width 9 height 9
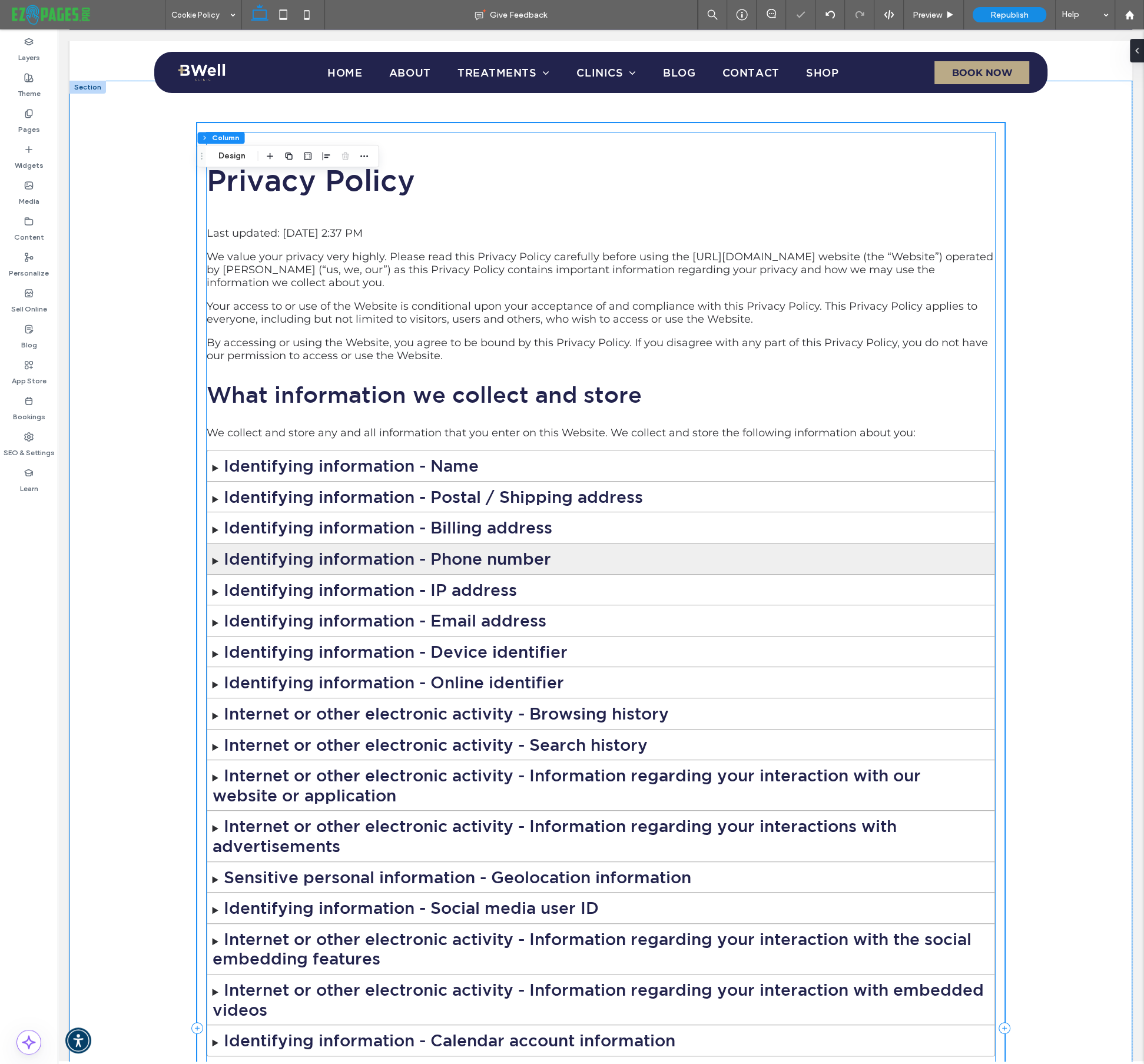
scroll to position [0, 0]
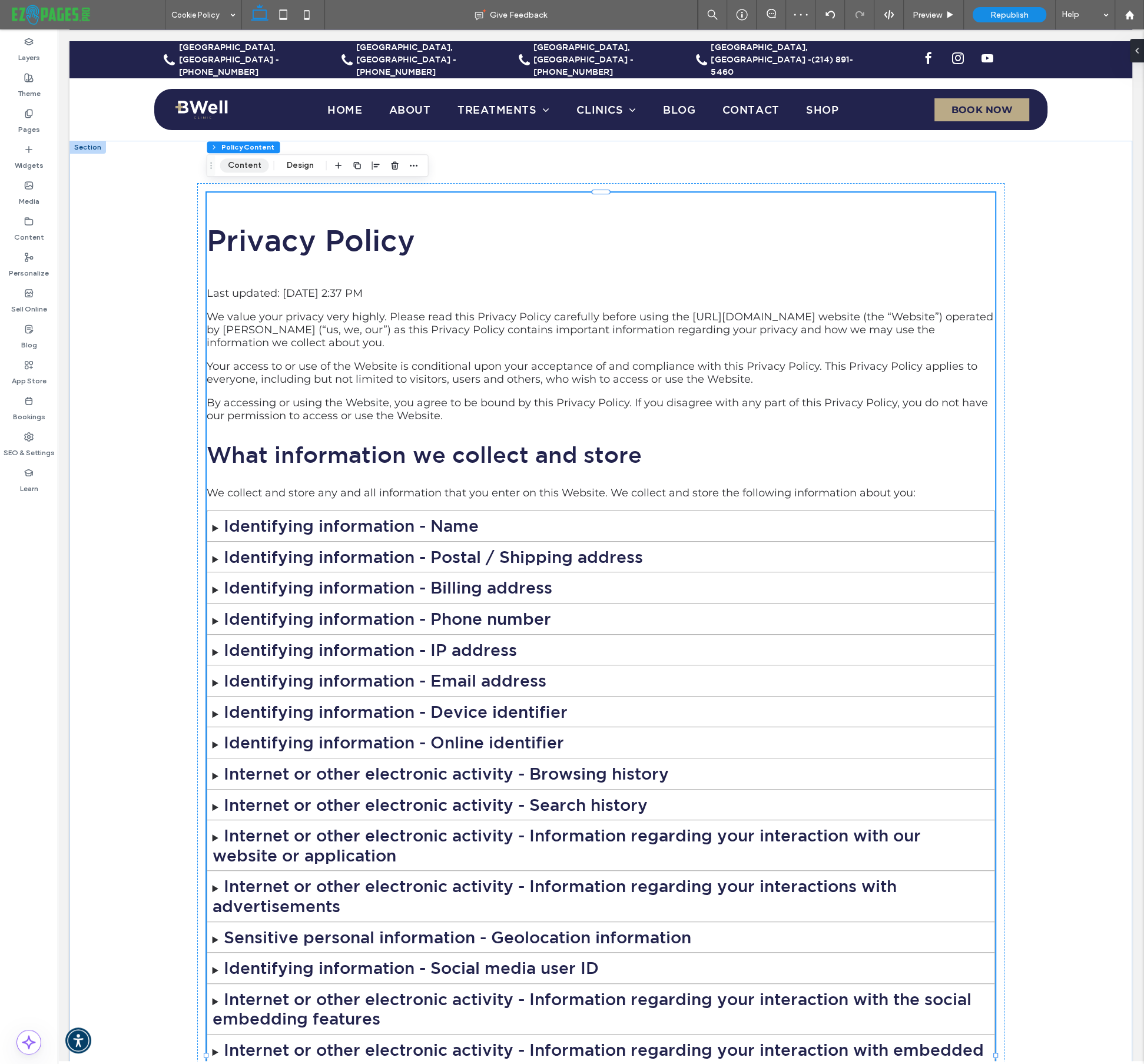
click at [233, 160] on button "Content" at bounding box center [244, 166] width 49 height 14
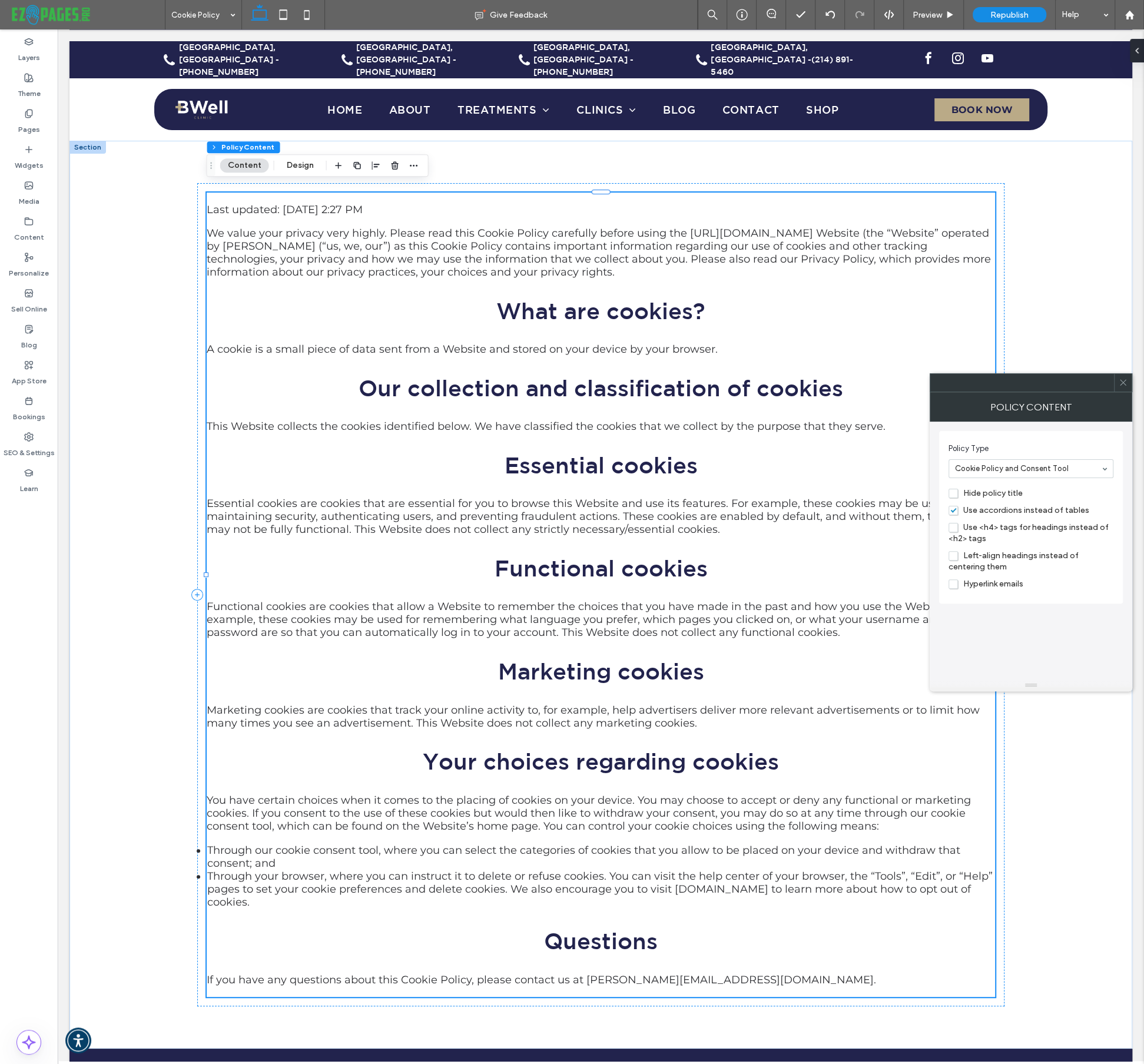
click at [957, 524] on span "Use <h4> tags for headings instead of <h2> tags" at bounding box center [1028, 533] width 160 height 21
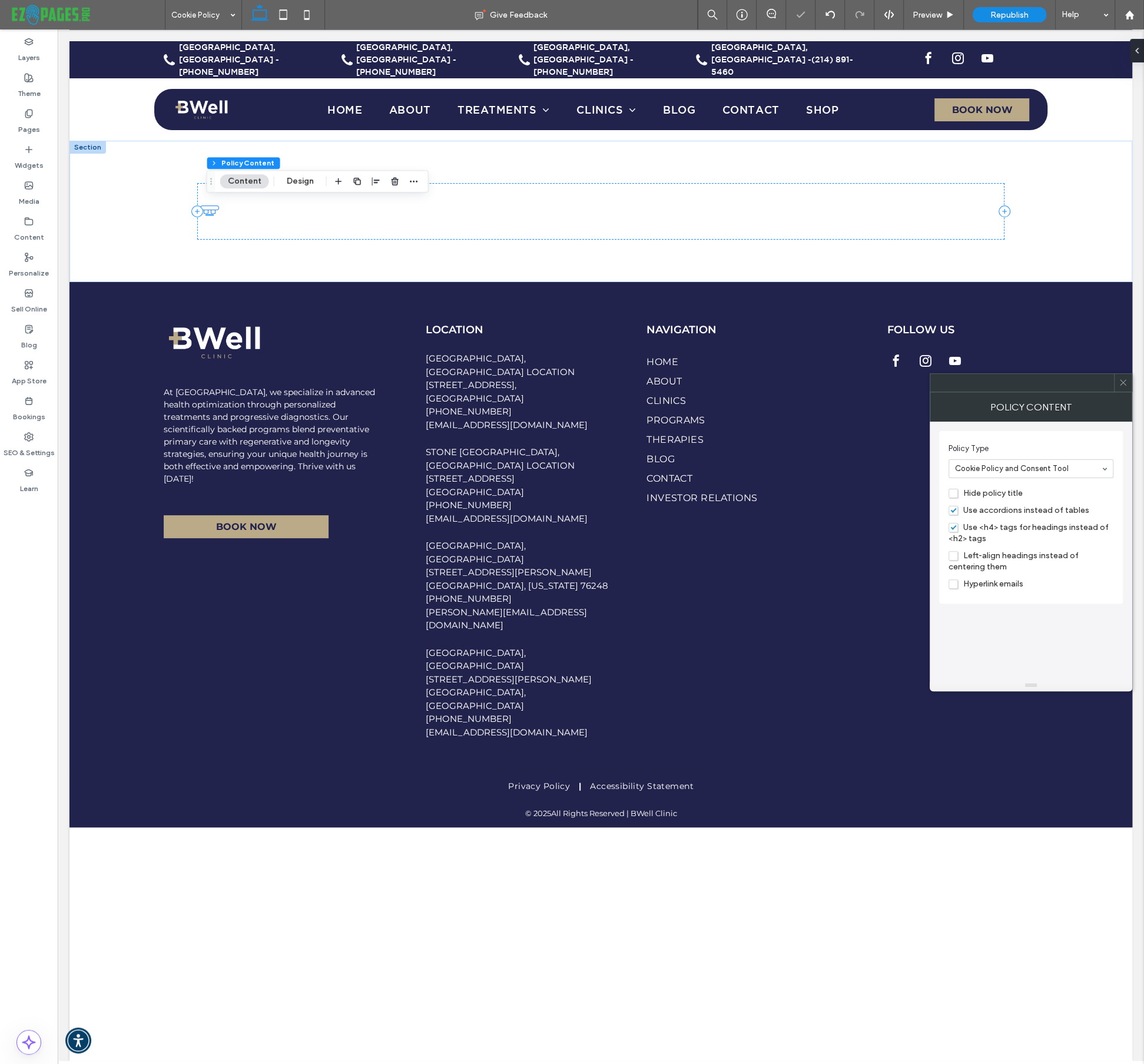
click at [957, 553] on span "Left-align headings instead of centering them" at bounding box center [1014, 561] width 130 height 21
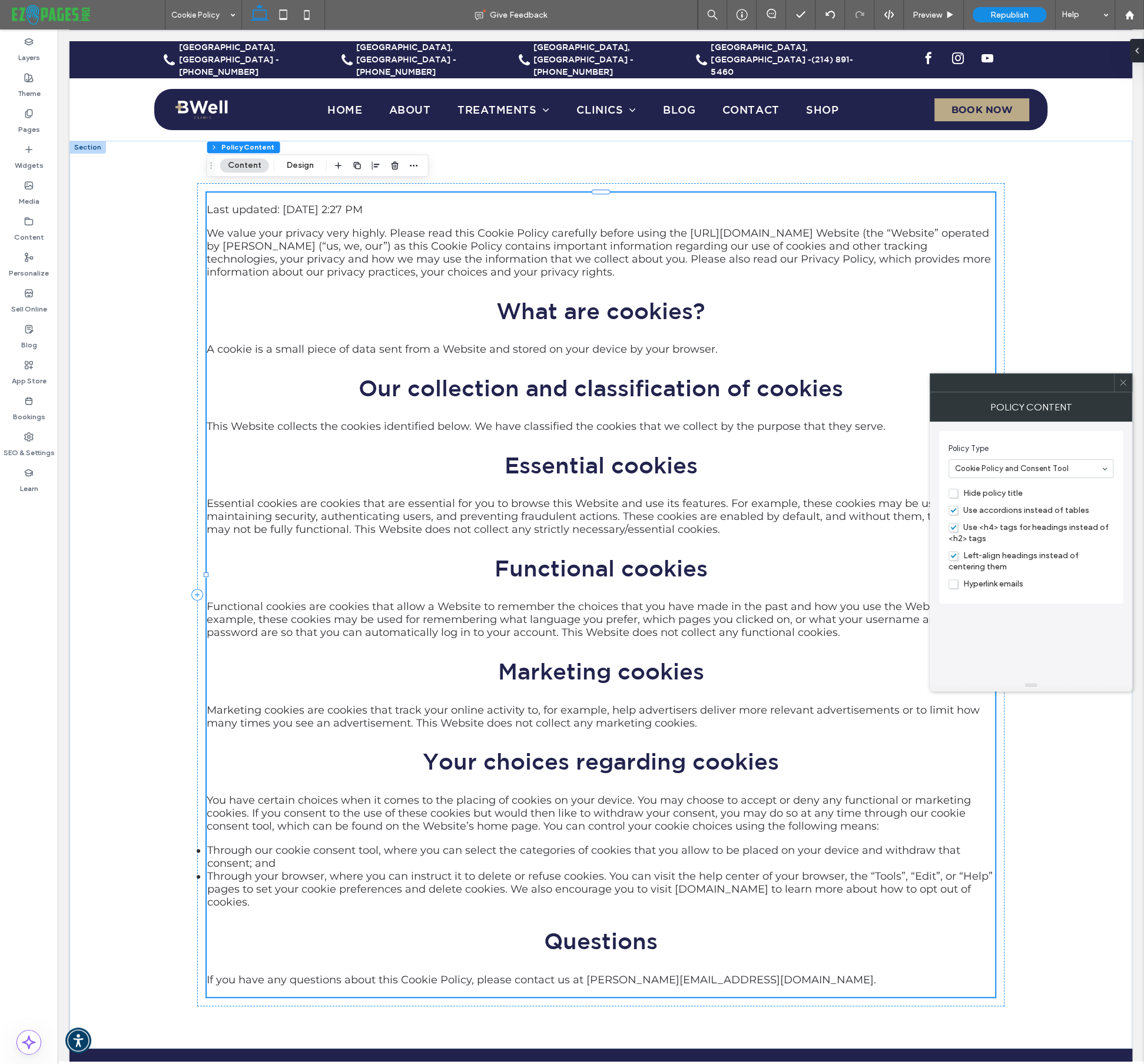
click at [1127, 382] on div at bounding box center [1123, 383] width 18 height 18
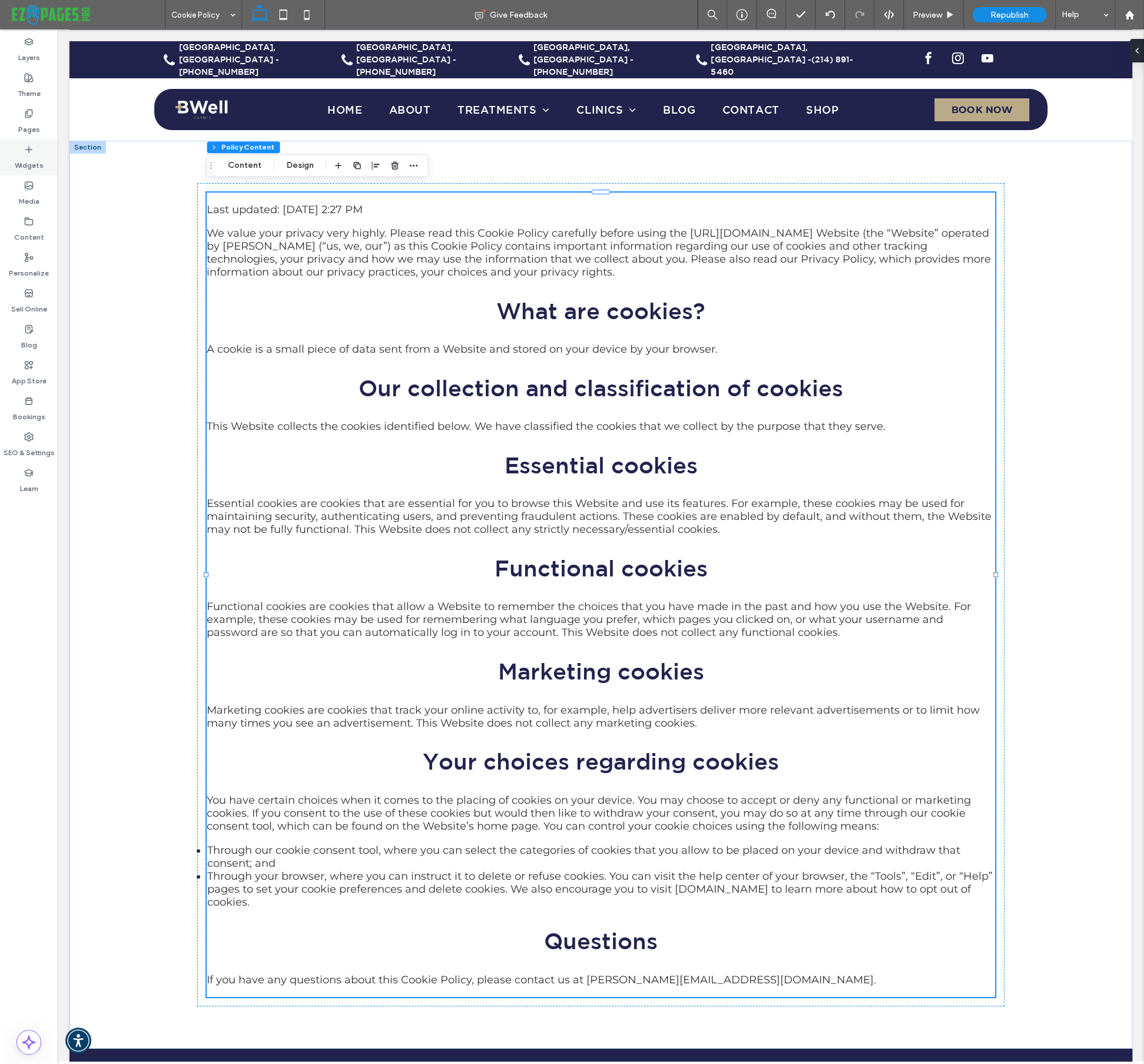
click at [34, 154] on label "Widgets" at bounding box center [29, 162] width 29 height 16
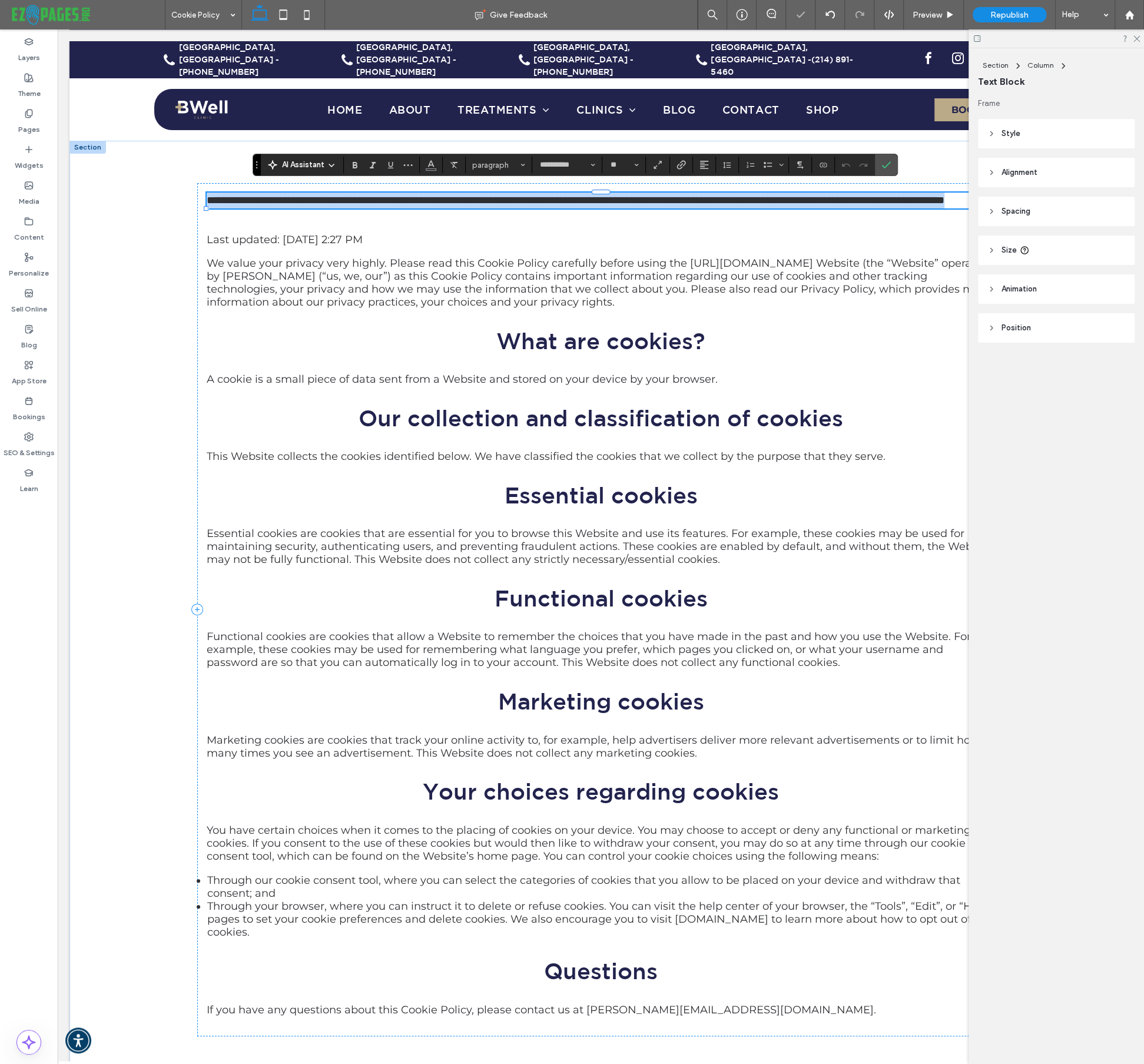
type input "**********"
type input "**"
click at [283, 195] on span "**********" at bounding box center [575, 200] width 738 height 11
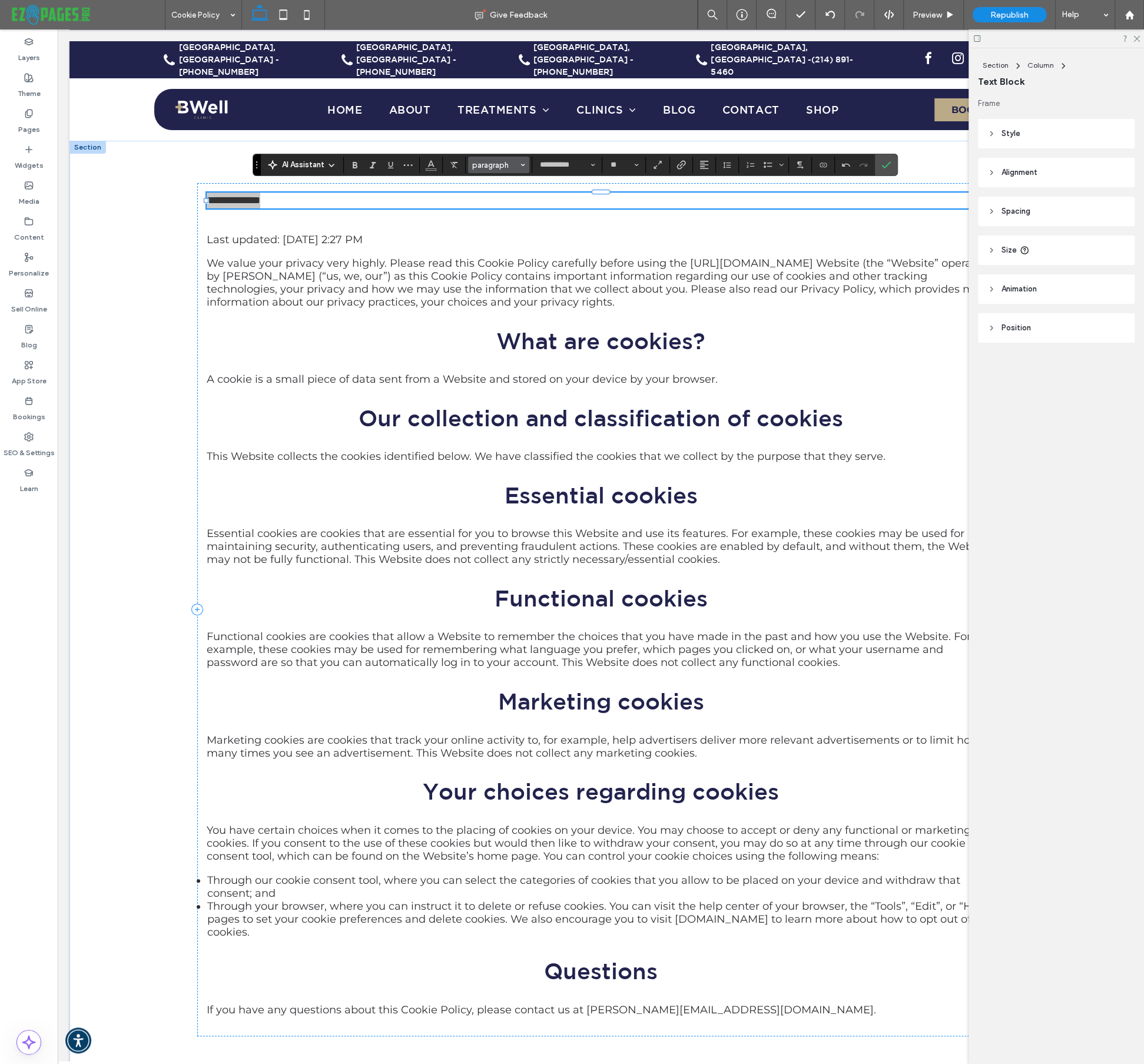
click at [498, 164] on span "paragraph" at bounding box center [495, 165] width 46 height 9
click at [500, 204] on h1 "Heading 1" at bounding box center [515, 205] width 68 height 19
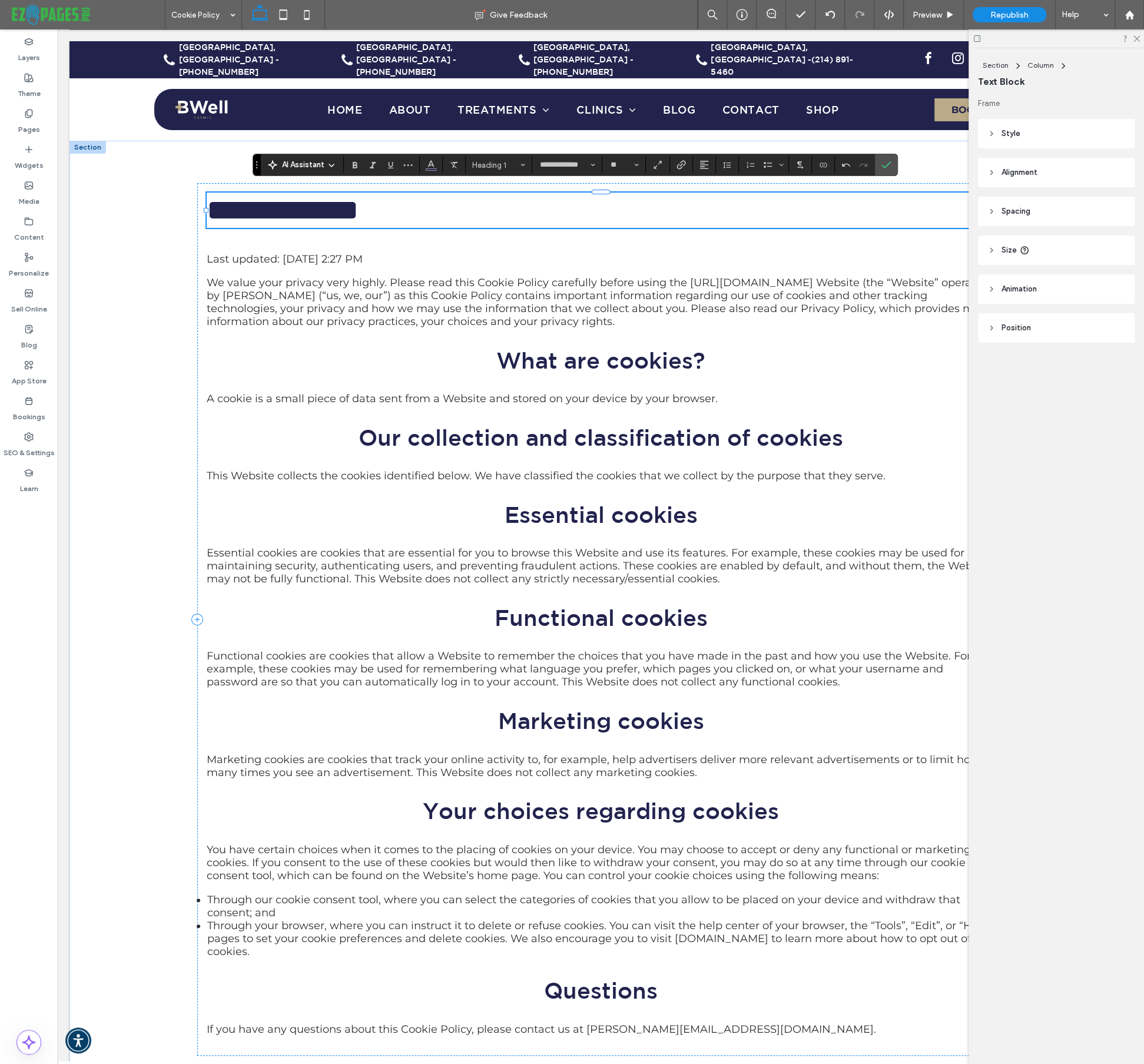
type input "**********"
type input "**"
drag, startPoint x: 881, startPoint y: 166, endPoint x: 664, endPoint y: 263, distance: 237.7
click at [882, 166] on use "Confirm" at bounding box center [887, 165] width 9 height 7
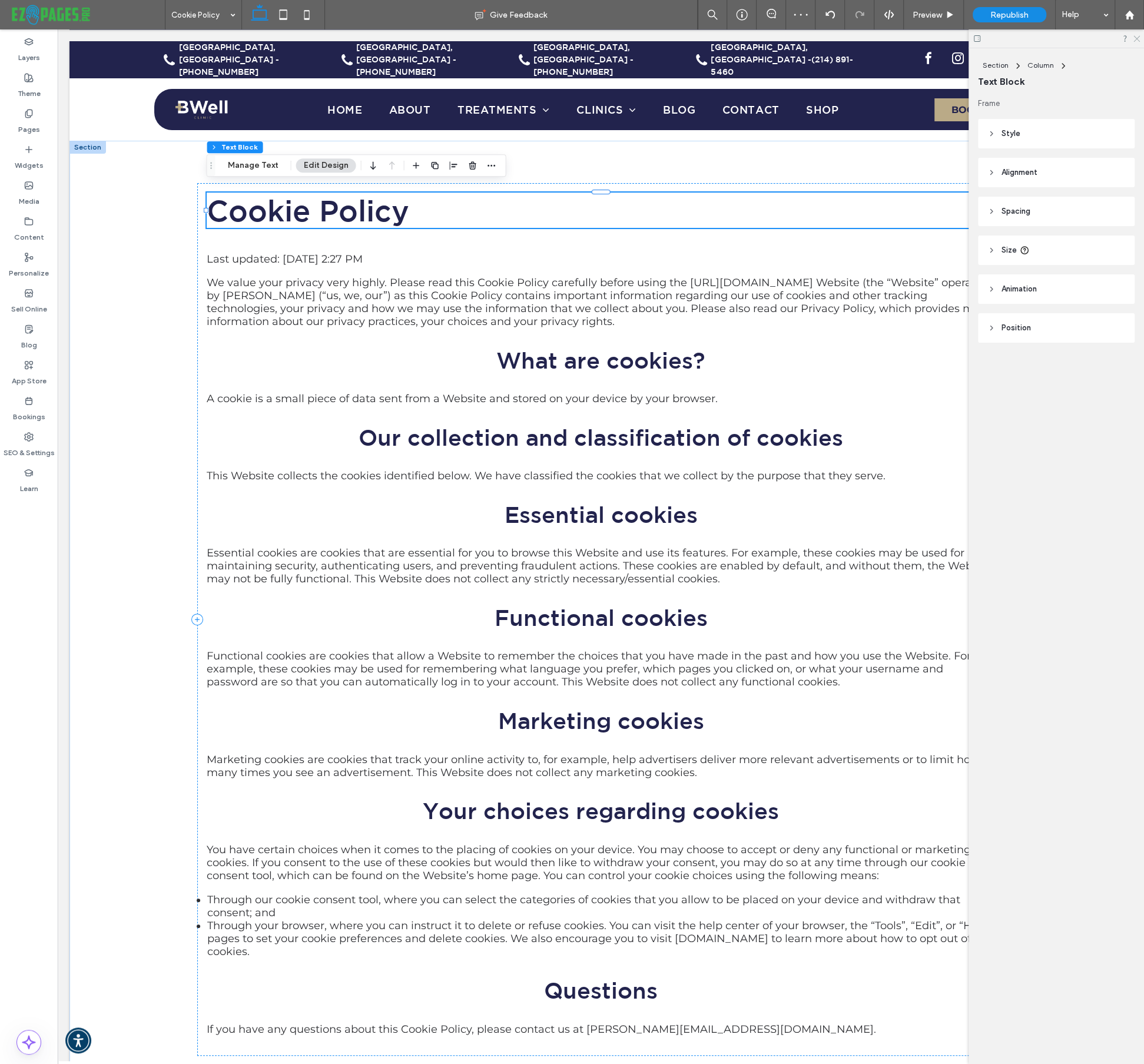
click at [1137, 35] on icon at bounding box center [1136, 37] width 8 height 8
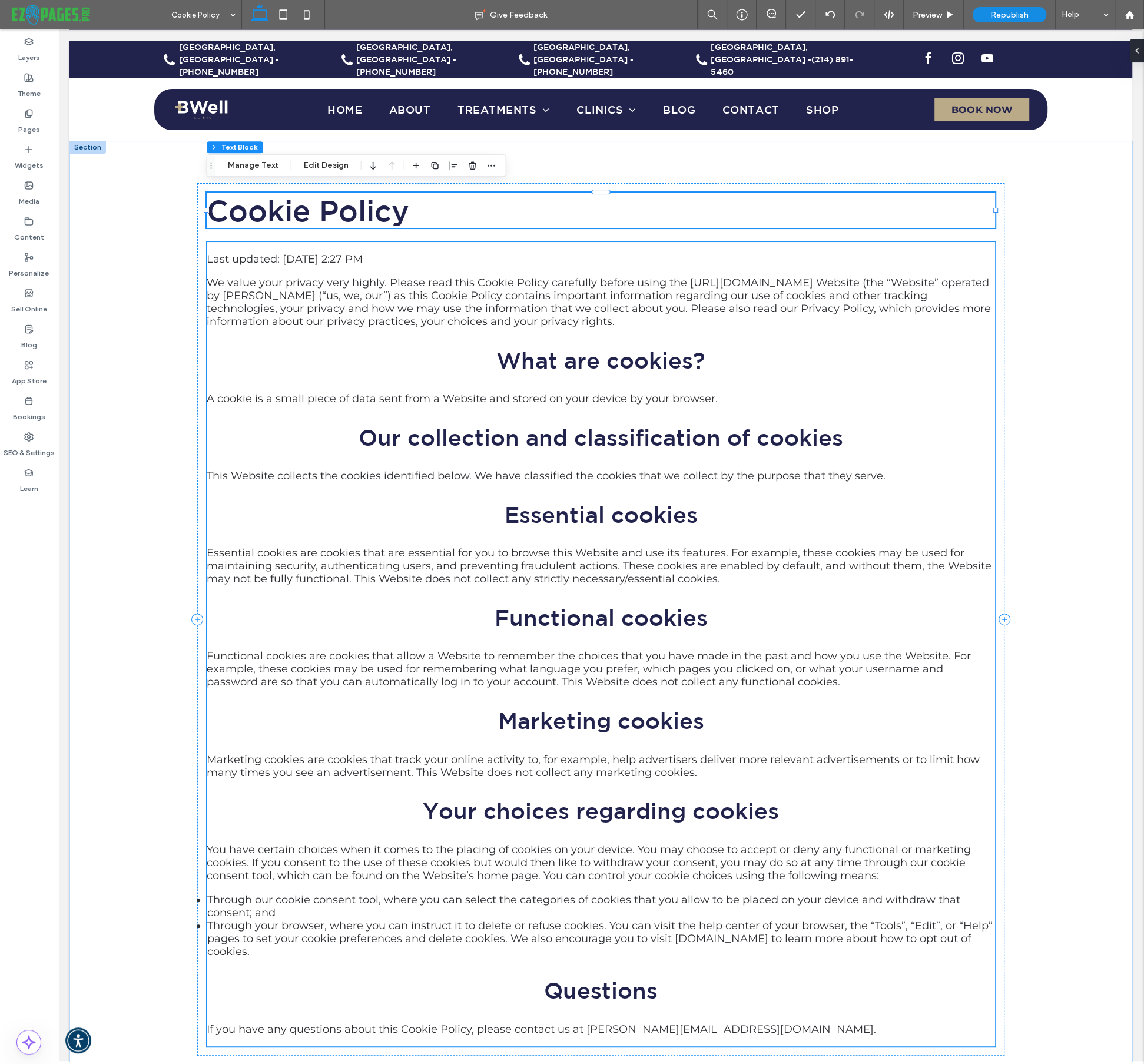
click at [929, 512] on article "Last updated: Oct 15, 2025 2:27 PM We value your privacy very highly. Please re…" at bounding box center [601, 643] width 789 height 782
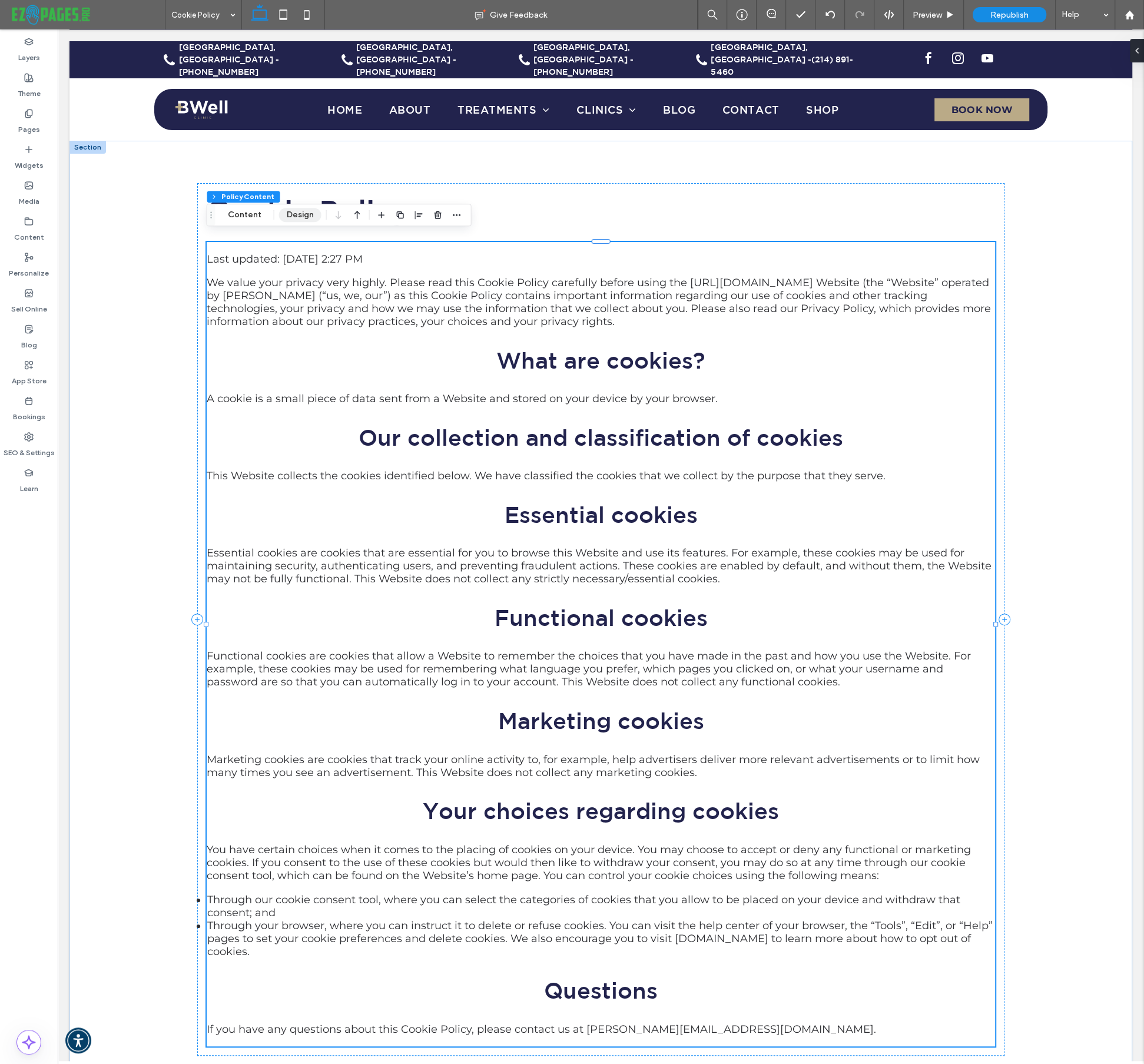
click at [309, 216] on button "Design" at bounding box center [300, 215] width 42 height 14
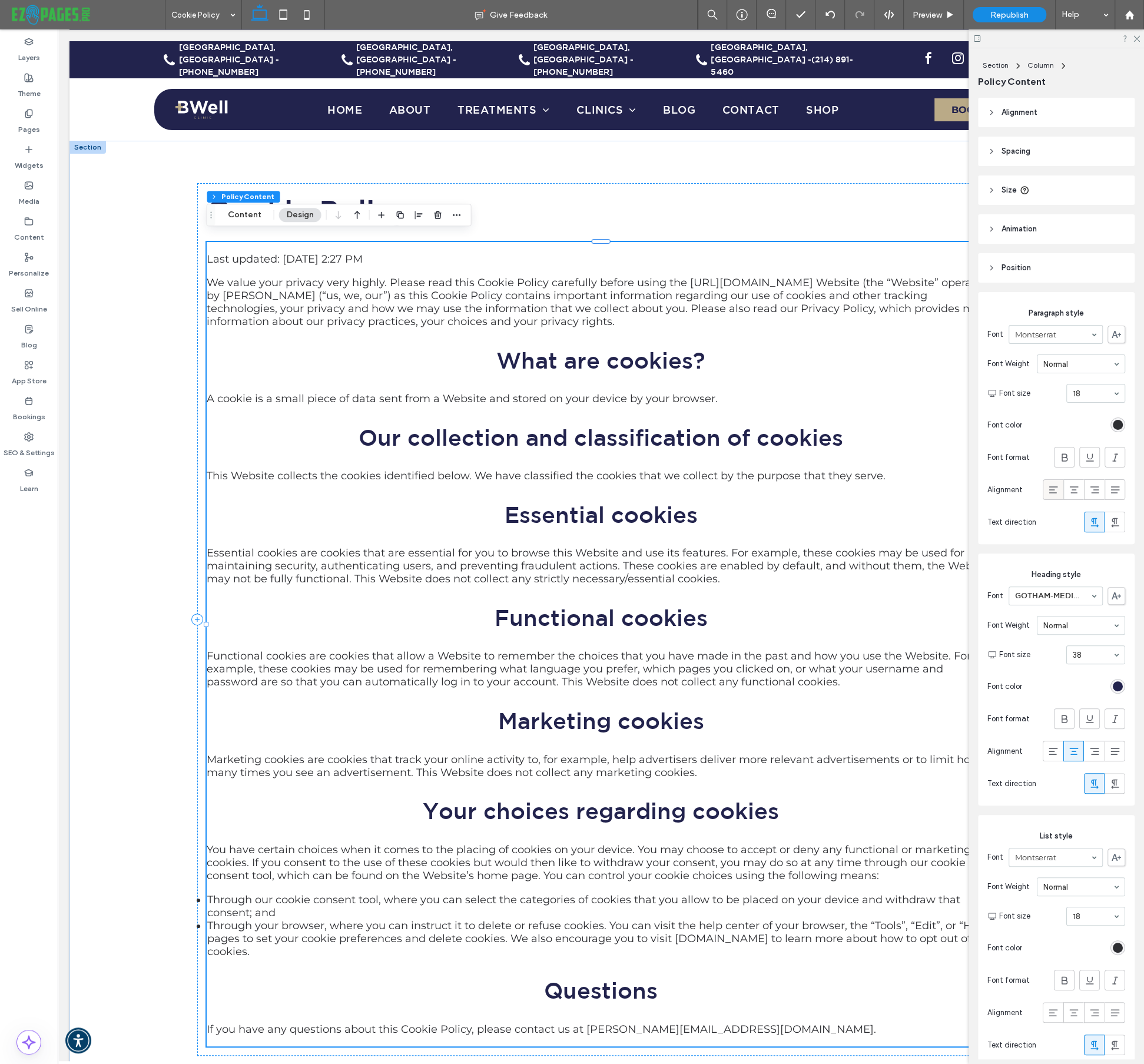
click at [1054, 488] on icon at bounding box center [1053, 490] width 12 height 12
click at [1053, 750] on use at bounding box center [1053, 751] width 9 height 7
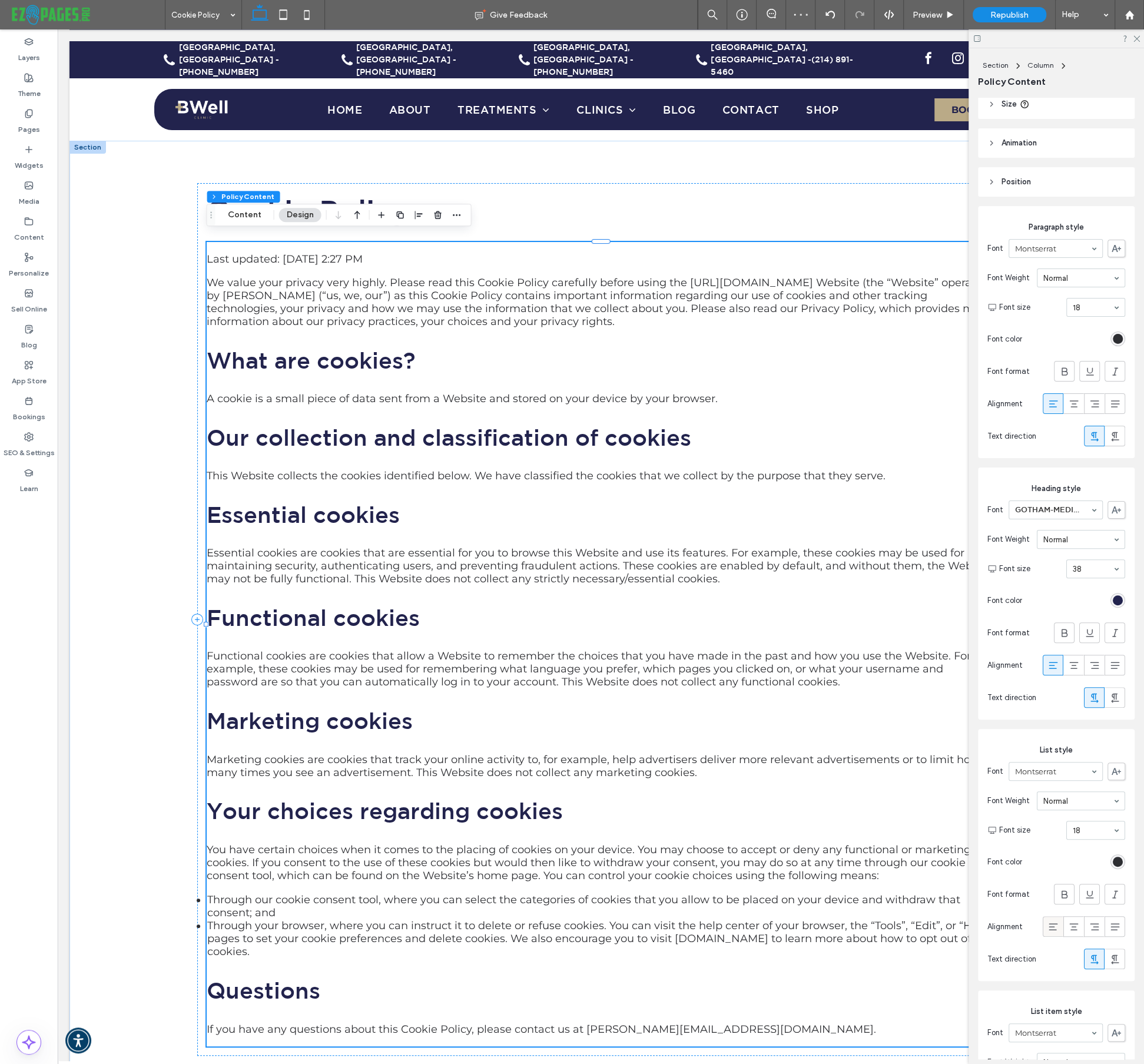
scroll to position [84, 0]
click at [1054, 930] on icon at bounding box center [1053, 928] width 12 height 12
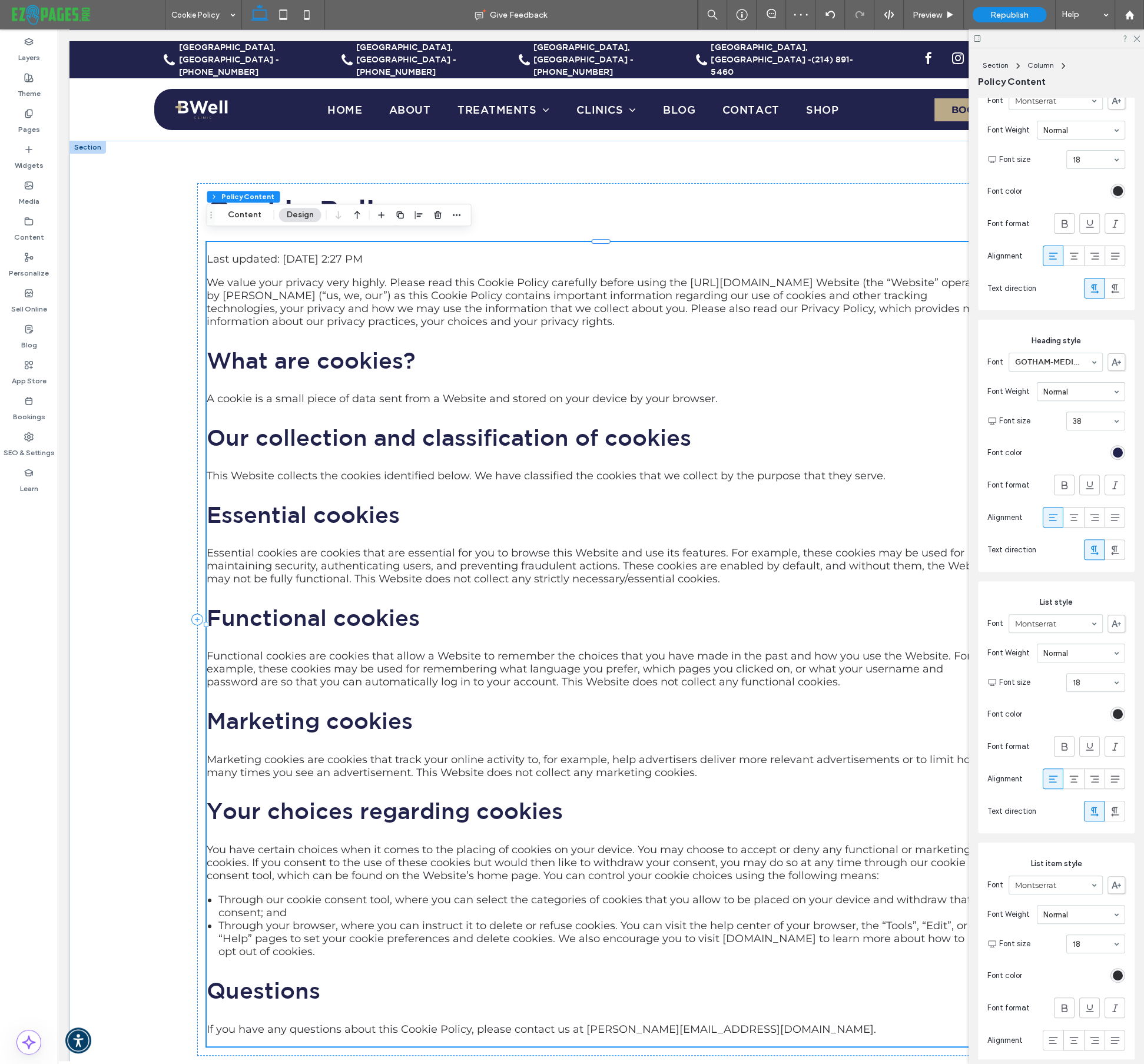
scroll to position [321, 0]
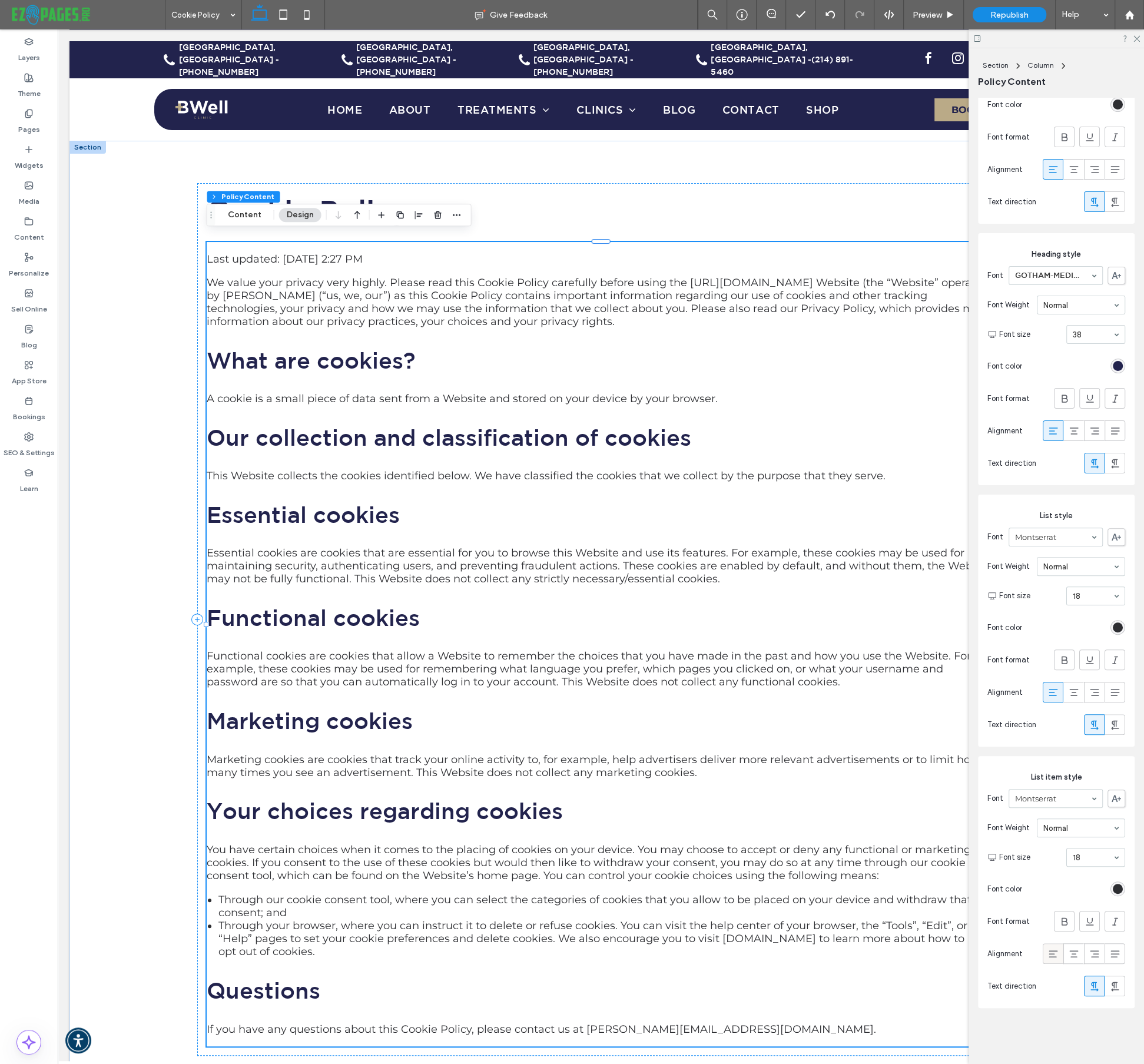
click at [1057, 950] on use at bounding box center [1053, 953] width 9 height 7
click at [1134, 37] on use at bounding box center [1136, 39] width 6 height 6
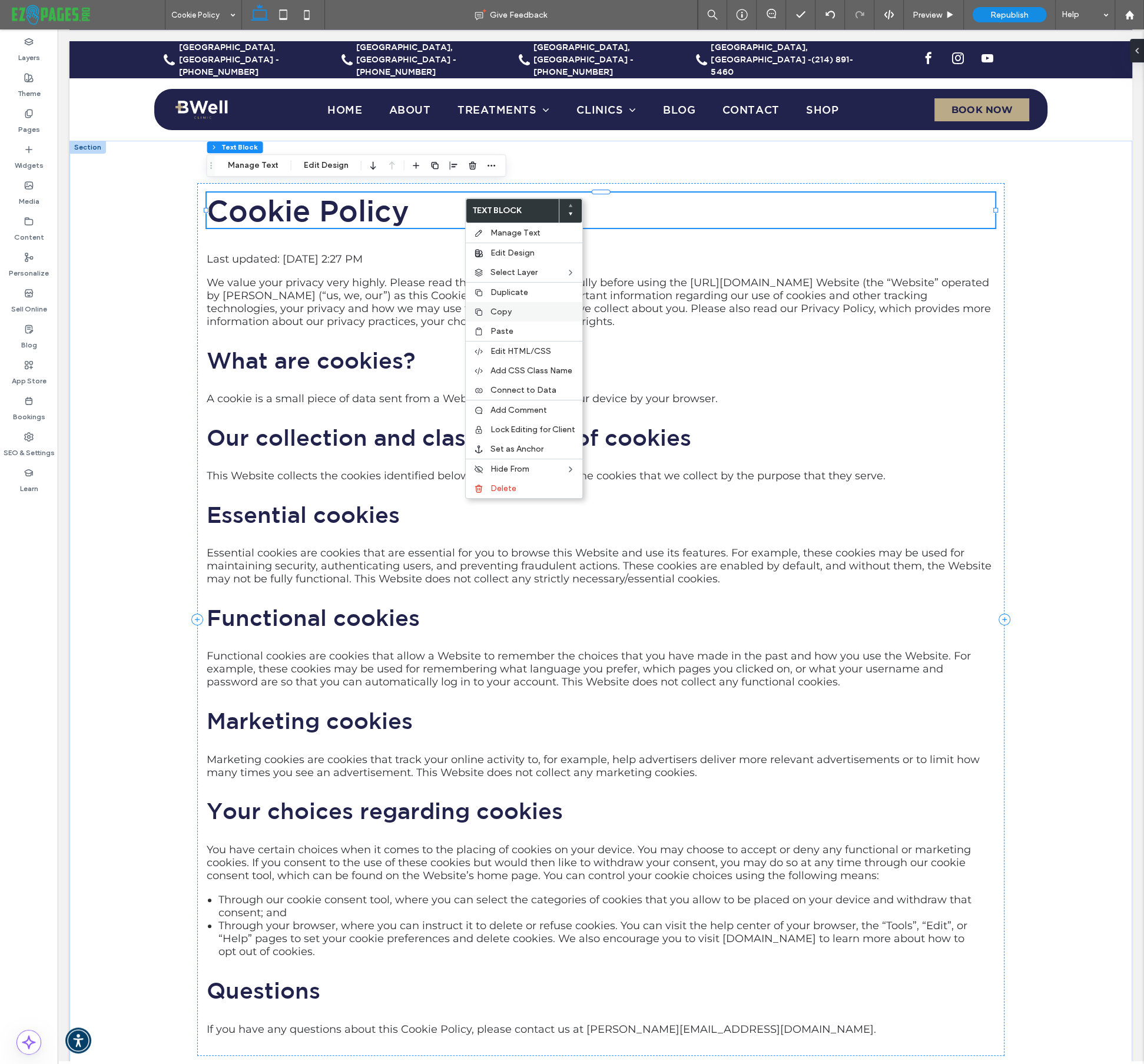
click at [502, 313] on span "Copy" at bounding box center [501, 311] width 21 height 10
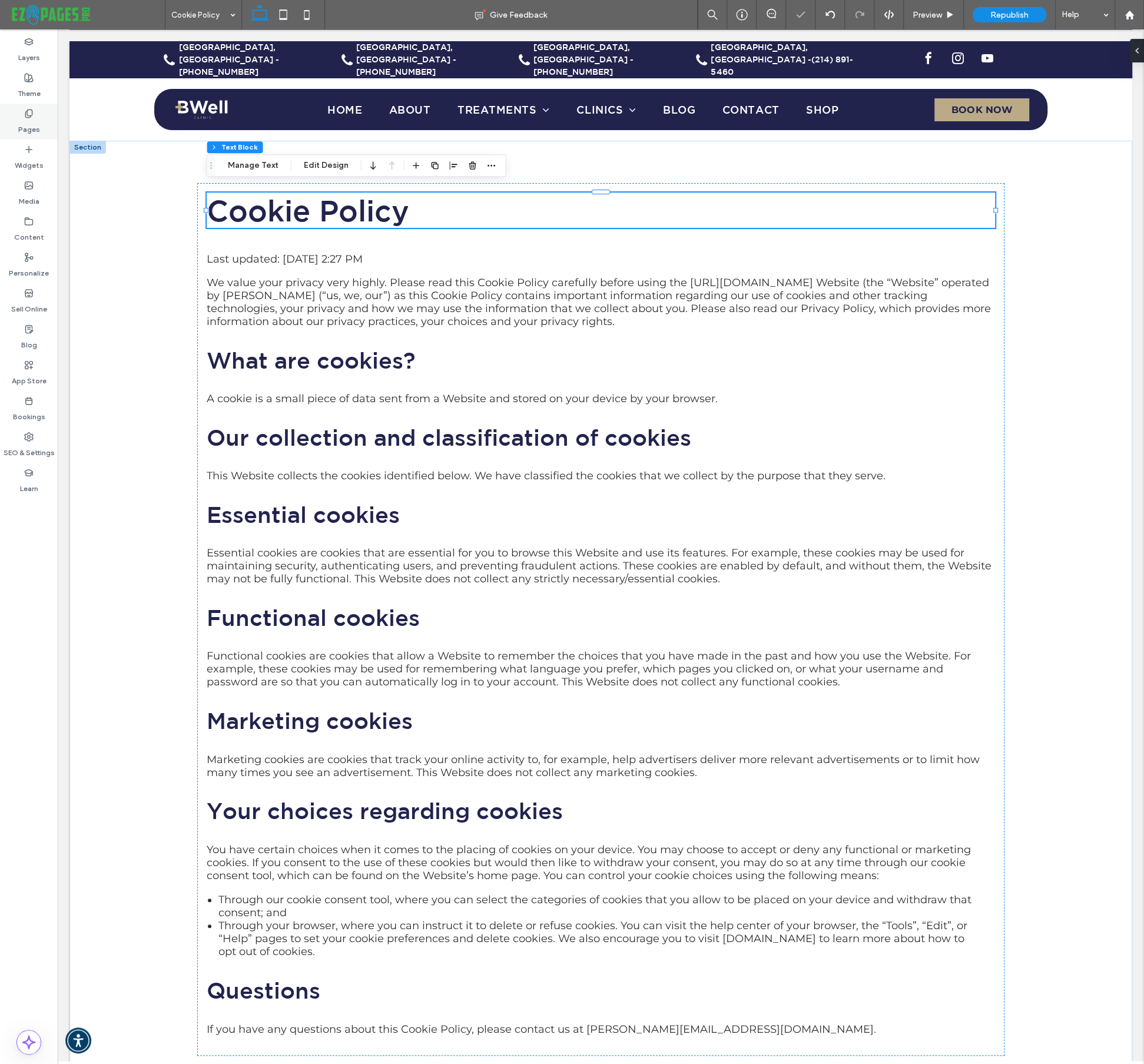
click at [30, 122] on label "Pages" at bounding box center [29, 126] width 22 height 16
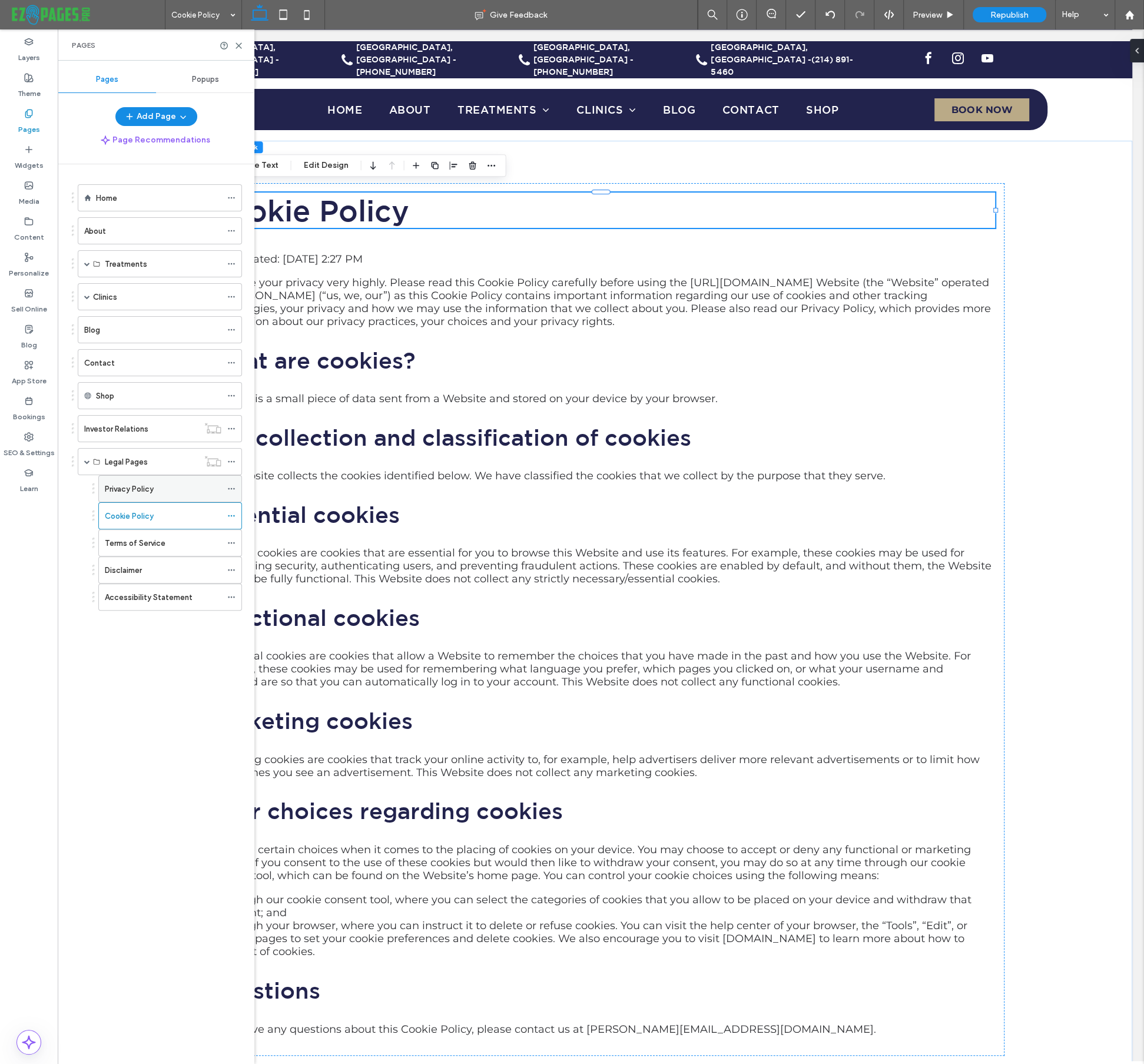
click at [145, 492] on label "Privacy Policy" at bounding box center [129, 488] width 49 height 20
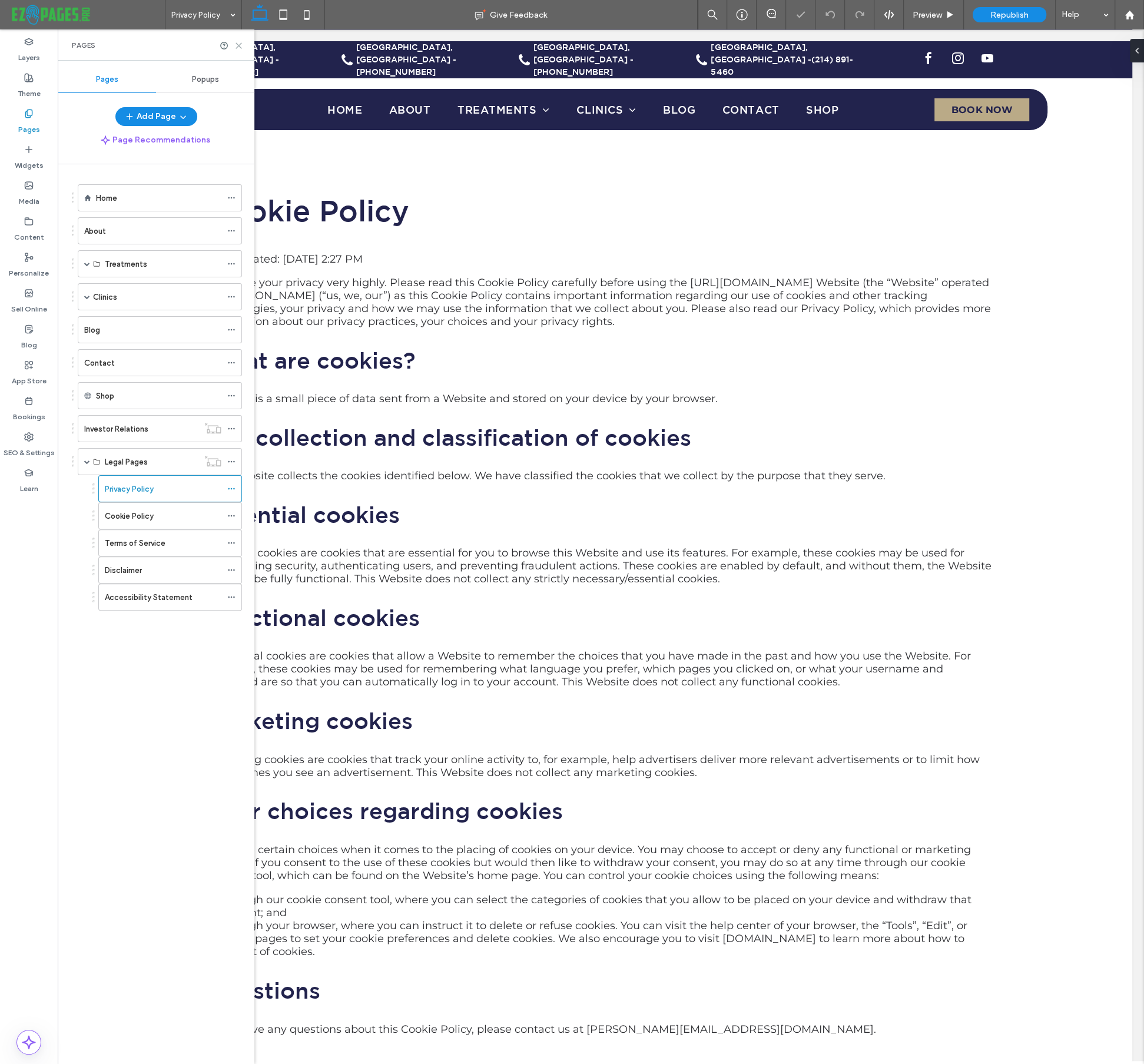
click at [238, 44] on icon at bounding box center [239, 45] width 9 height 9
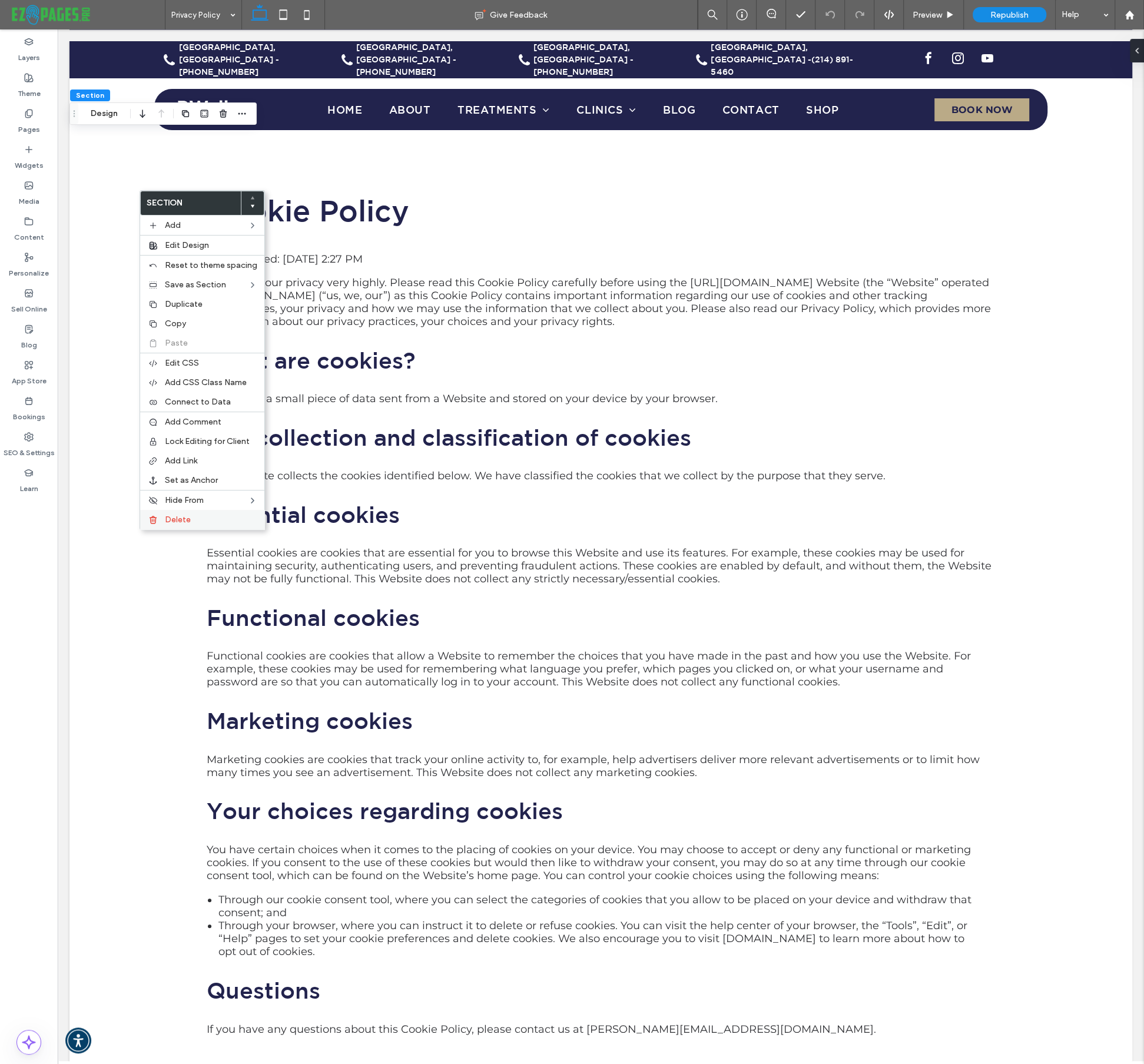
click at [172, 519] on span "Delete" at bounding box center [178, 519] width 26 height 10
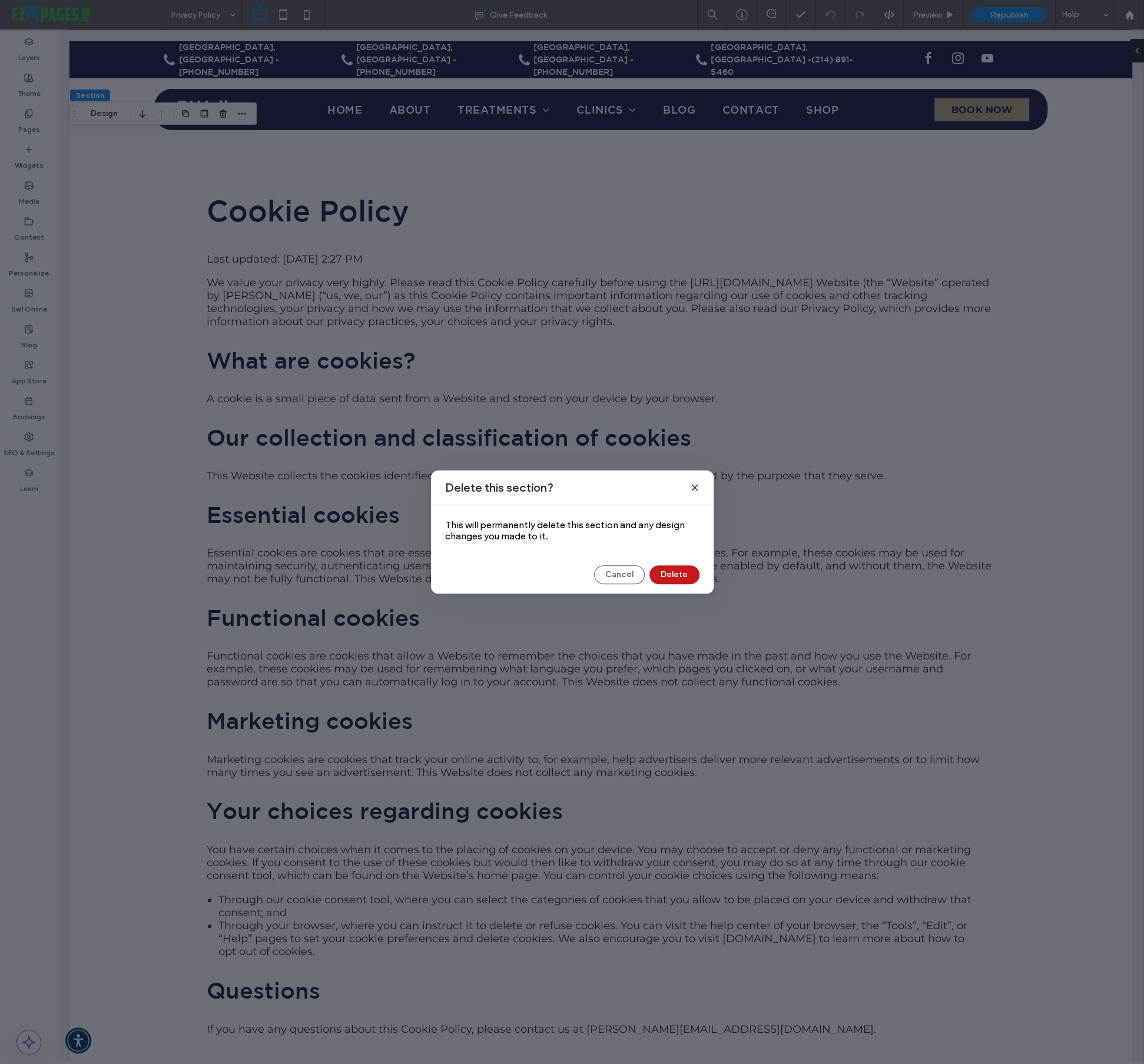
click at [673, 573] on button "Delete" at bounding box center [675, 574] width 50 height 19
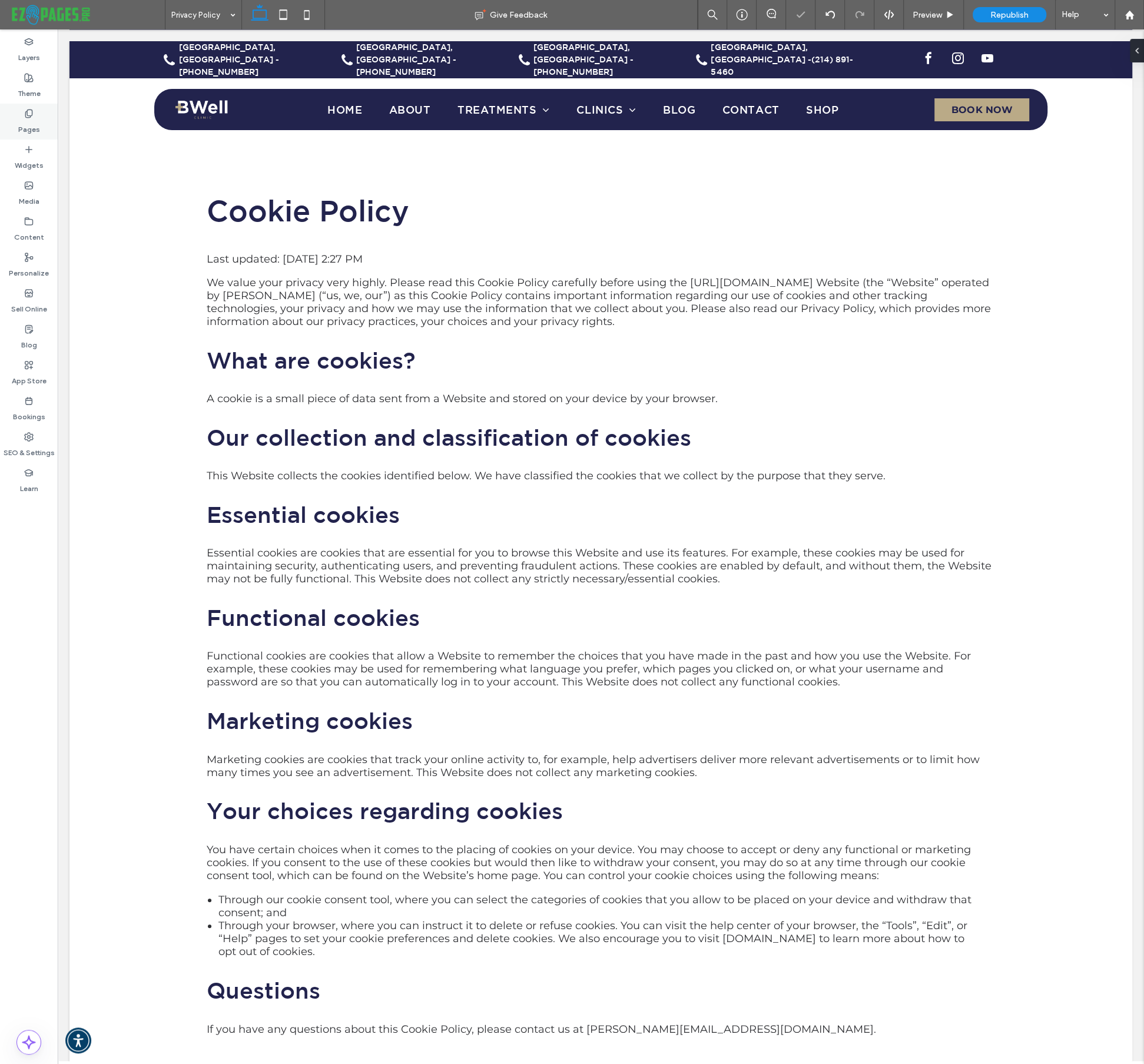
click at [37, 113] on div "Pages" at bounding box center [29, 121] width 58 height 36
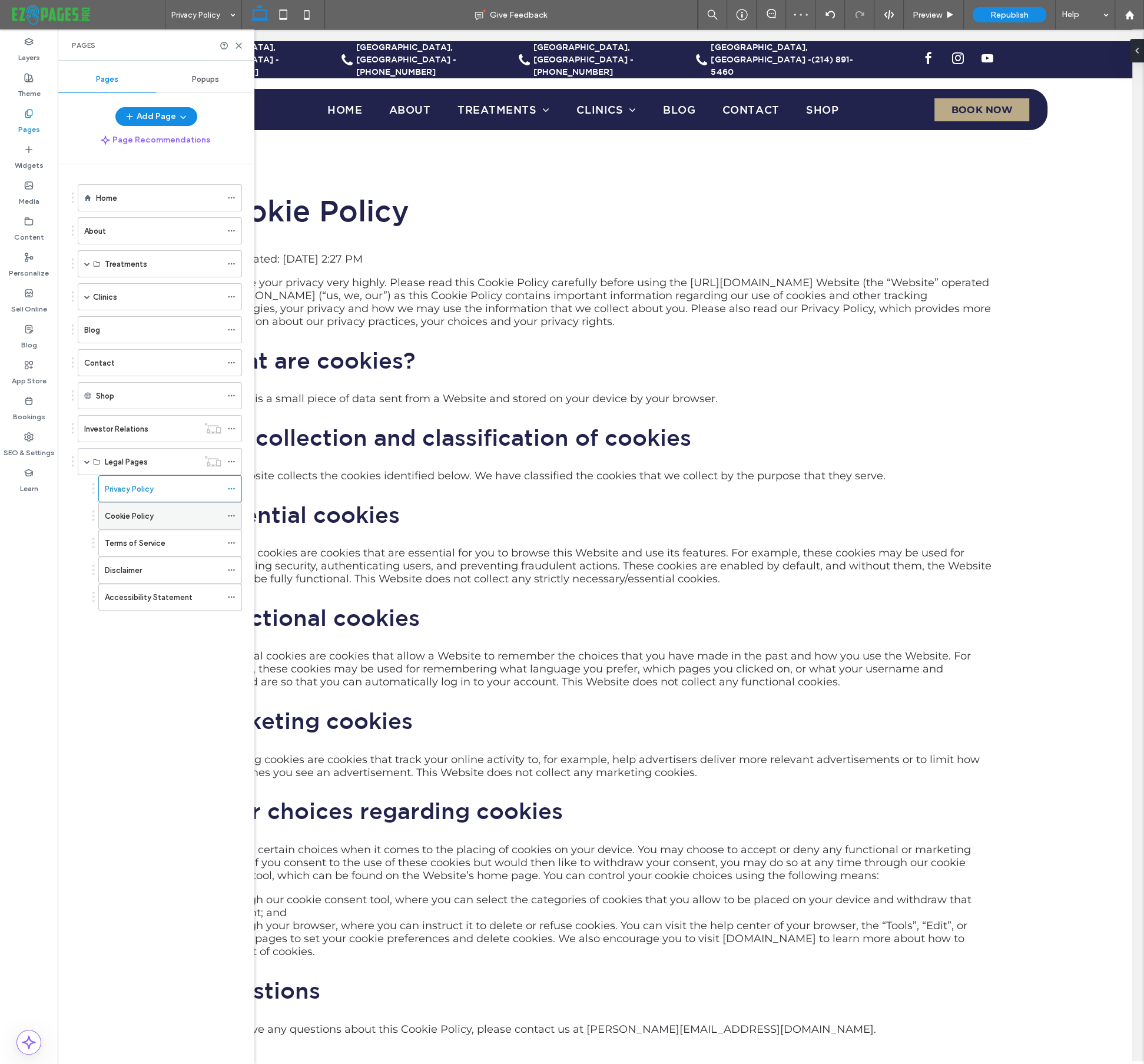
click at [125, 524] on div "Cookie Policy" at bounding box center [163, 516] width 116 height 26
click at [137, 538] on label "Terms of Service" at bounding box center [135, 543] width 61 height 20
click at [144, 568] on div "Disclaimer" at bounding box center [163, 570] width 116 height 13
click at [134, 591] on label "Accessibility Statement" at bounding box center [149, 597] width 87 height 20
click at [1019, 11] on span "Republish" at bounding box center [1009, 15] width 38 height 10
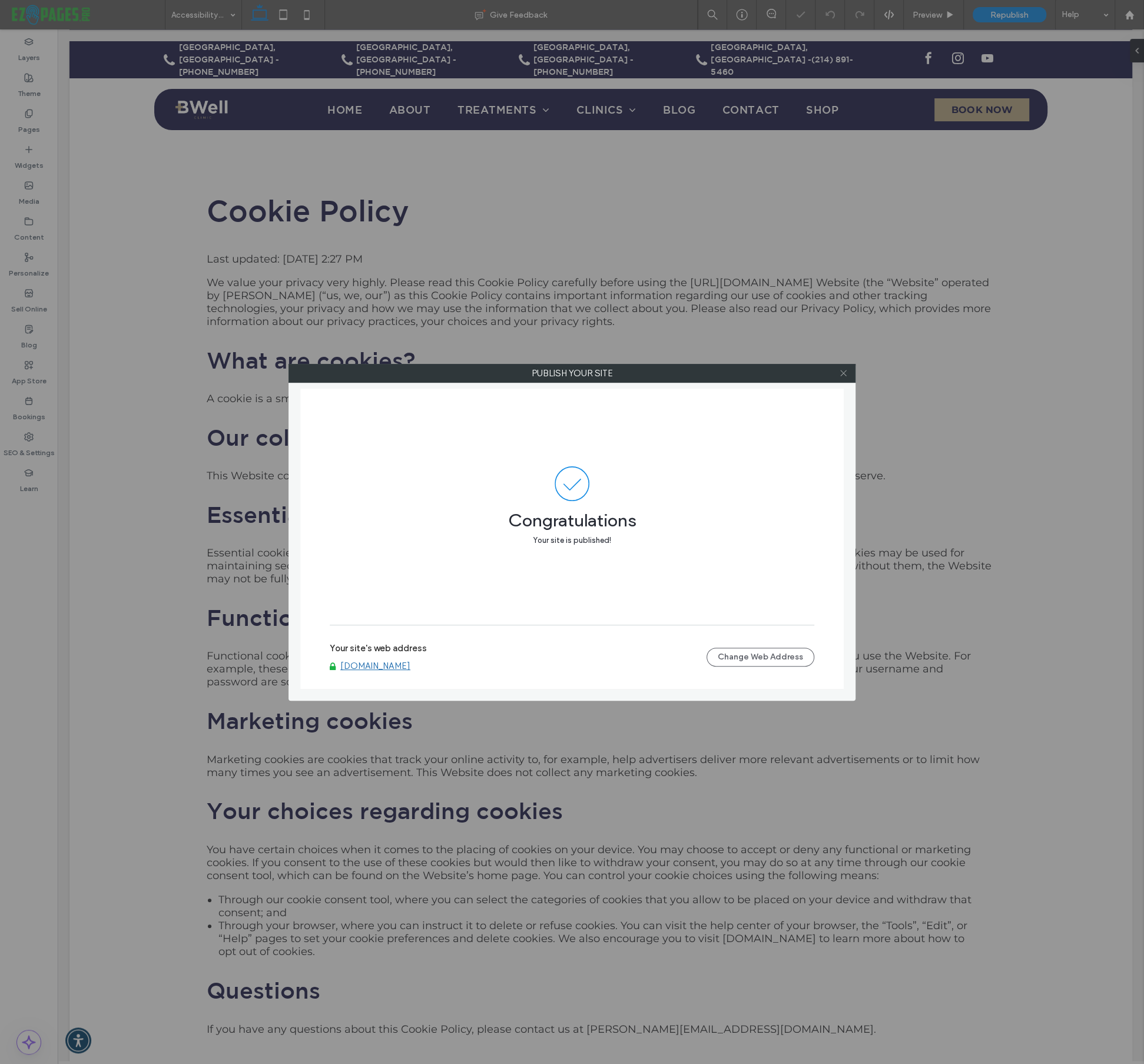
click at [844, 373] on icon at bounding box center [844, 373] width 9 height 9
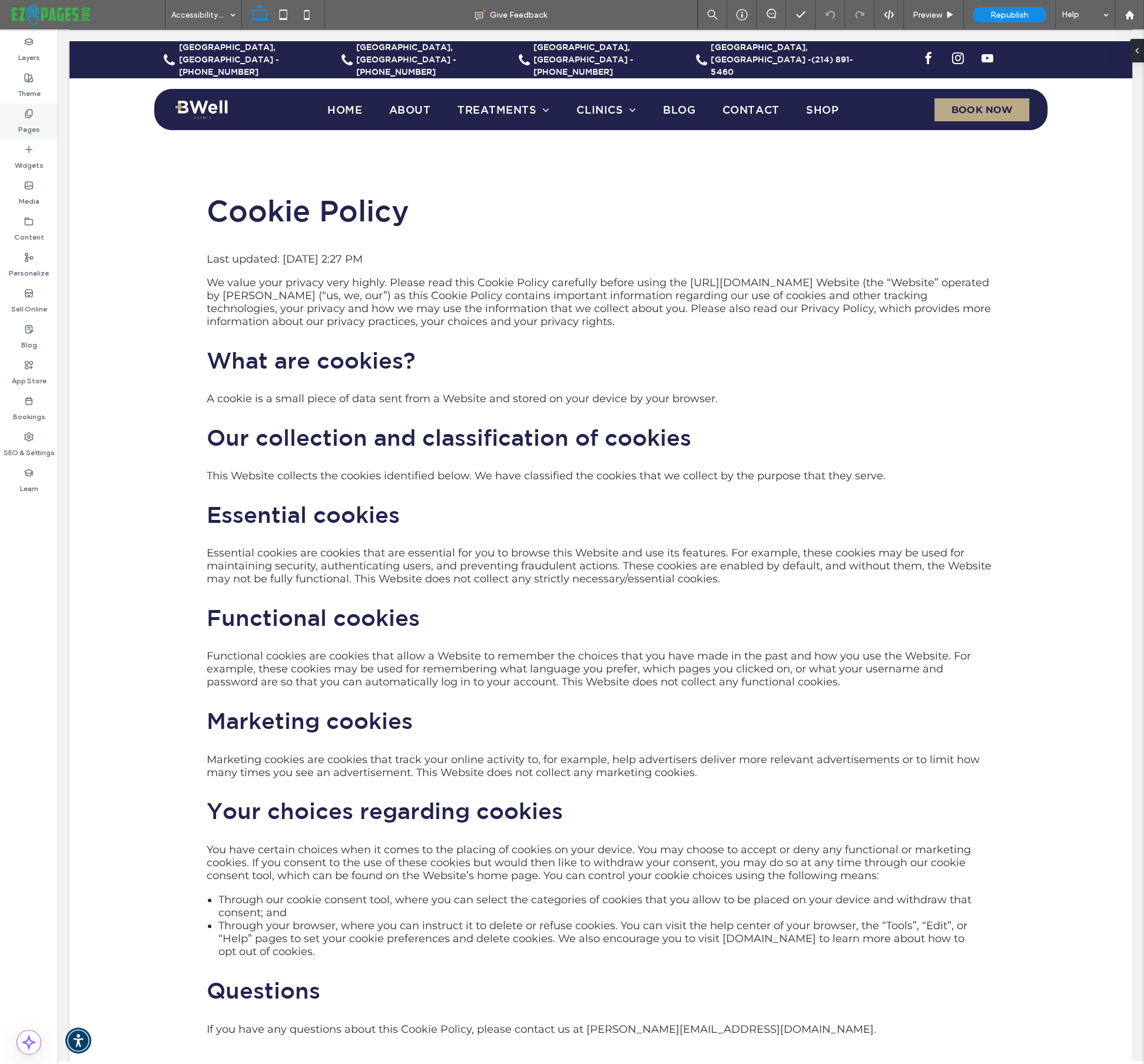
click at [25, 116] on icon at bounding box center [28, 113] width 9 height 9
click at [381, 986] on button "Content" at bounding box center [371, 990] width 49 height 14
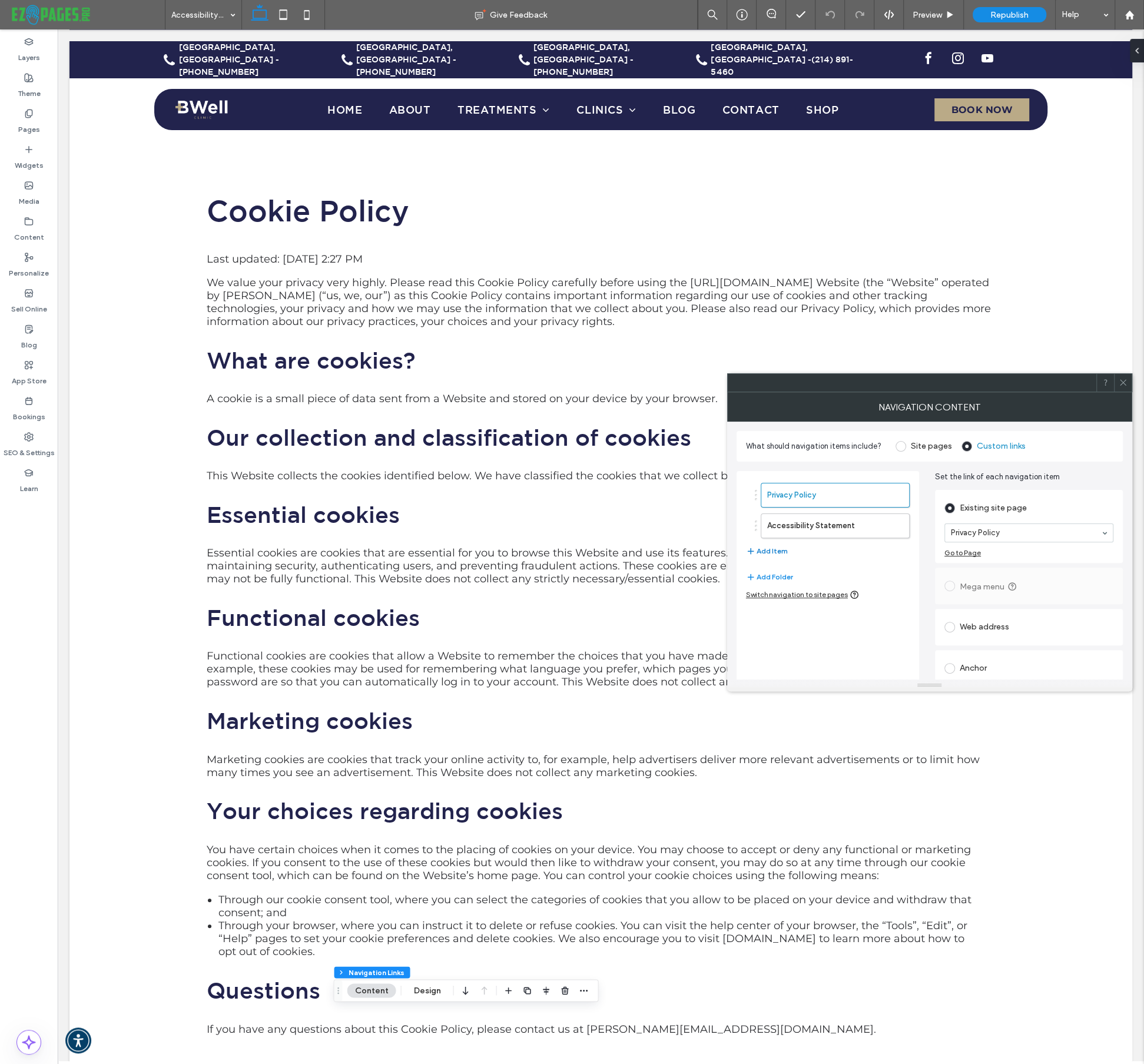
click at [775, 548] on button "Add Item" at bounding box center [767, 551] width 42 height 14
drag, startPoint x: 779, startPoint y: 550, endPoint x: 782, endPoint y: 508, distance: 42.1
click at [775, 578] on button "Add Item" at bounding box center [767, 581] width 42 height 14
drag, startPoint x: 808, startPoint y: 586, endPoint x: 804, endPoint y: 542, distance: 44.2
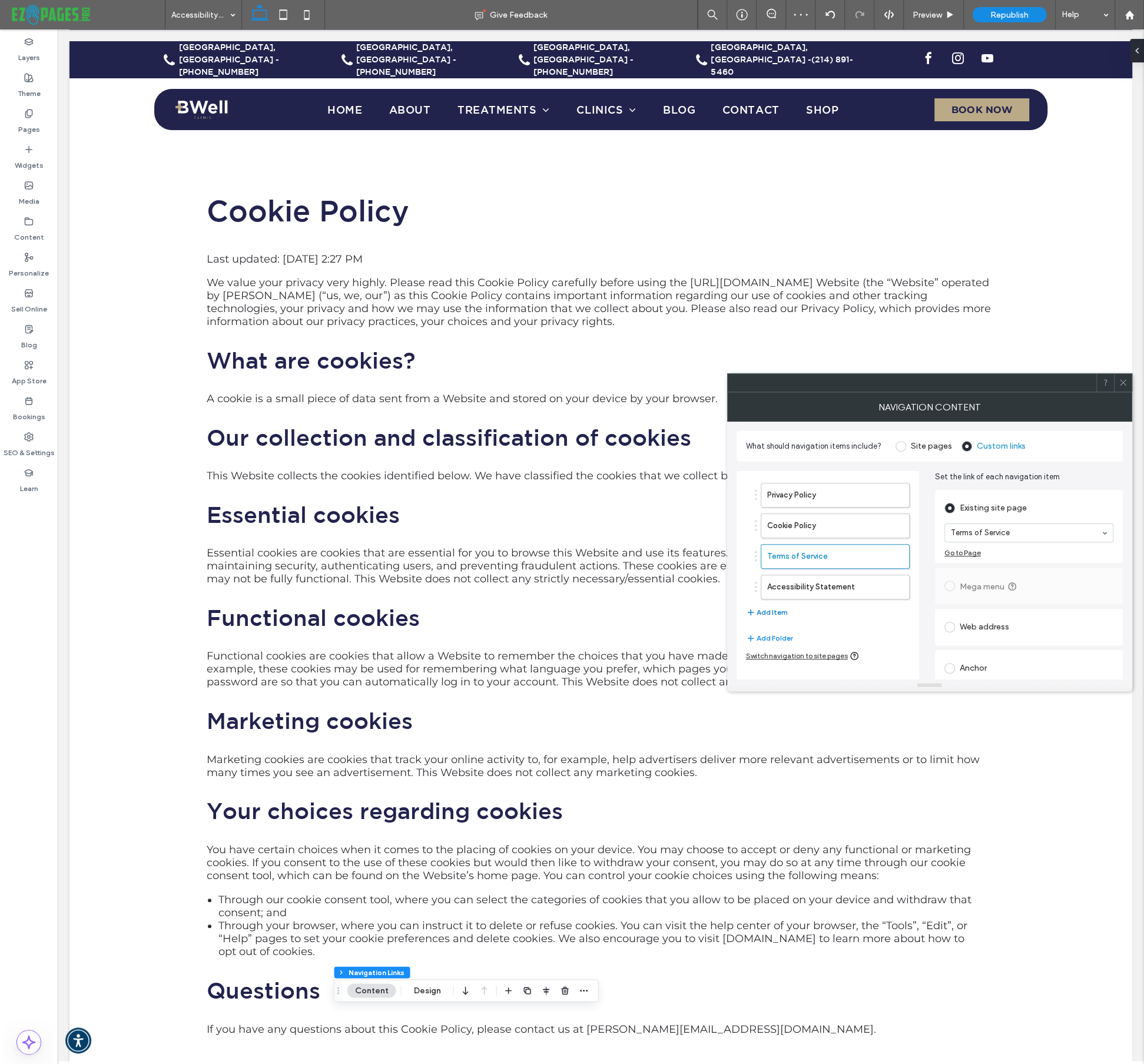
click at [765, 605] on button "Add Item" at bounding box center [767, 612] width 42 height 14
drag, startPoint x: 784, startPoint y: 614, endPoint x: 781, endPoint y: 567, distance: 47.1
drag, startPoint x: 780, startPoint y: 619, endPoint x: 785, endPoint y: 575, distance: 44.3
type input "*"
click at [907, 643] on div "Privacy Policy Cookie Policy Terms of Service Disclaimer Accessibility Statemen…" at bounding box center [828, 567] width 164 height 179
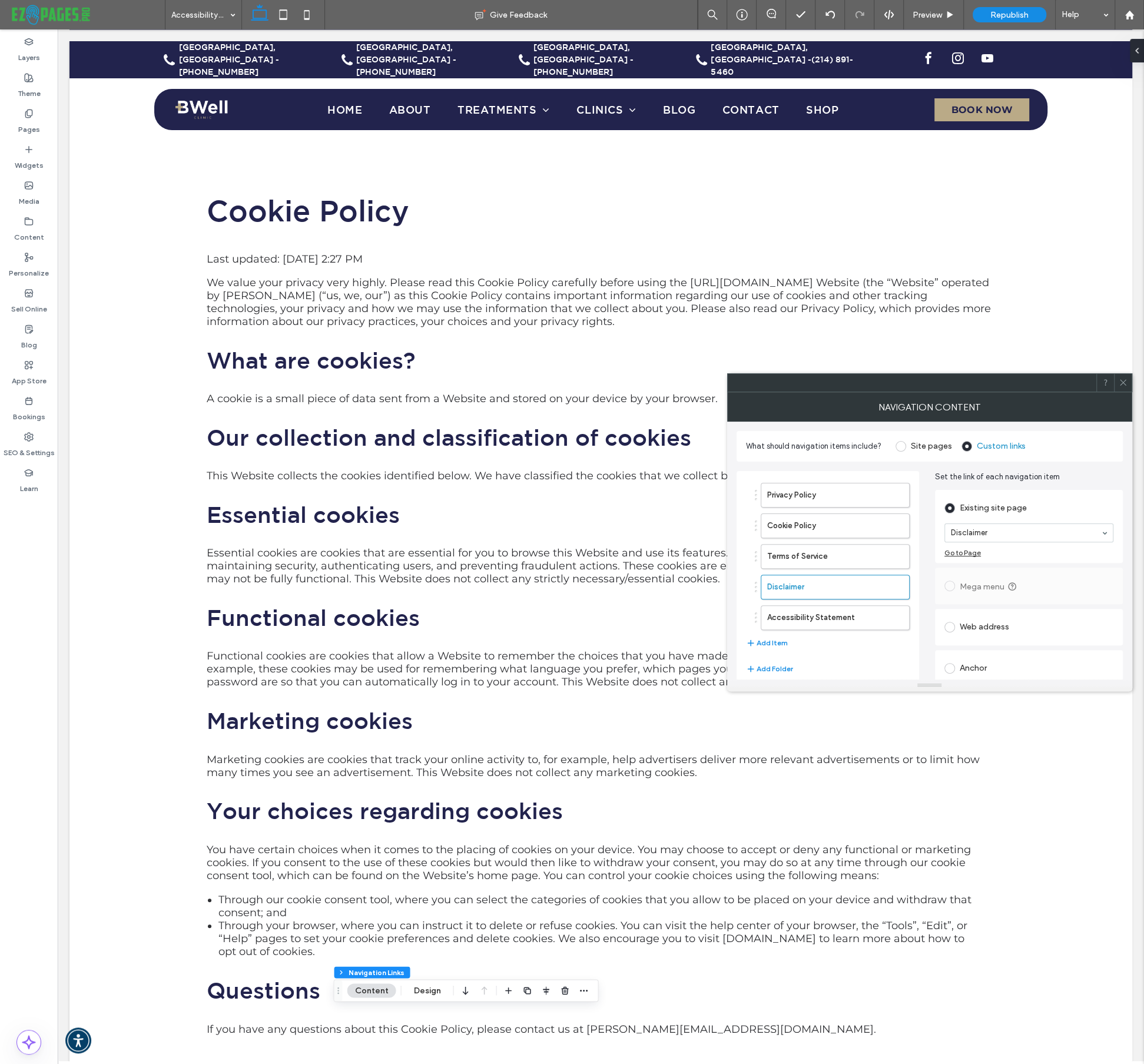
click at [1118, 385] on div at bounding box center [1123, 383] width 18 height 18
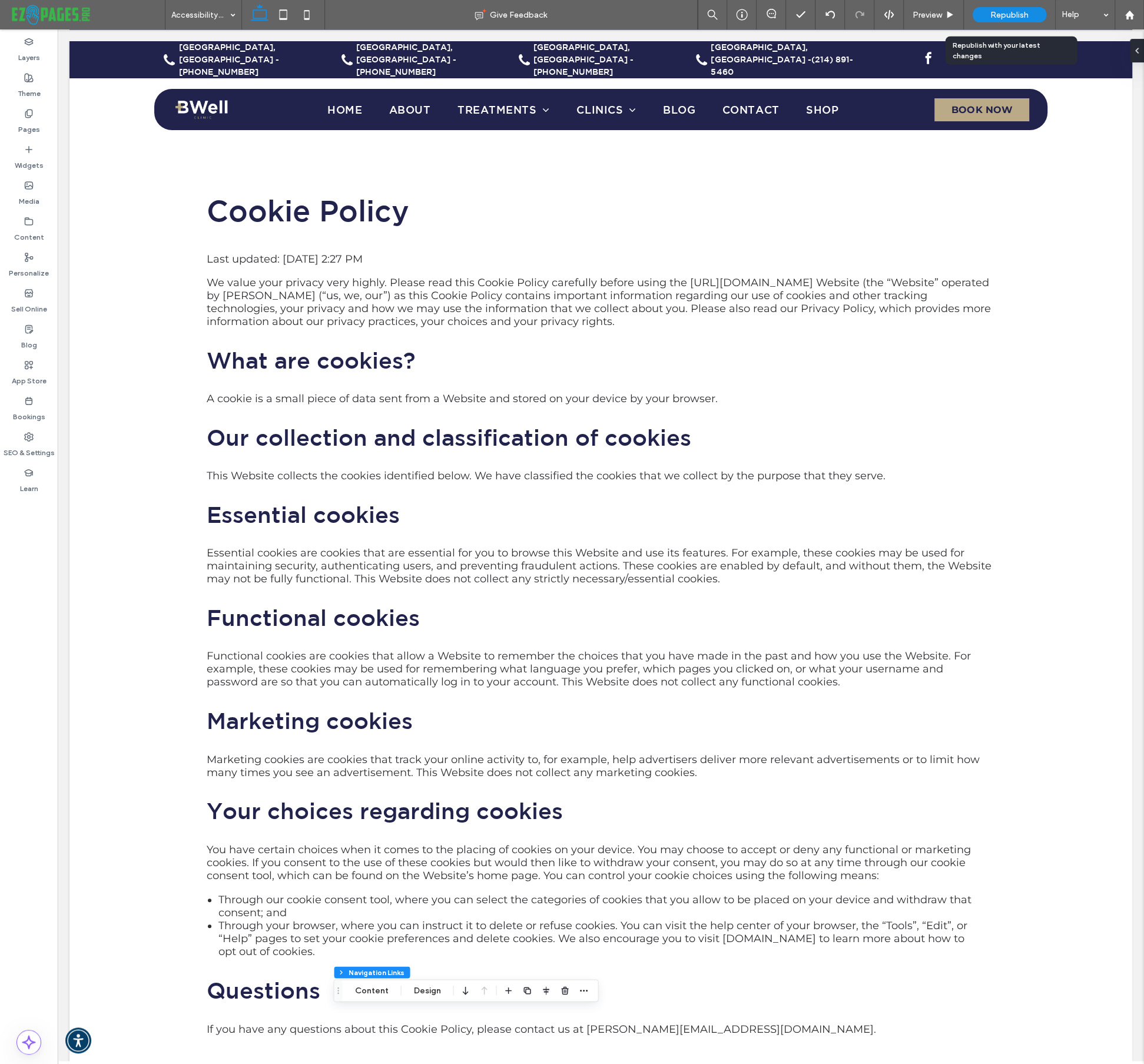
click at [1018, 16] on span "Republish" at bounding box center [1009, 15] width 38 height 10
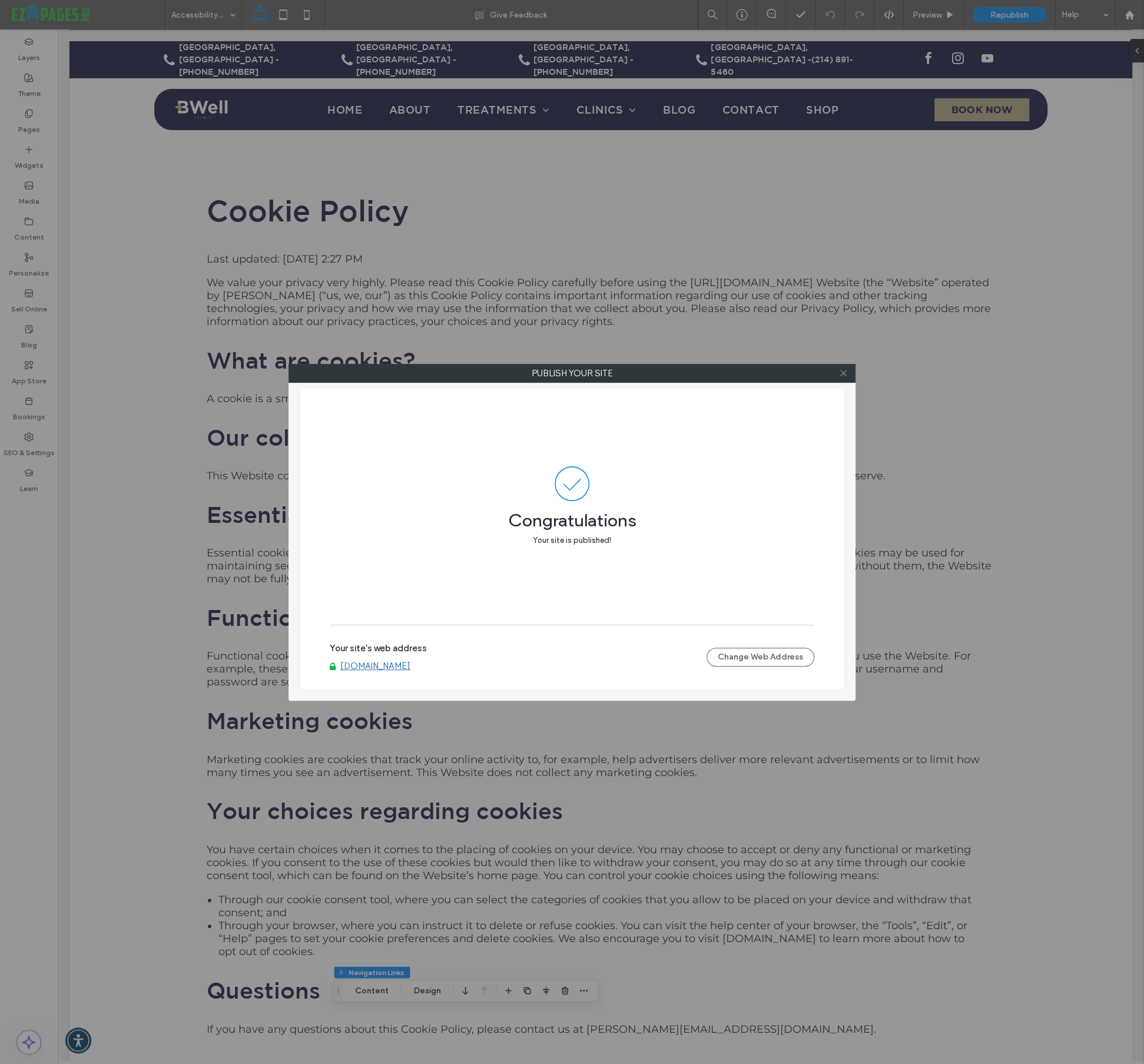
click at [843, 374] on icon at bounding box center [844, 373] width 9 height 9
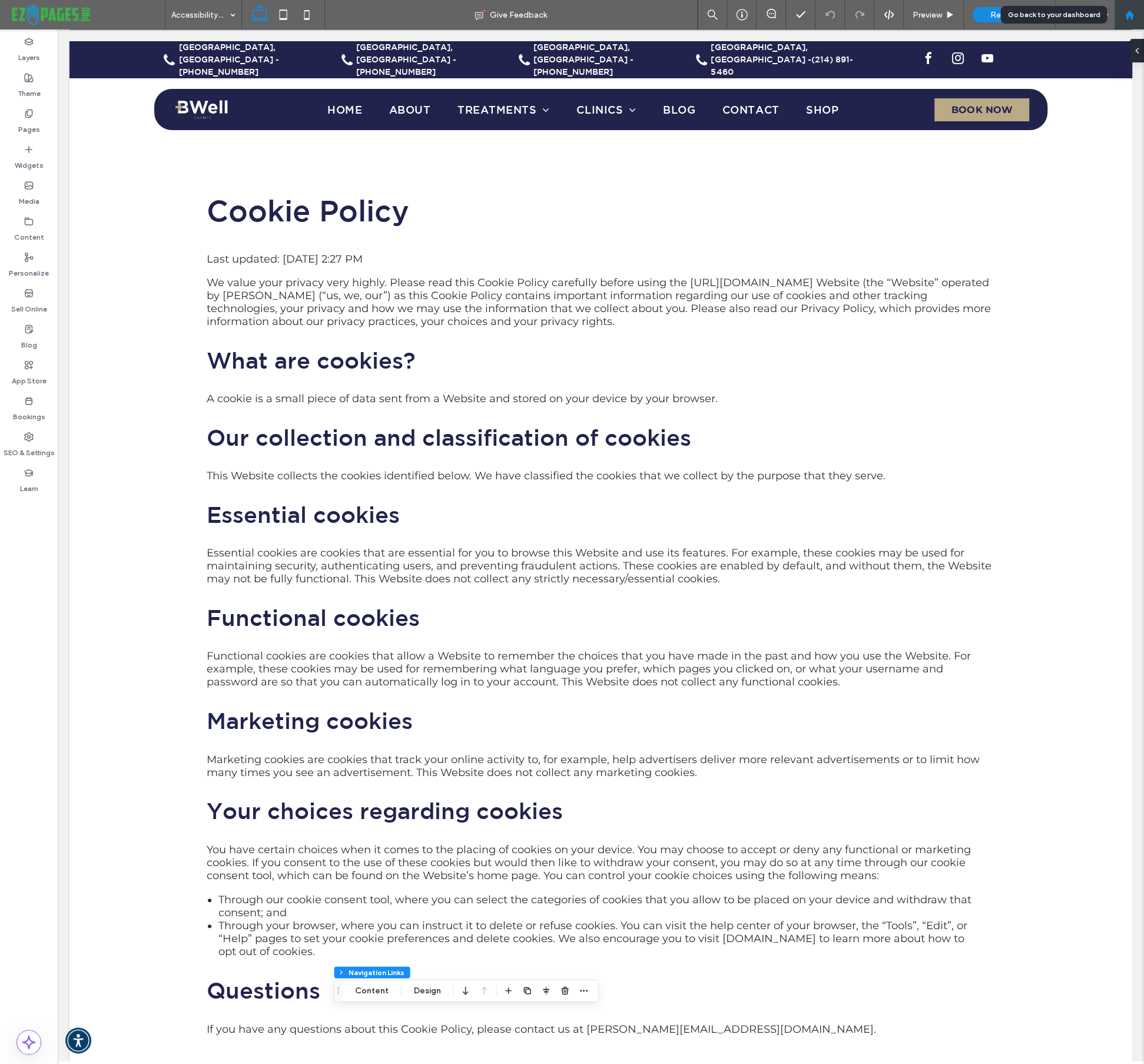
click at [1128, 20] on icon at bounding box center [1130, 15] width 10 height 10
